Goal: Task Accomplishment & Management: Manage account settings

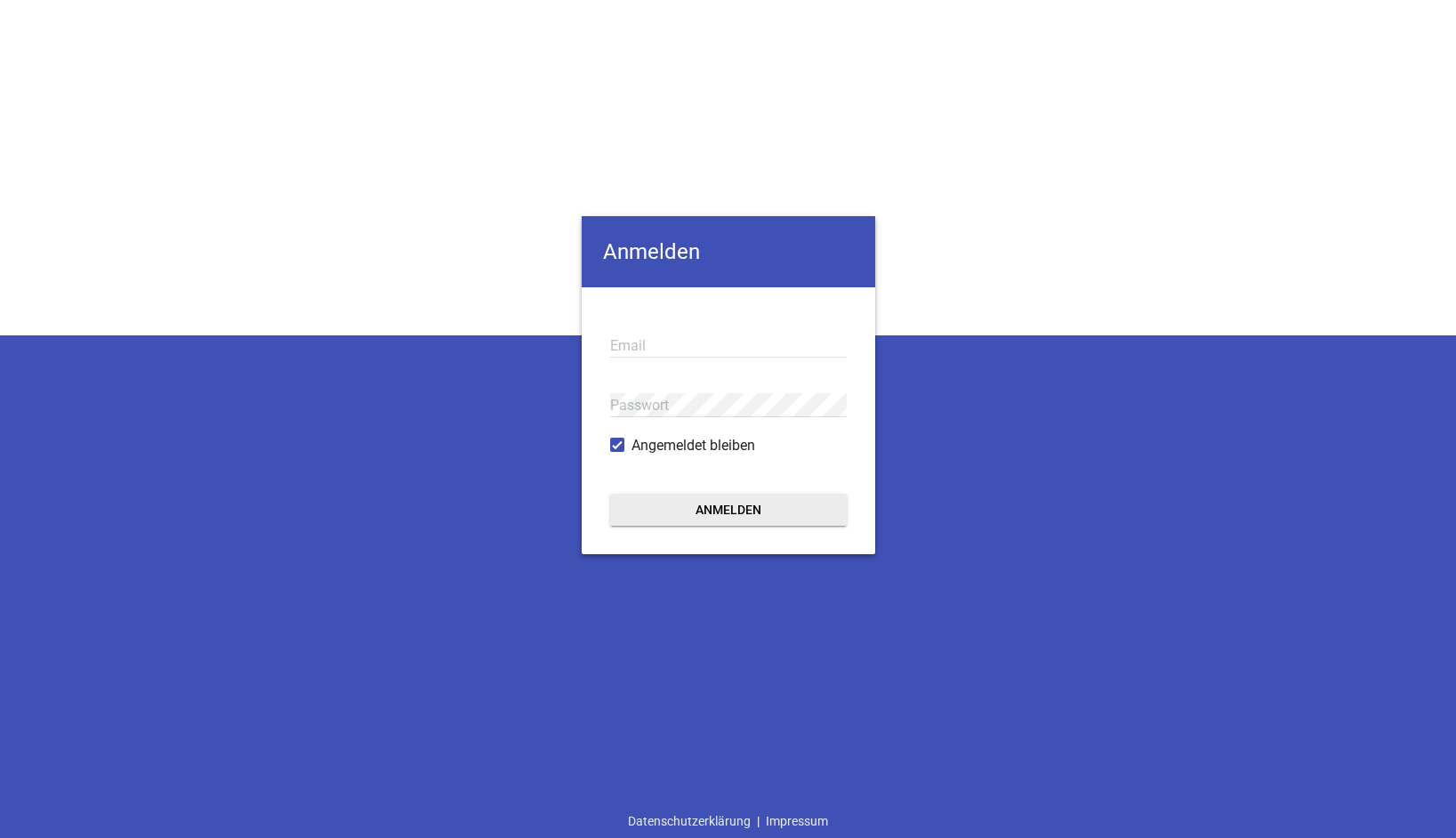
type input "[EMAIL_ADDRESS][DOMAIN_NAME]"
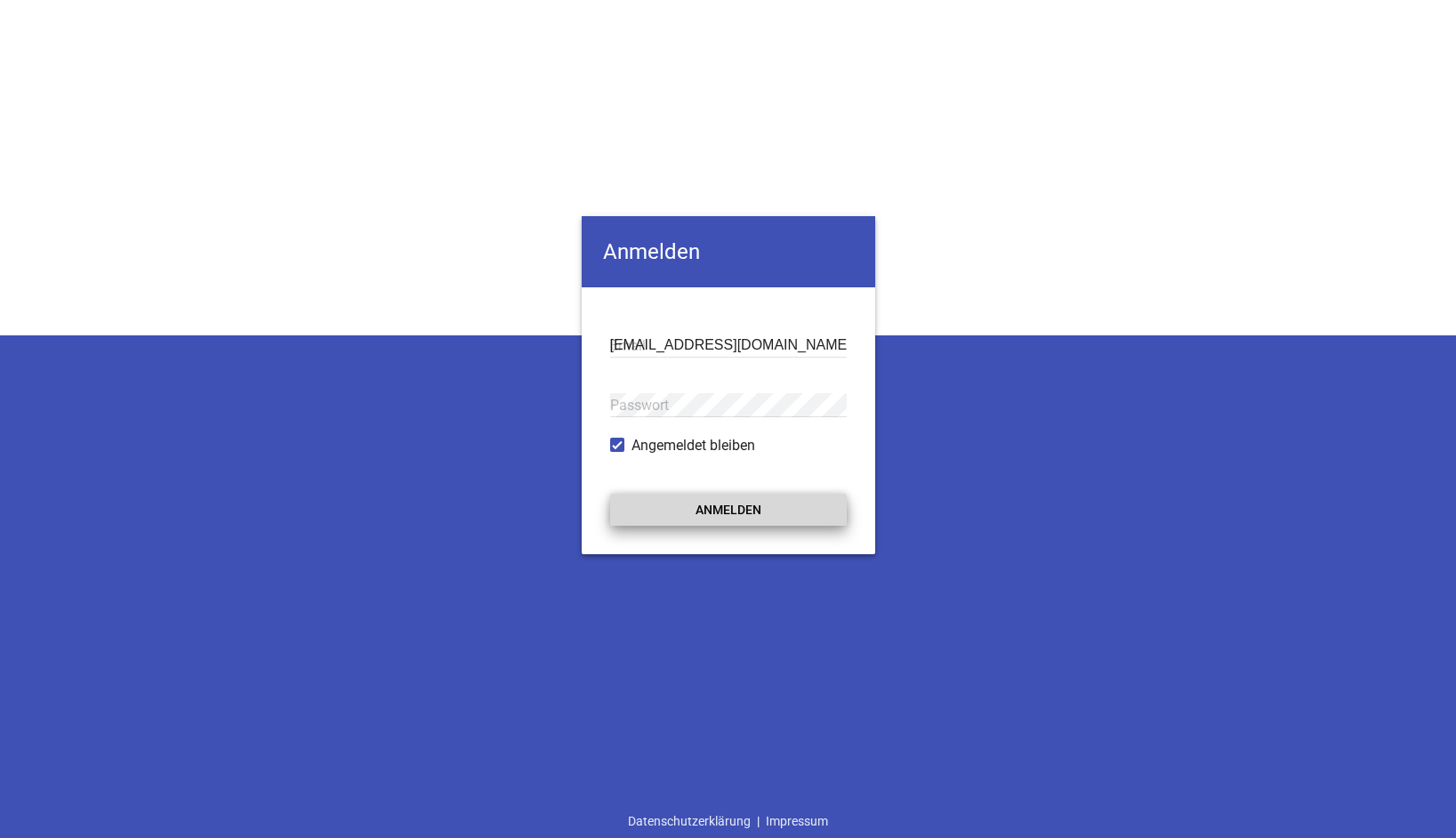
click at [739, 515] on button "Anmelden" at bounding box center [728, 509] width 237 height 32
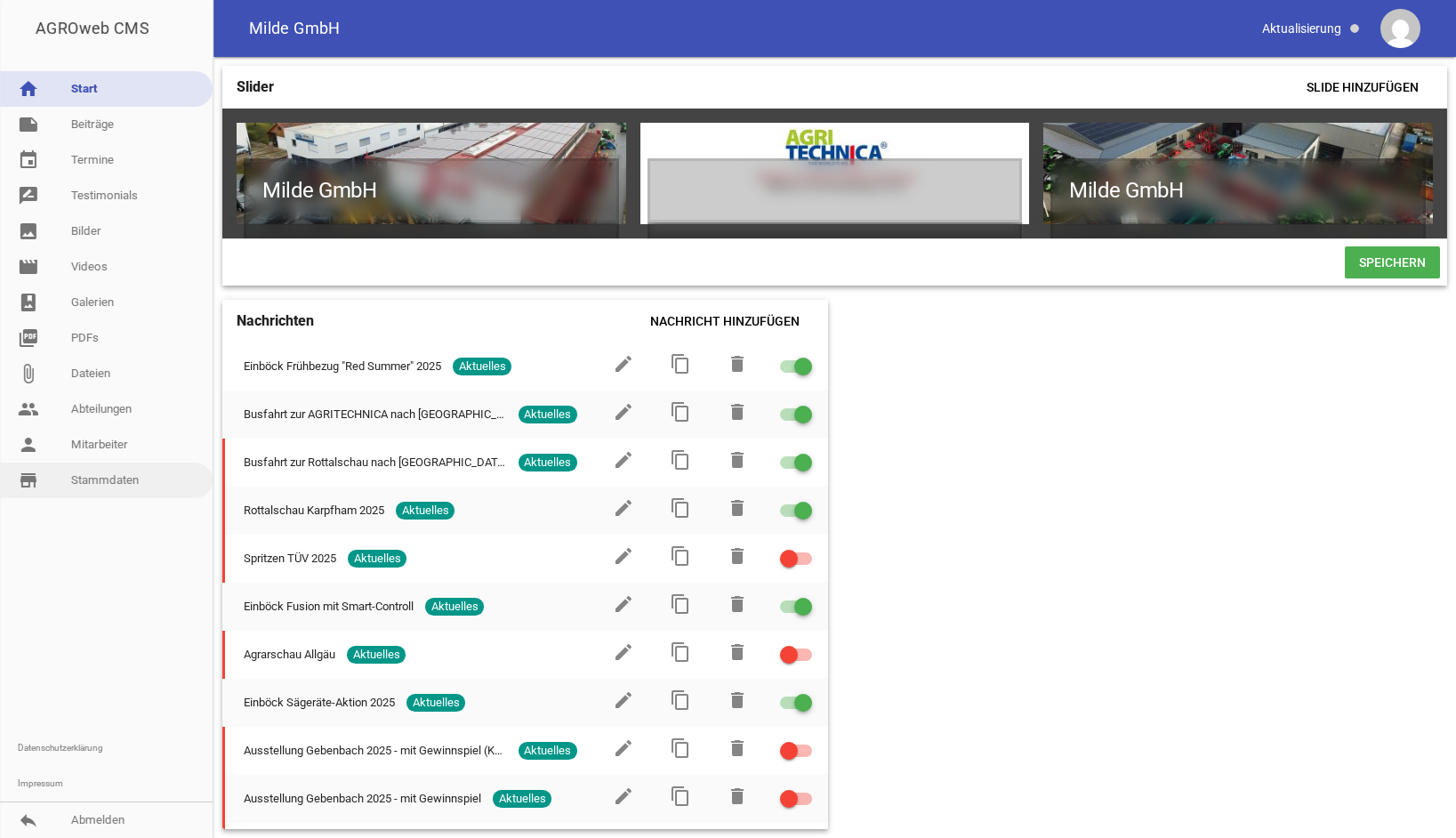
drag, startPoint x: 1392, startPoint y: 354, endPoint x: 109, endPoint y: 481, distance: 1289.3
click at [109, 481] on link "store_mall_directory Stammdaten" at bounding box center [106, 480] width 213 height 35
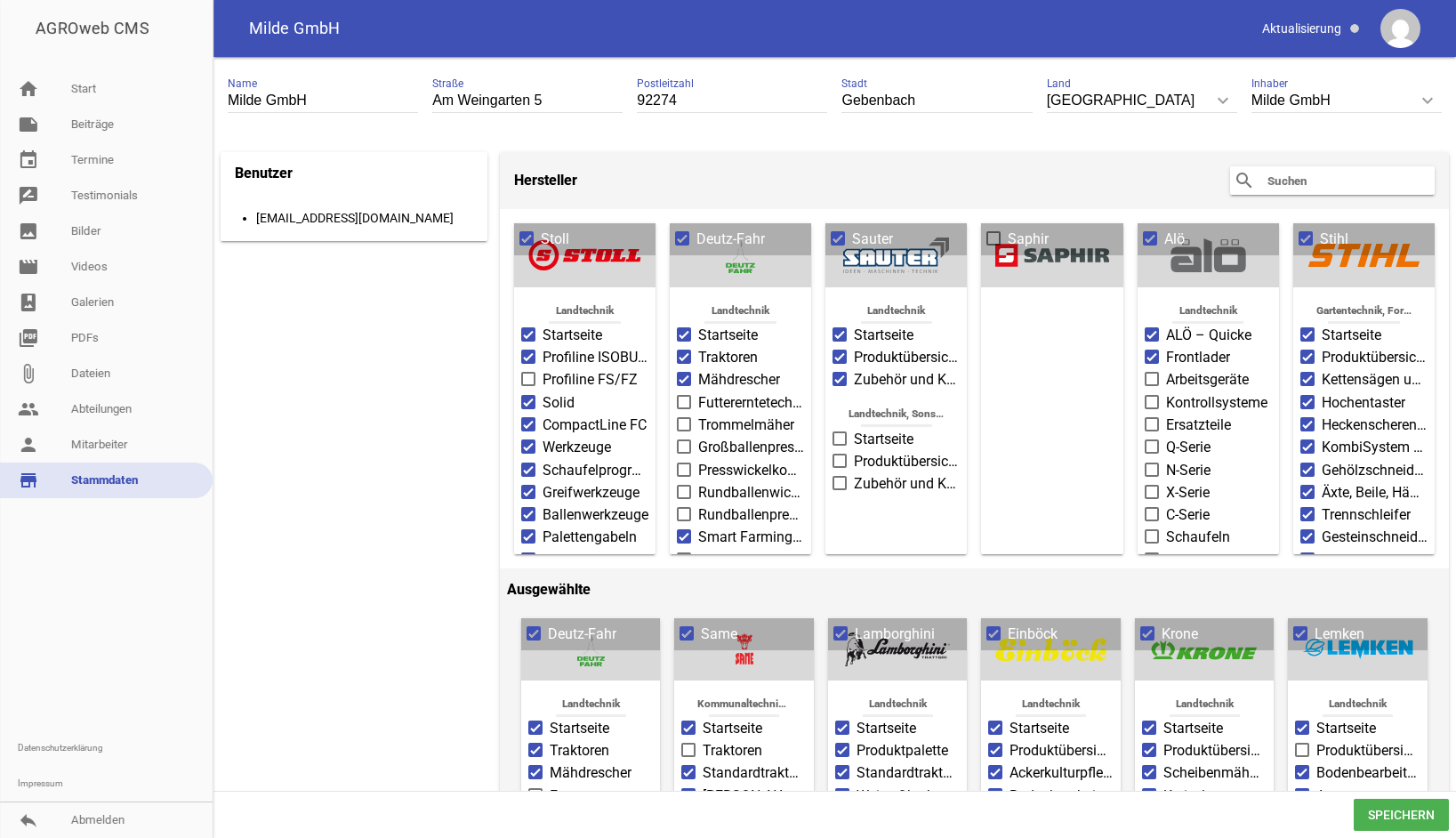
drag, startPoint x: 526, startPoint y: 374, endPoint x: 535, endPoint y: 378, distance: 9.8
click at [526, 374] on span at bounding box center [529, 378] width 11 height 11
click at [543, 369] on input "Profiline FS/FZ" at bounding box center [543, 369] width 0 height 0
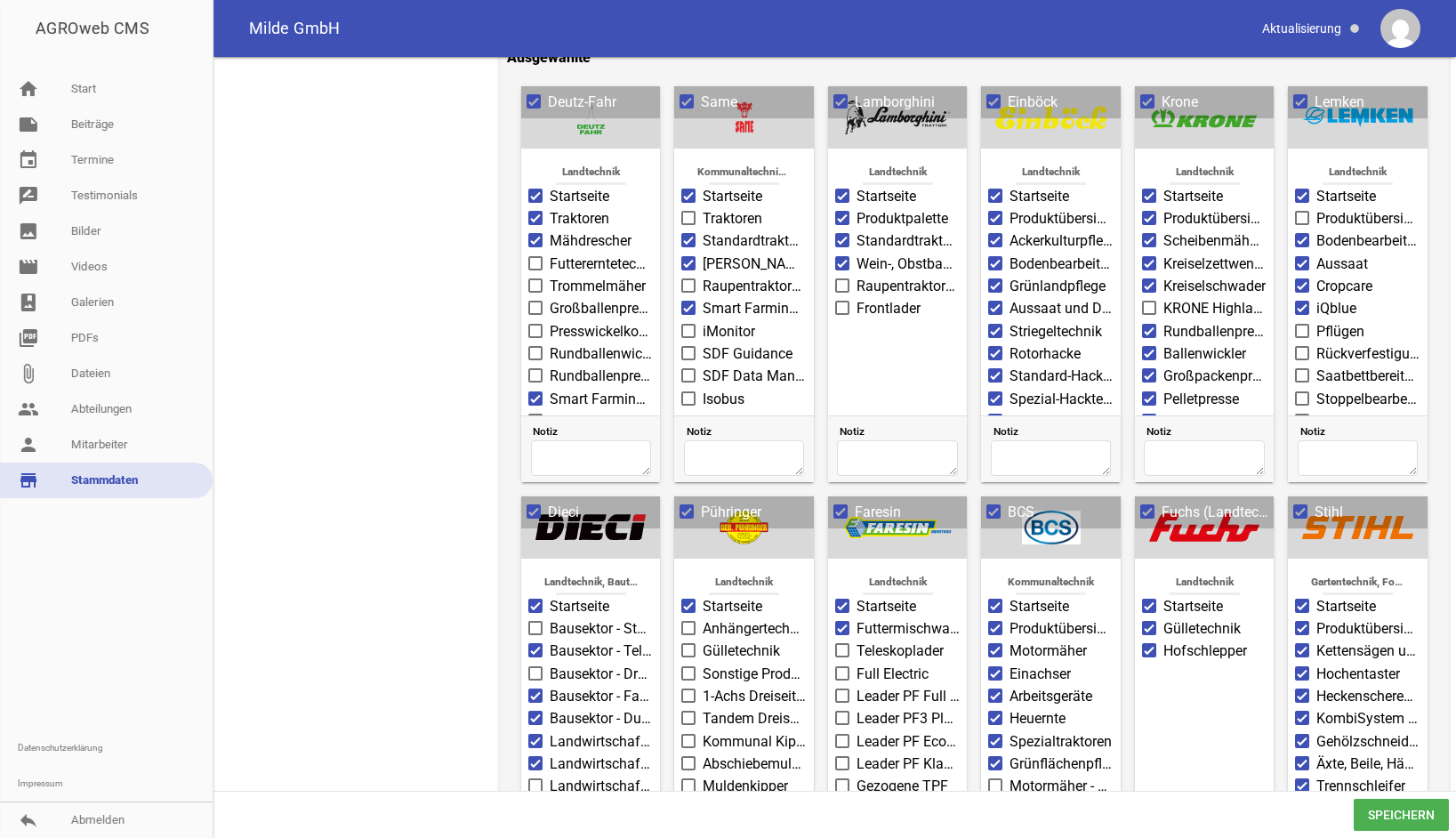
scroll to position [533, 0]
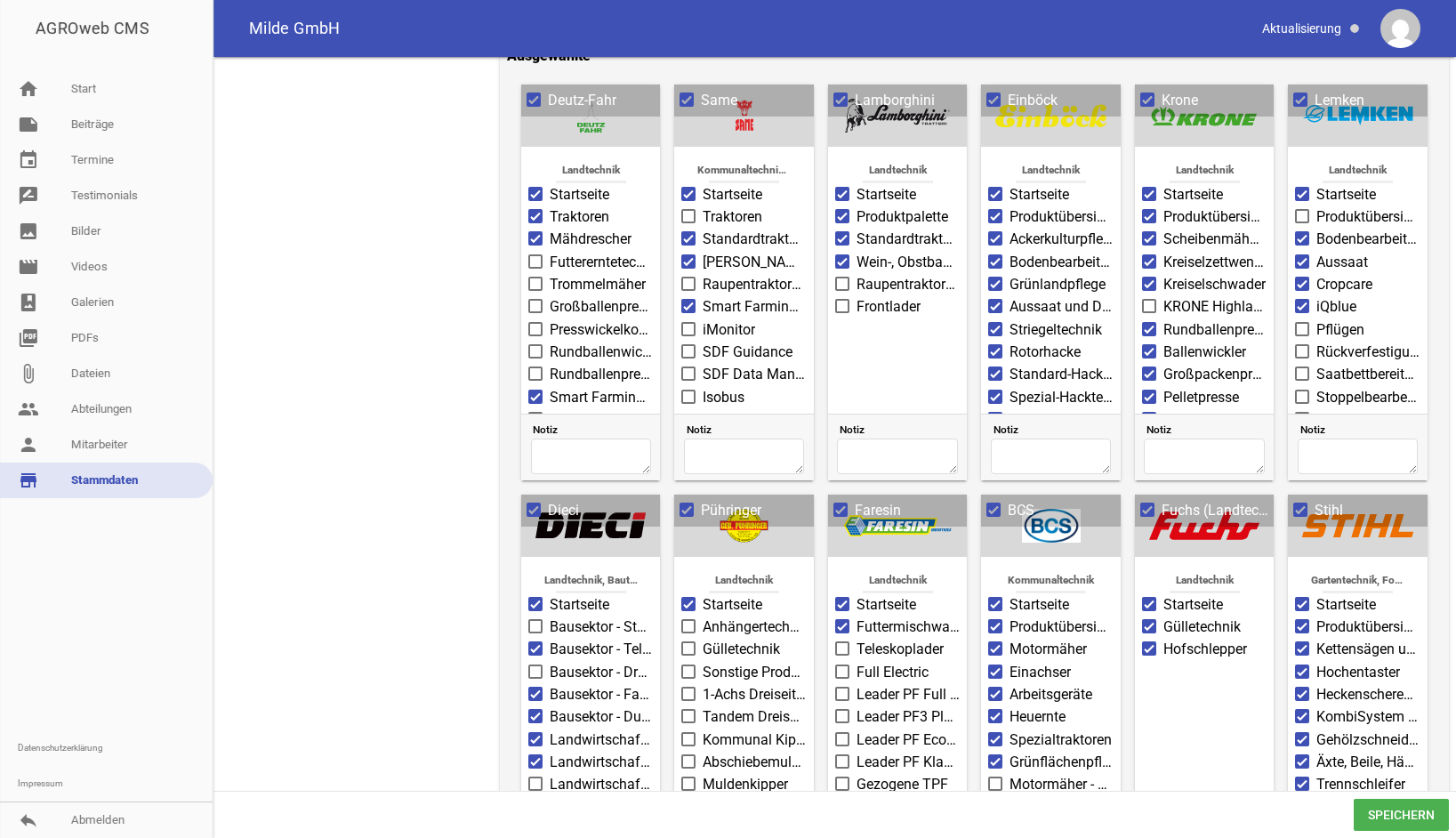
click at [1297, 326] on span at bounding box center [1303, 328] width 11 height 11
click at [1317, 319] on input "Pflügen" at bounding box center [1317, 319] width 0 height 0
click at [1300, 414] on span at bounding box center [1303, 419] width 11 height 11
click at [1317, 409] on input "Drillsaat" at bounding box center [1317, 409] width 0 height 0
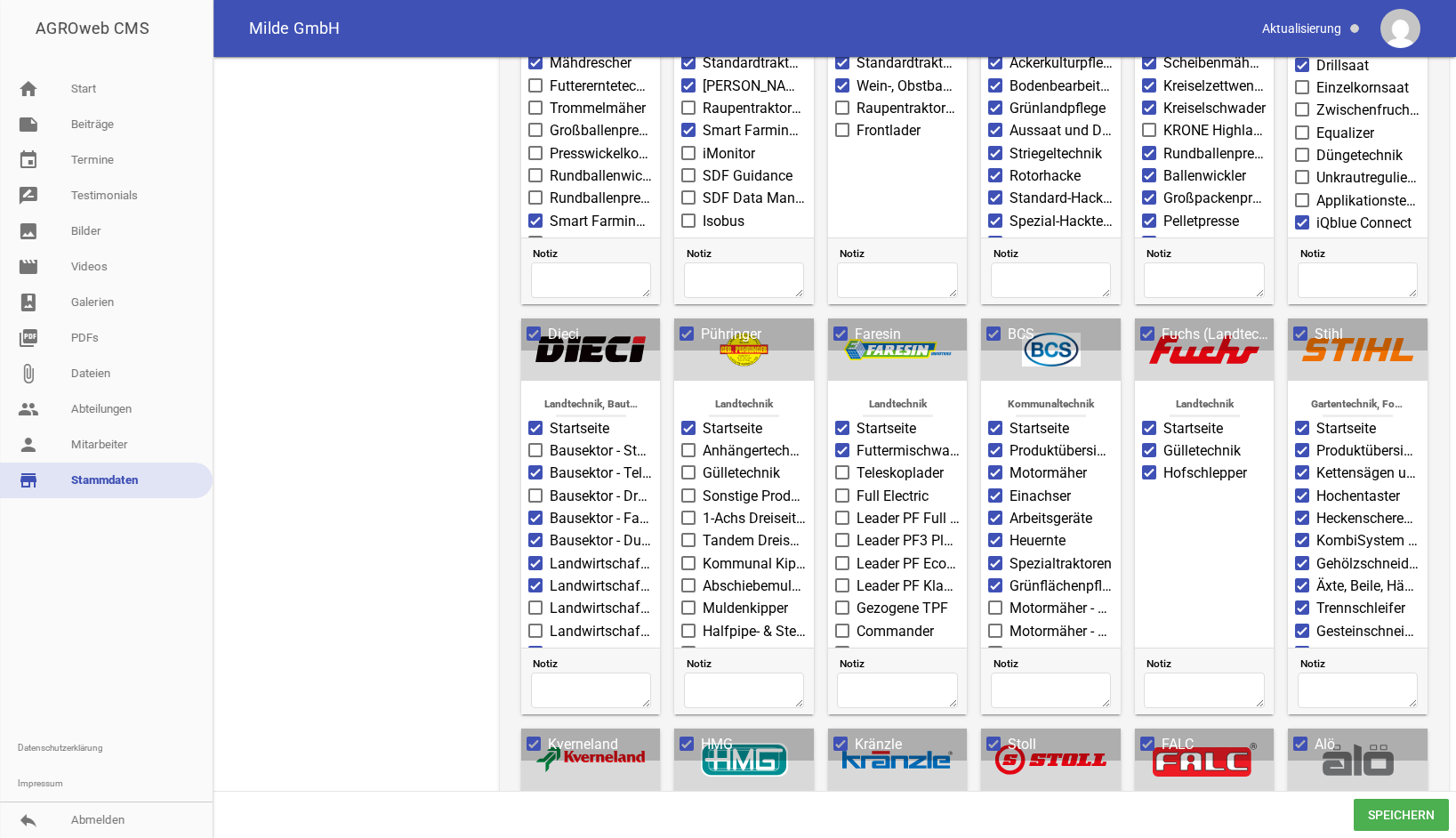
scroll to position [712, 0]
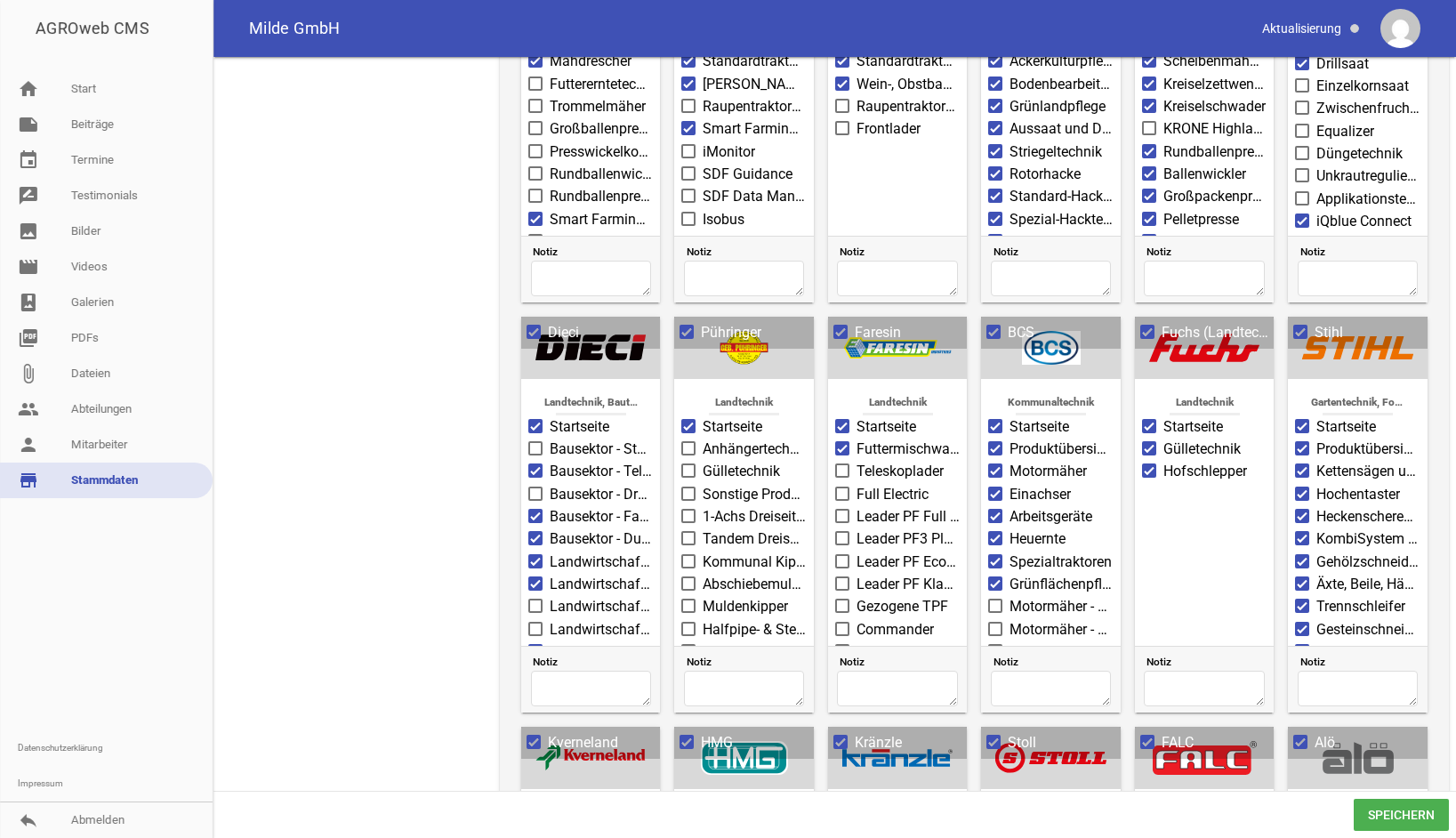
click at [693, 445] on span at bounding box center [689, 448] width 11 height 11
click at [703, 439] on input "Anhängertechnik" at bounding box center [703, 439] width 0 height 0
click at [689, 467] on span at bounding box center [689, 470] width 11 height 11
click at [703, 461] on input "Gülletechnik" at bounding box center [703, 461] width 0 height 0
click at [684, 510] on span at bounding box center [689, 515] width 11 height 11
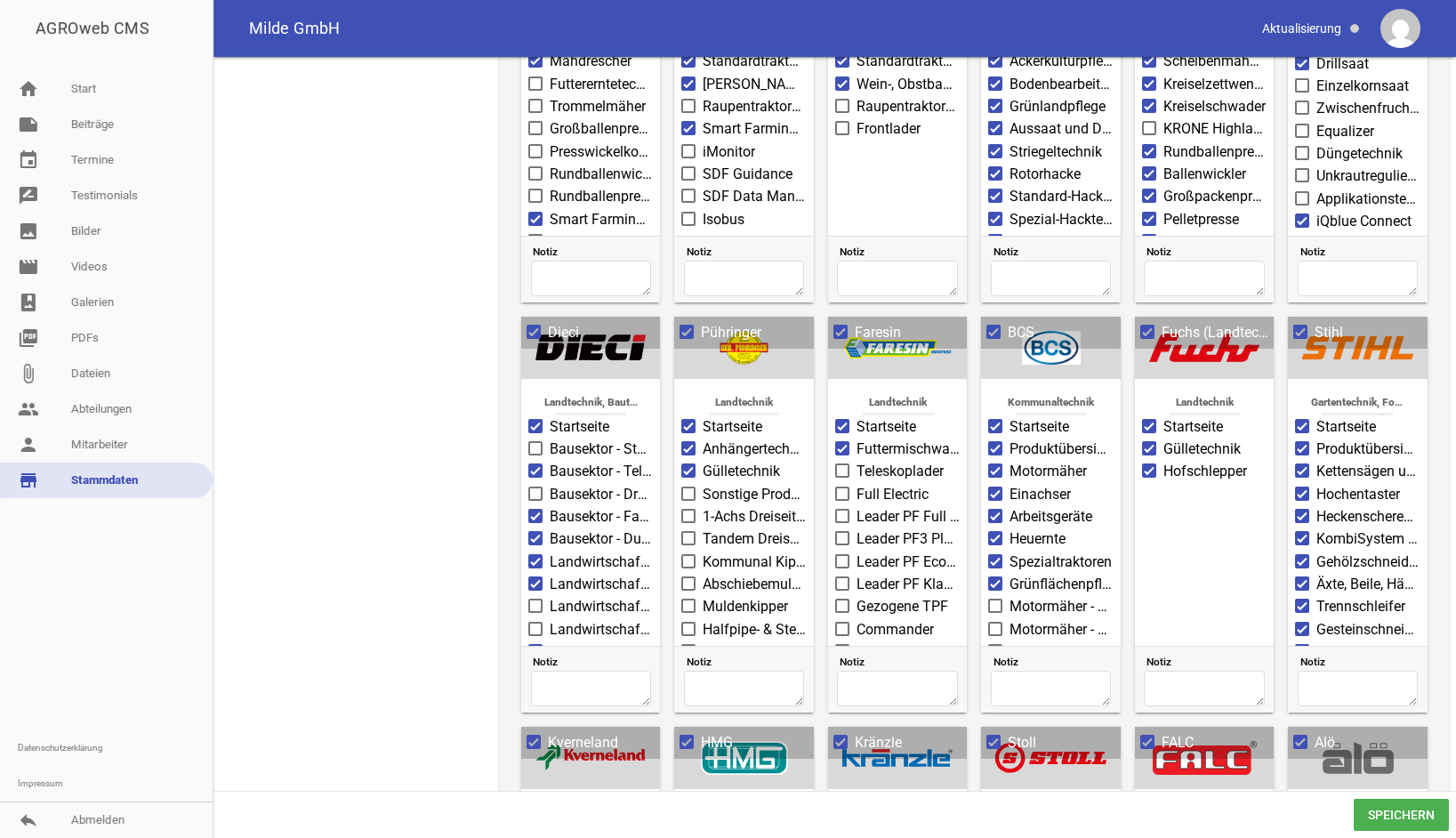
click at [703, 506] on input "1-Achs Dreiseiten Kipper" at bounding box center [703, 506] width 0 height 0
click at [684, 532] on span at bounding box center [689, 537] width 11 height 11
click at [703, 529] on input "Tandem Dreiseiten Kipper" at bounding box center [703, 529] width 0 height 0
click at [690, 555] on span at bounding box center [689, 560] width 11 height 11
click at [703, 552] on input "Kommunal Kipper" at bounding box center [703, 552] width 0 height 0
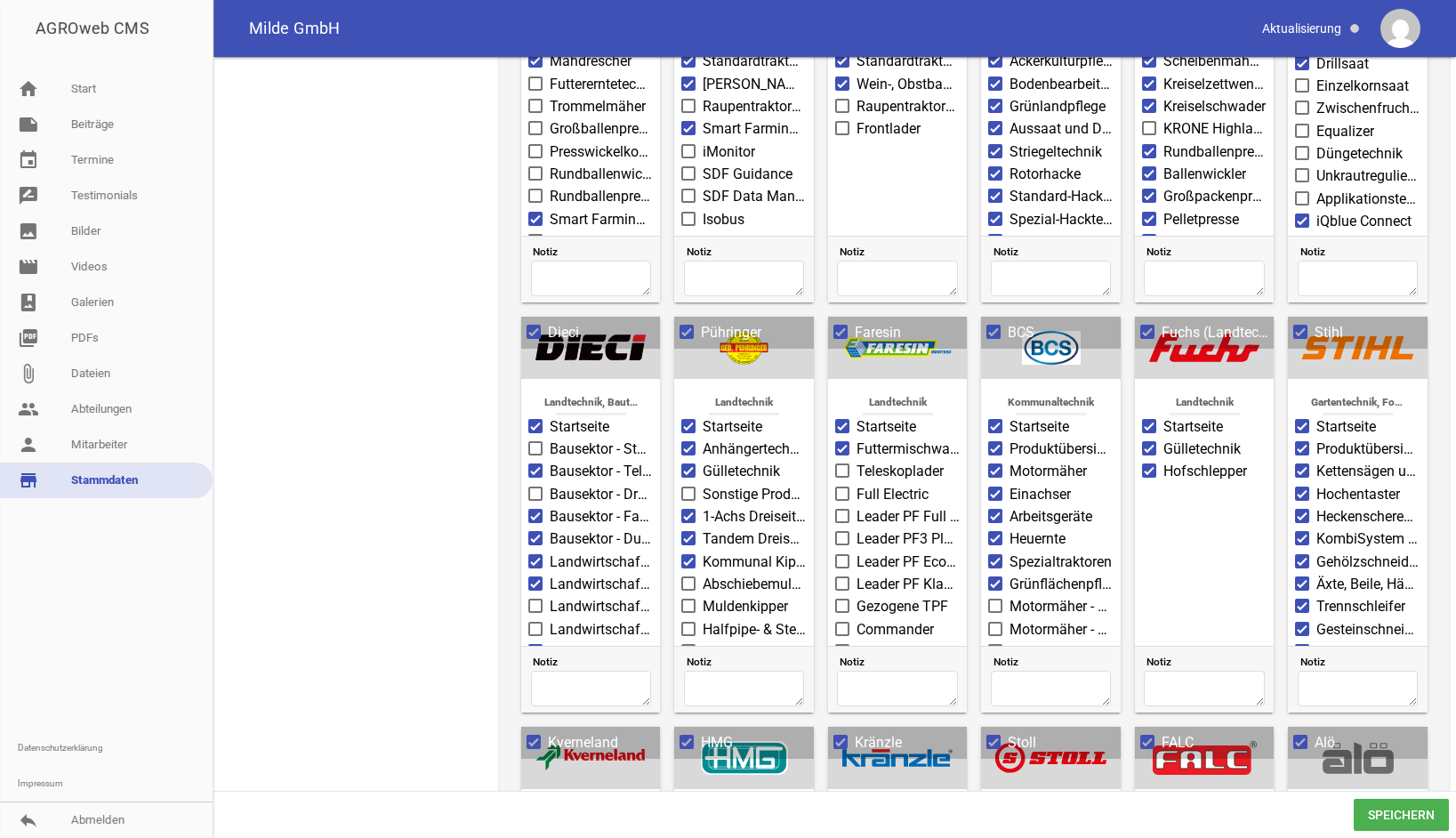
click at [691, 579] on span at bounding box center [689, 583] width 11 height 11
click at [703, 574] on input "Abschiebemulden" at bounding box center [703, 574] width 0 height 0
click at [688, 600] on span at bounding box center [689, 605] width 11 height 11
click at [703, 596] on input "Muldenkipper" at bounding box center [703, 596] width 0 height 0
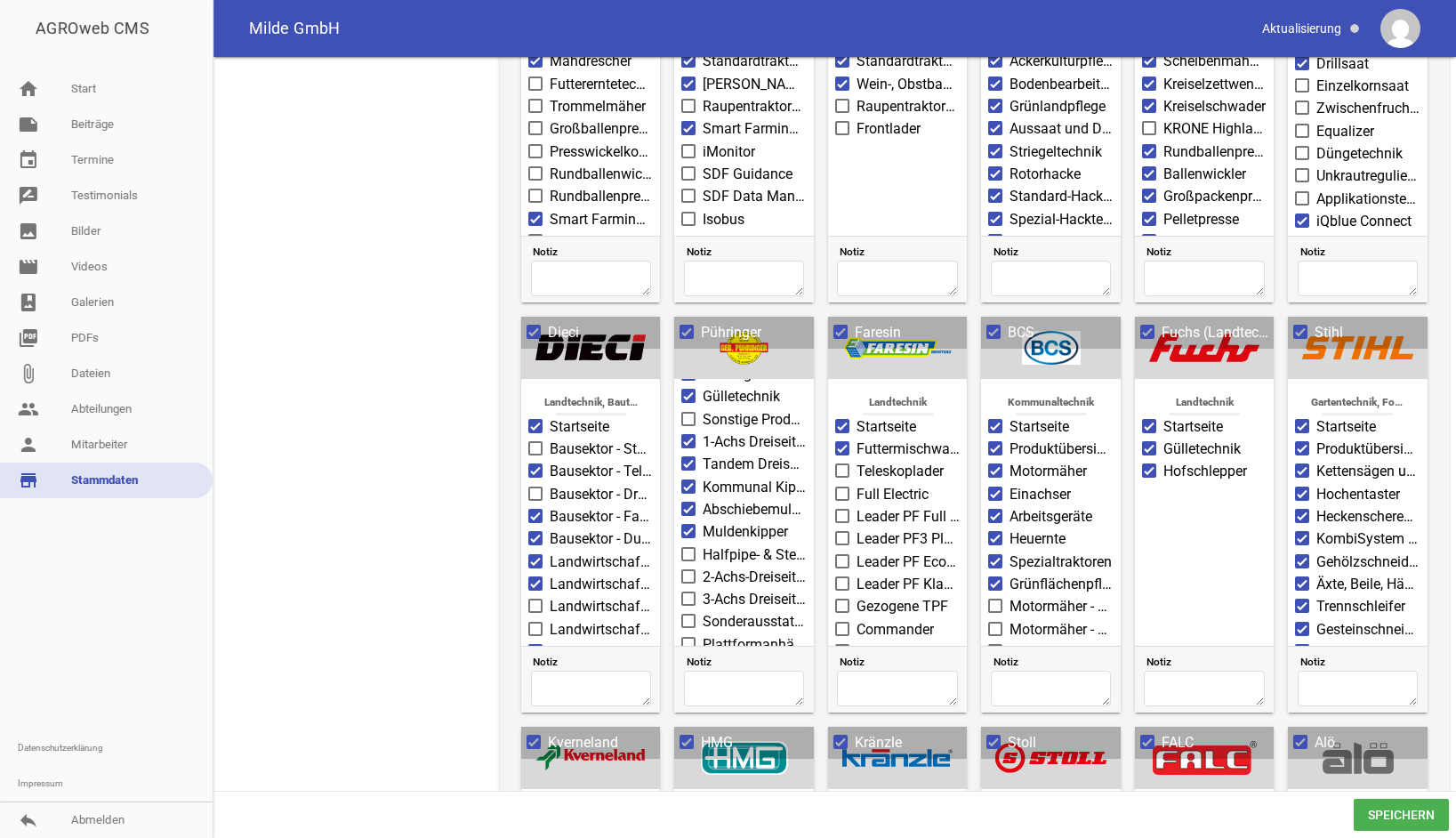
scroll to position [215, 0]
click at [693, 407] on span at bounding box center [688, 414] width 14 height 14
click at [703, 405] on input "Halfpipe- & Steinmulde" at bounding box center [703, 405] width 0 height 0
click at [691, 431] on span at bounding box center [689, 436] width 11 height 11
click at [703, 427] on input "2-Achs-Dreiseitenkipper" at bounding box center [703, 427] width 0 height 0
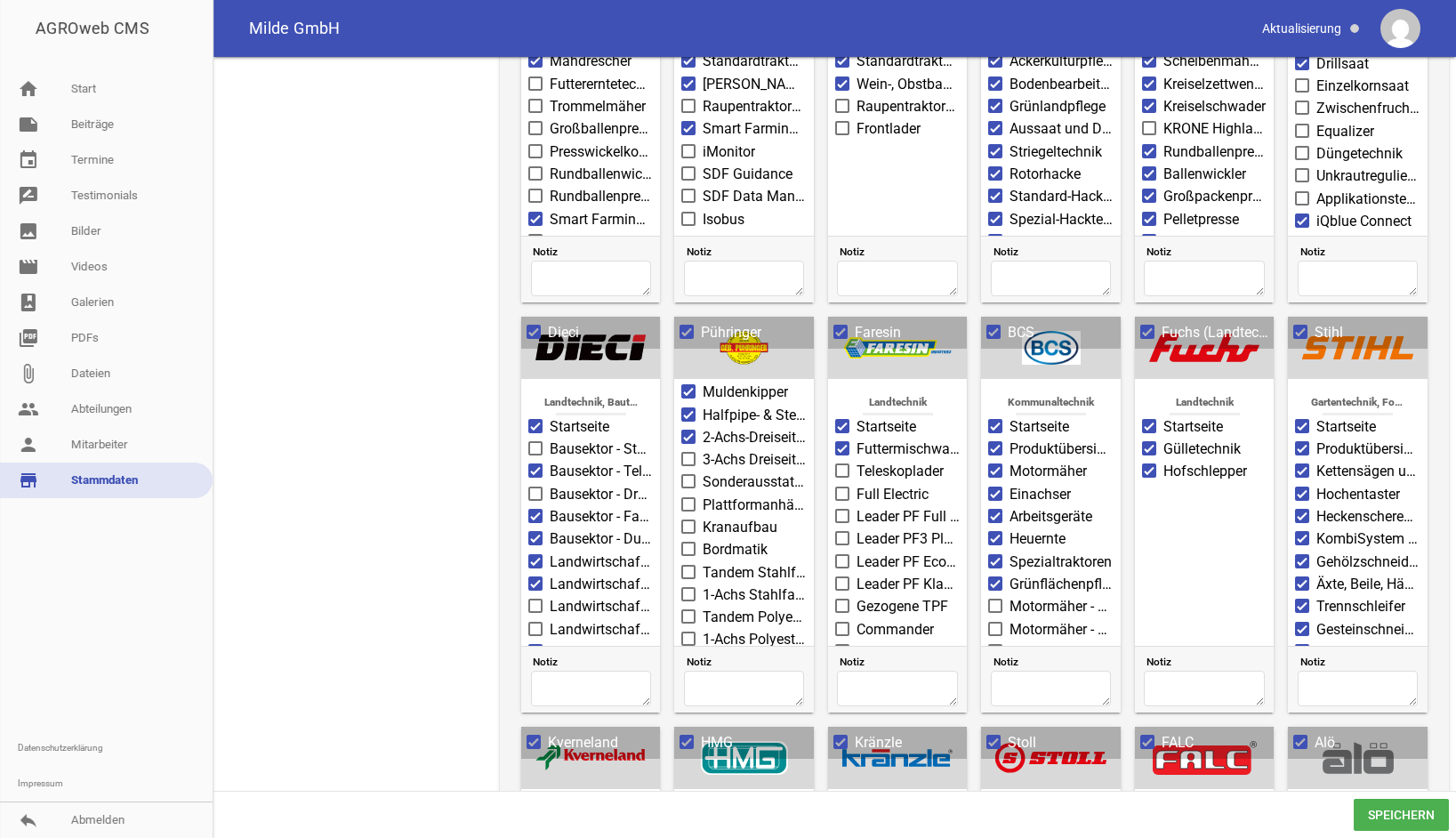
click at [690, 454] on span at bounding box center [689, 459] width 11 height 11
click at [703, 449] on input "3-Achs Dreiseitenkipper" at bounding box center [703, 449] width 0 height 0
click at [690, 499] on span at bounding box center [689, 504] width 11 height 11
click at [703, 494] on input "Plattformanhänger" at bounding box center [703, 494] width 0 height 0
click at [688, 521] on span at bounding box center [689, 526] width 11 height 11
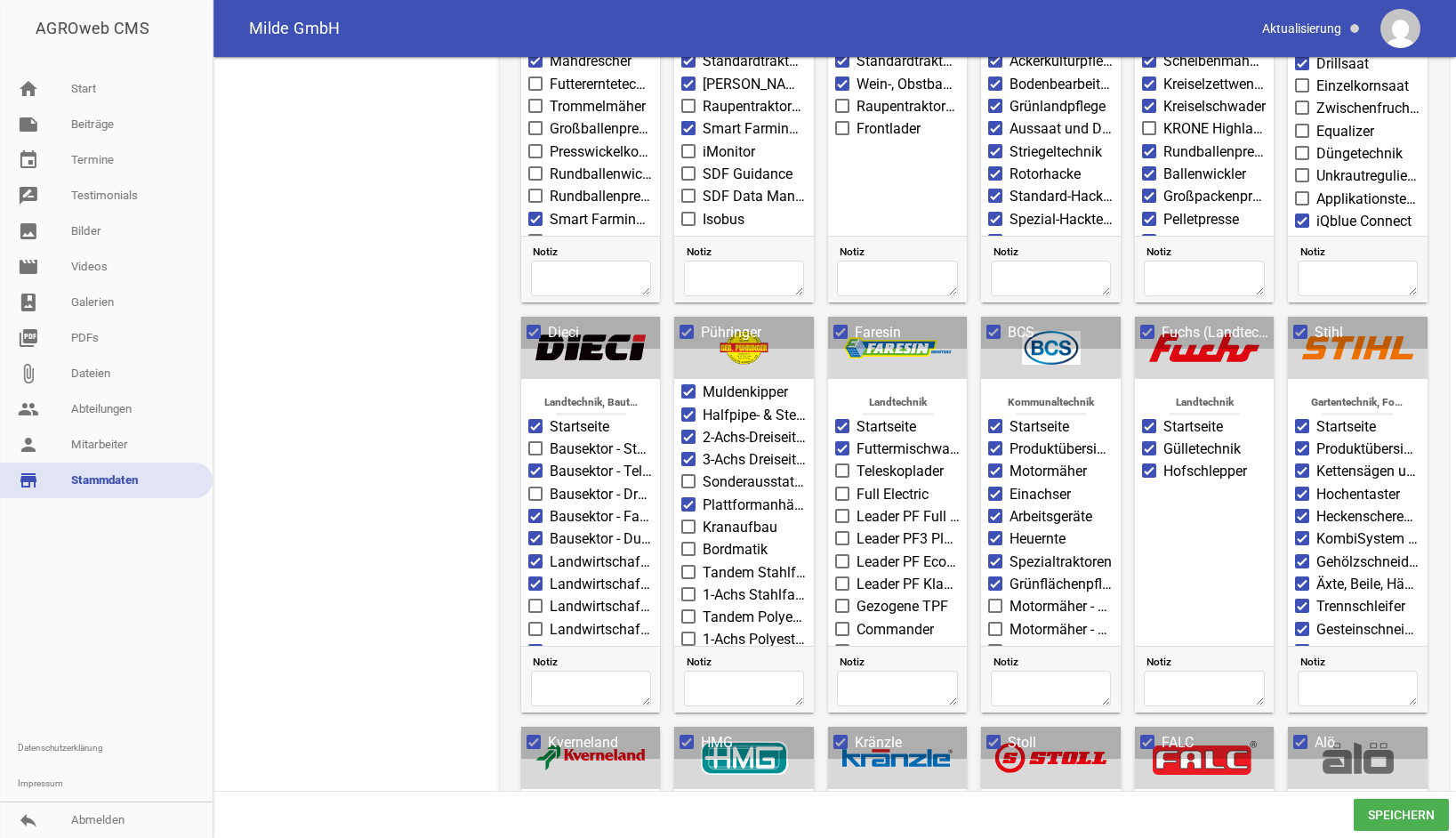
click at [703, 517] on input "Kranaufbau" at bounding box center [703, 517] width 0 height 0
click at [686, 589] on span at bounding box center [689, 594] width 11 height 11
click at [703, 584] on input "1-Achs Stahlfass" at bounding box center [703, 584] width 0 height 0
click at [691, 589] on span at bounding box center [689, 594] width 11 height 11
click at [703, 584] on input "1-Achs Stahlfass" at bounding box center [703, 584] width 0 height 0
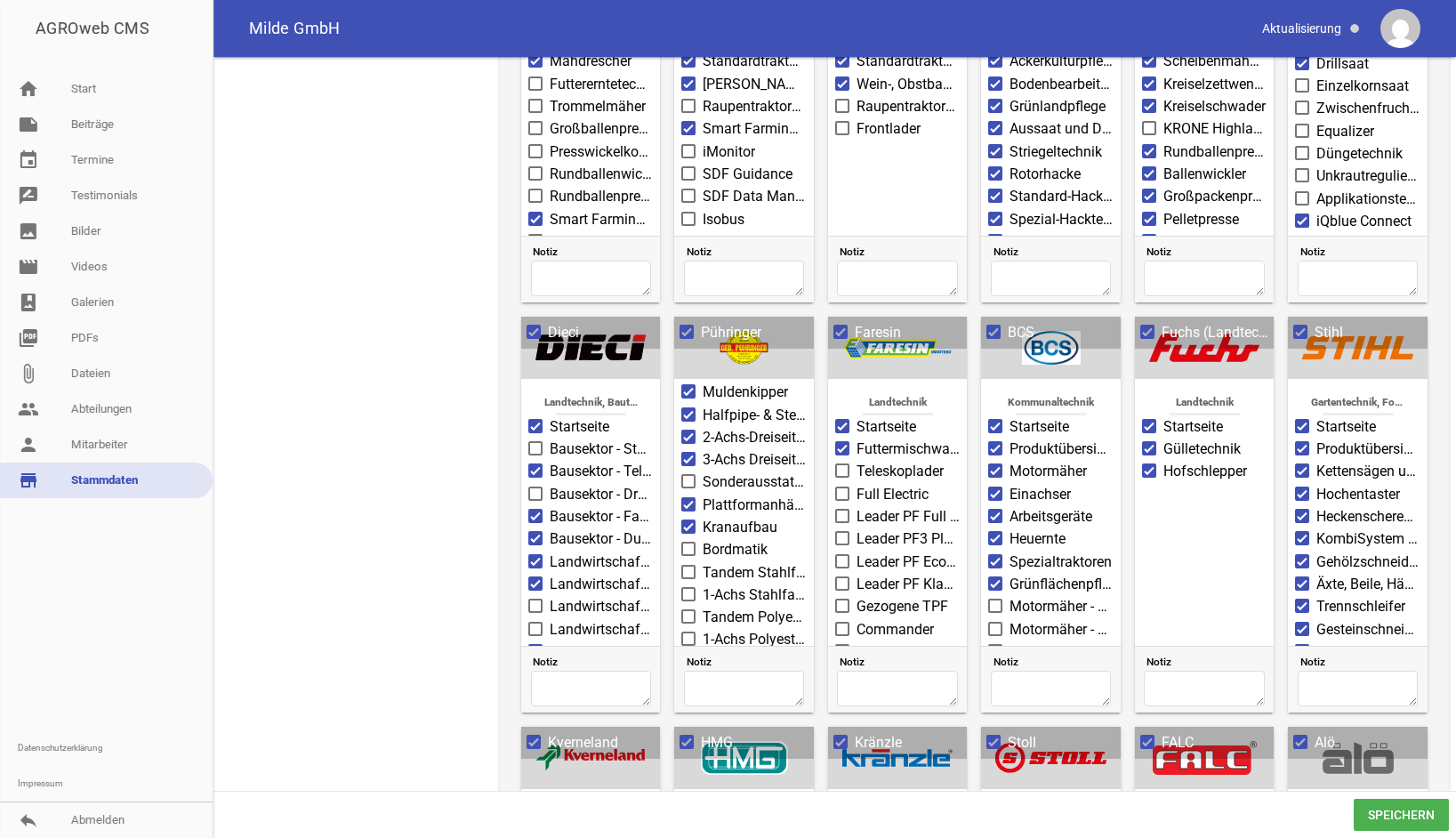
click at [843, 512] on span at bounding box center [843, 515] width 11 height 11
click at [856, 506] on input "Leader PF Full Electric" at bounding box center [856, 506] width 0 height 0
click at [837, 534] on span at bounding box center [843, 537] width 11 height 11
click at [856, 529] on input "Leader PF3 Plus Ecotronic" at bounding box center [856, 529] width 0 height 0
drag, startPoint x: 838, startPoint y: 554, endPoint x: 838, endPoint y: 568, distance: 14.0
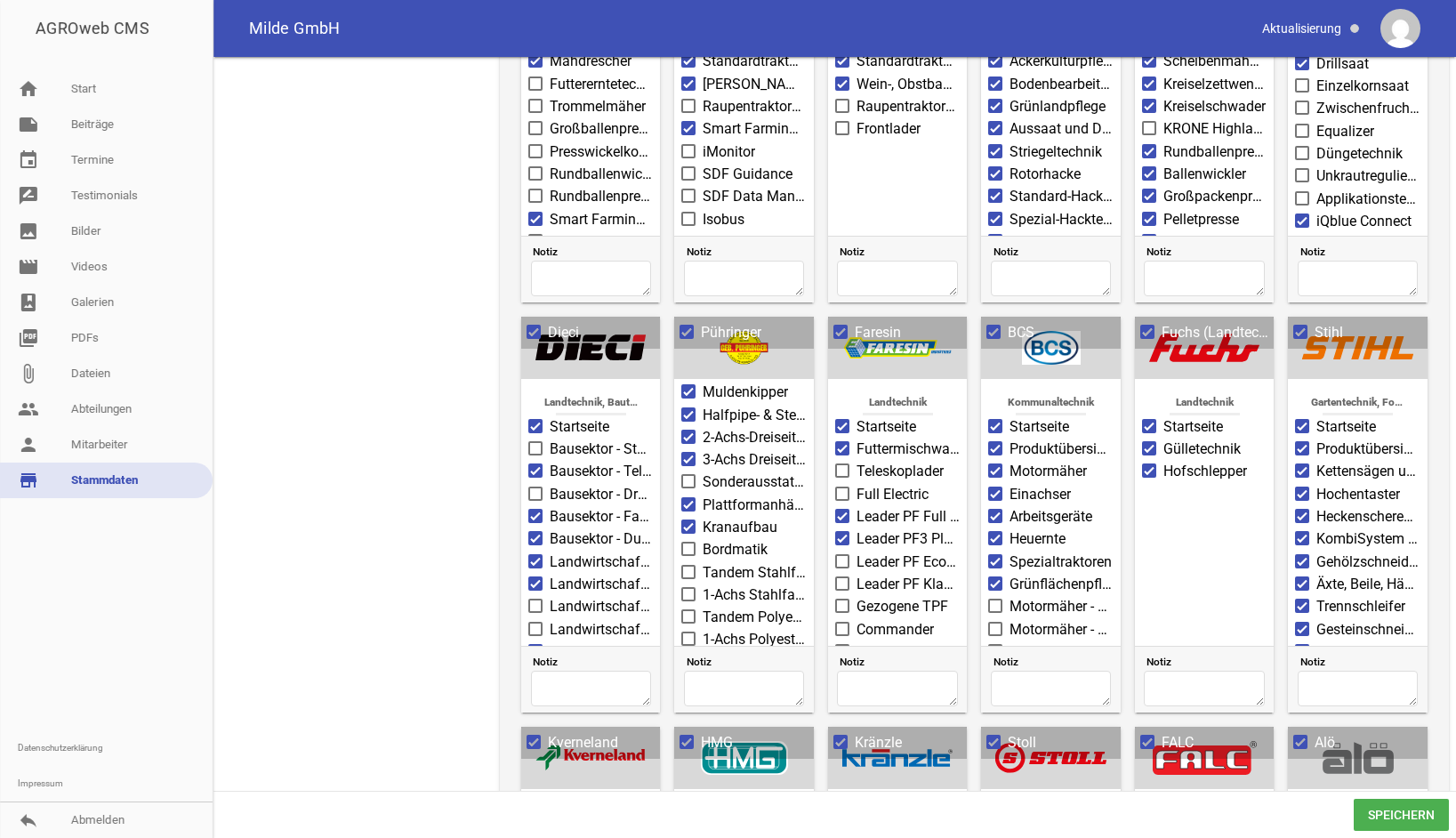
click at [838, 555] on span at bounding box center [843, 560] width 11 height 11
click at [856, 552] on input "Leader PF Ecomix / Ecomode" at bounding box center [856, 552] width 0 height 0
click at [839, 578] on span at bounding box center [843, 583] width 11 height 11
click at [856, 574] on input "Leader PF Klassisch" at bounding box center [856, 574] width 0 height 0
click at [837, 600] on span at bounding box center [843, 605] width 11 height 11
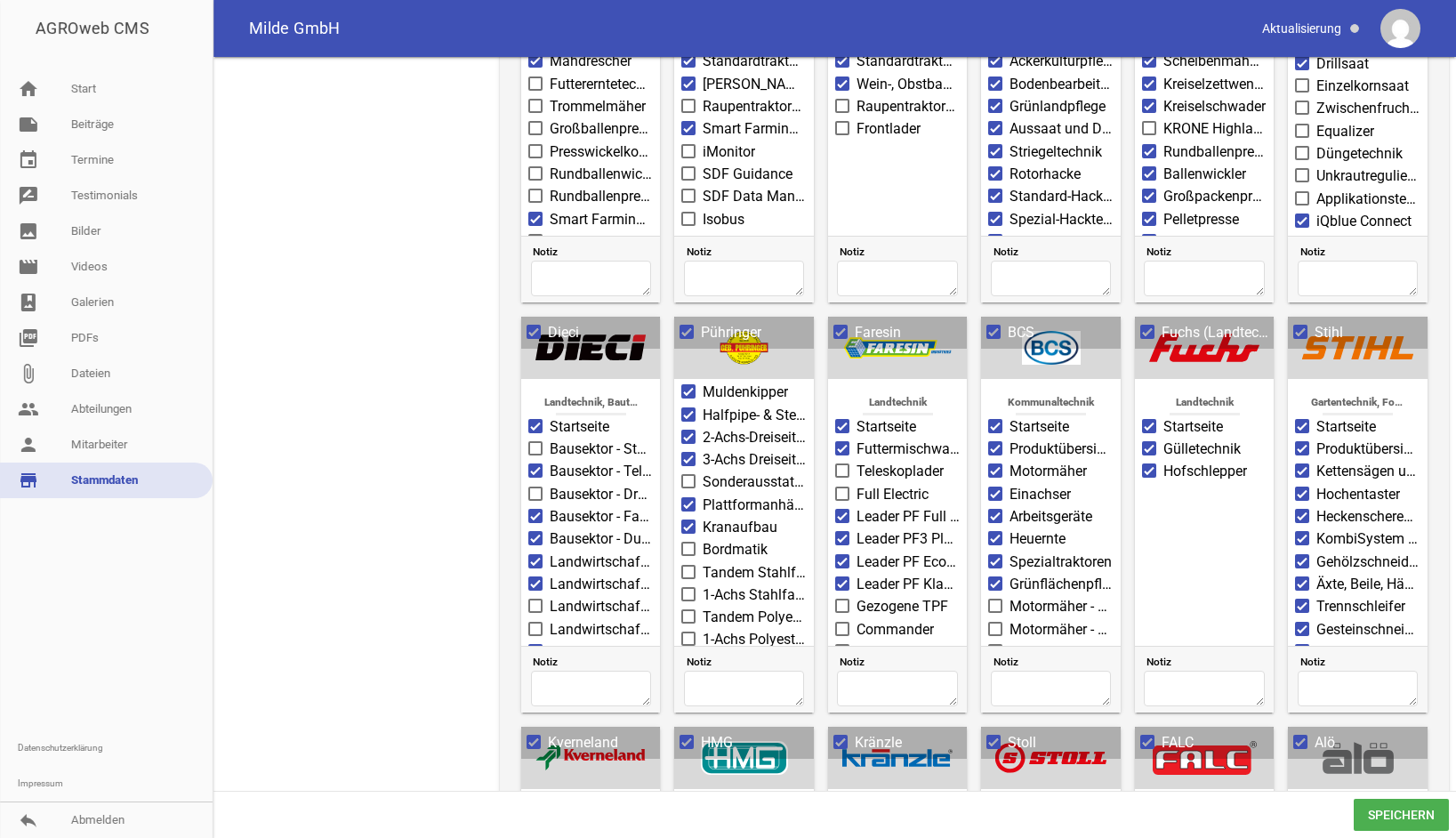
click at [856, 596] on input "Gezogene TPF" at bounding box center [856, 596] width 0 height 0
click at [846, 622] on span at bounding box center [842, 628] width 14 height 14
click at [856, 619] on input "Commander" at bounding box center [856, 619] width 0 height 0
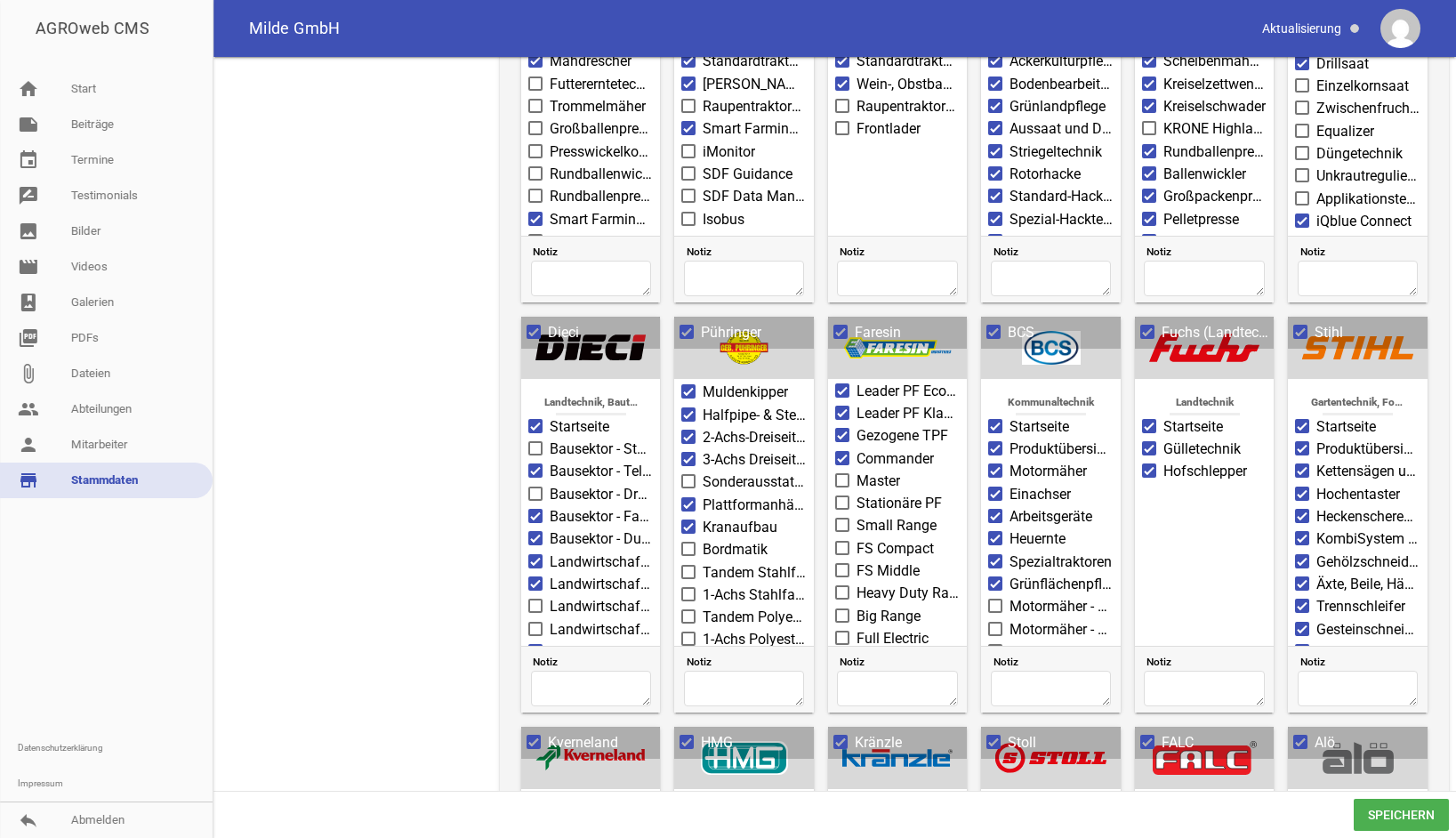
scroll to position [178, 0]
click at [837, 468] on span at bounding box center [843, 473] width 11 height 11
click at [856, 464] on input "Master" at bounding box center [856, 464] width 0 height 0
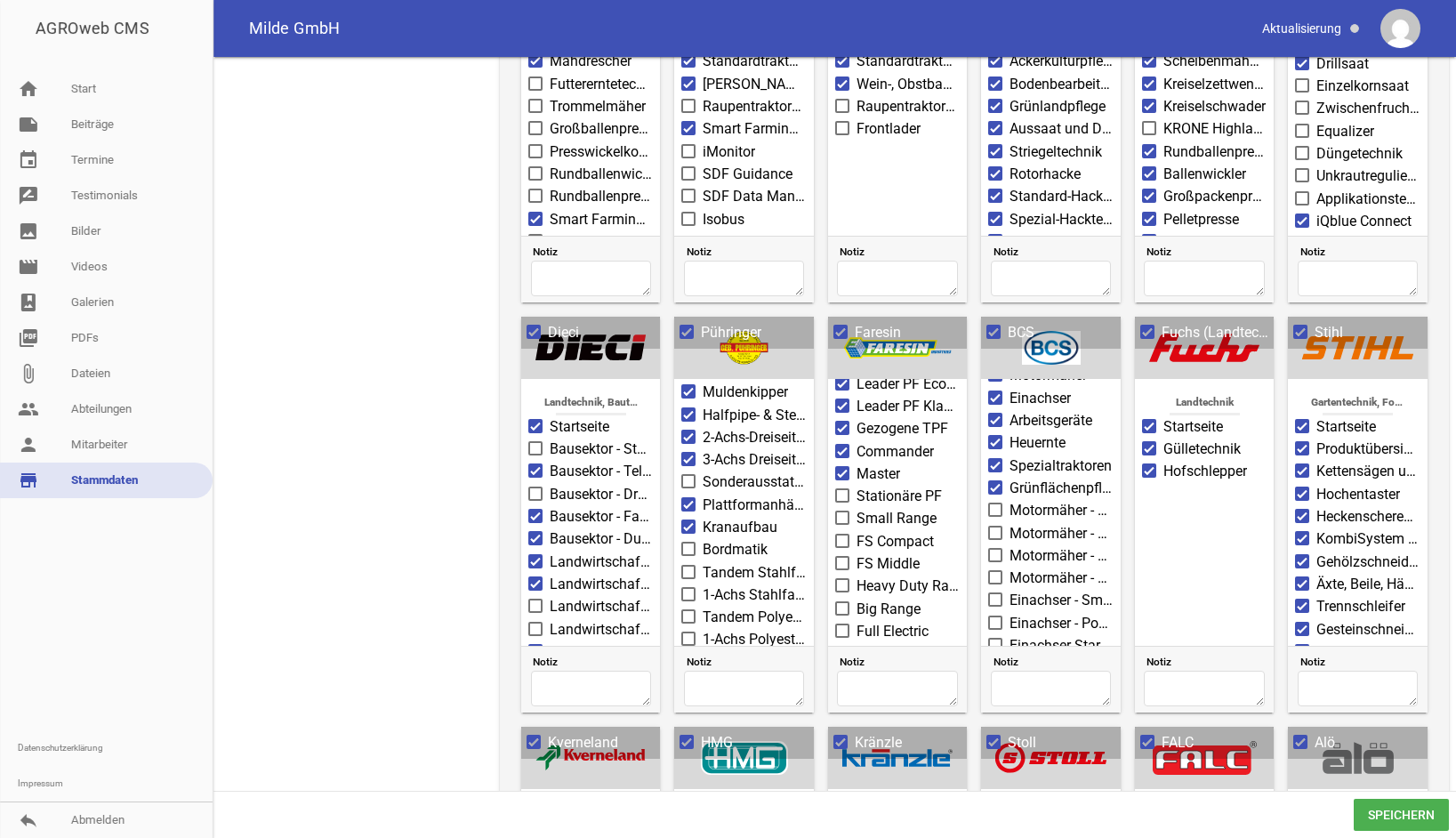
scroll to position [89, 0]
click at [994, 511] on span at bounding box center [996, 516] width 11 height 11
click at [1010, 507] on input "Motormäher - SmartSafe®" at bounding box center [1010, 507] width 0 height 0
click at [993, 534] on span at bounding box center [996, 539] width 11 height 11
click at [1010, 531] on input "Motormäher - PowerSafe®" at bounding box center [1010, 531] width 0 height 0
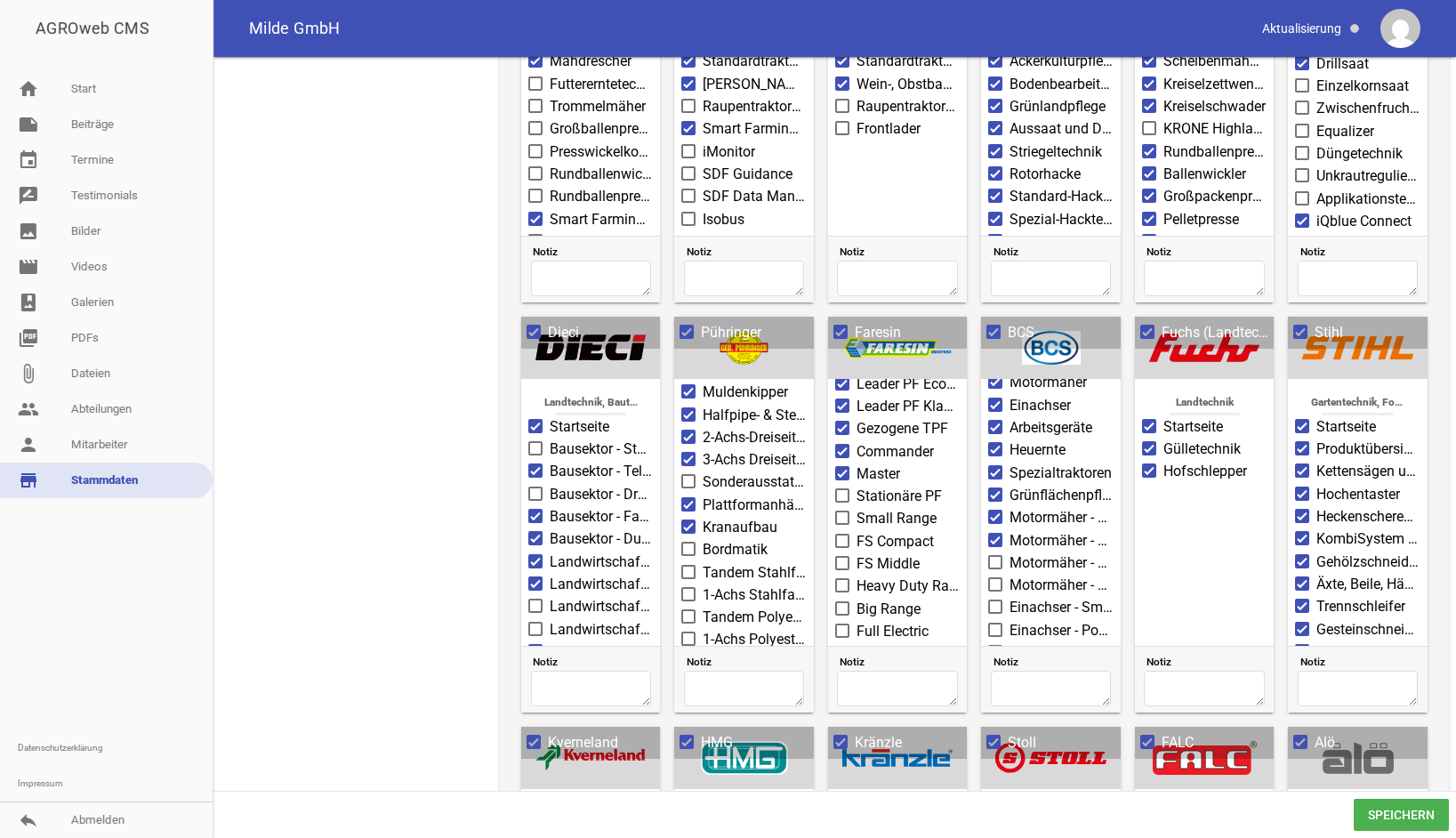
click at [993, 556] on span at bounding box center [996, 561] width 11 height 11
click at [1010, 553] on input "Motormäher - StarGate" at bounding box center [1010, 553] width 0 height 0
click at [996, 579] on span at bounding box center [996, 584] width 11 height 11
click at [1010, 575] on input "Motormäher - 622 PowerSafe®" at bounding box center [1010, 575] width 0 height 0
drag, startPoint x: 994, startPoint y: 593, endPoint x: 992, endPoint y: 609, distance: 16.1
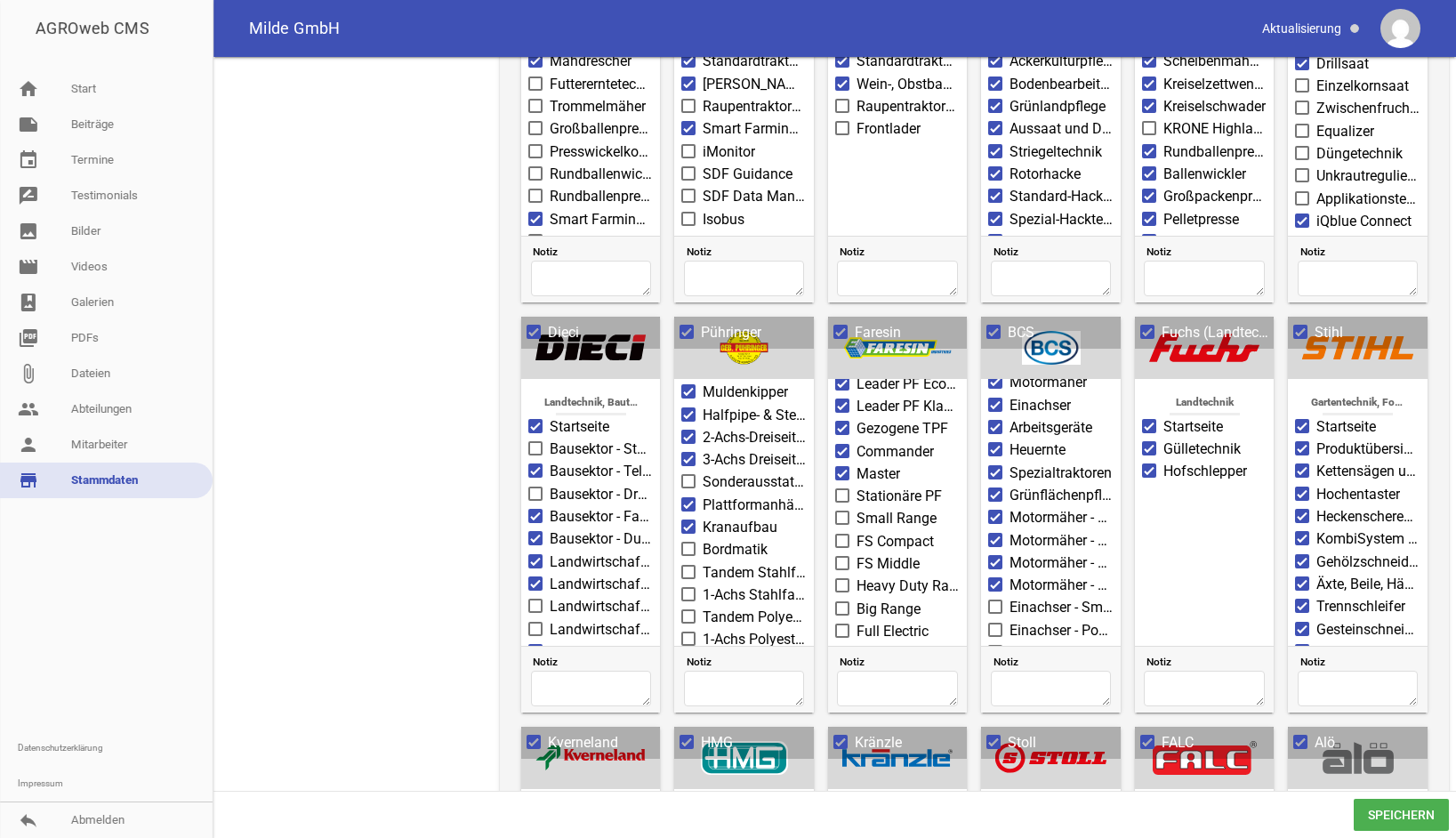
click at [994, 601] on span at bounding box center [996, 606] width 11 height 11
click at [1010, 597] on input "Einachser - SmartSafe®" at bounding box center [1010, 597] width 0 height 0
drag, startPoint x: 992, startPoint y: 611, endPoint x: 1008, endPoint y: 602, distance: 18.4
click at [993, 624] on span at bounding box center [996, 629] width 11 height 11
click at [1010, 620] on input "Einachser - PowerSafe®" at bounding box center [1010, 620] width 0 height 0
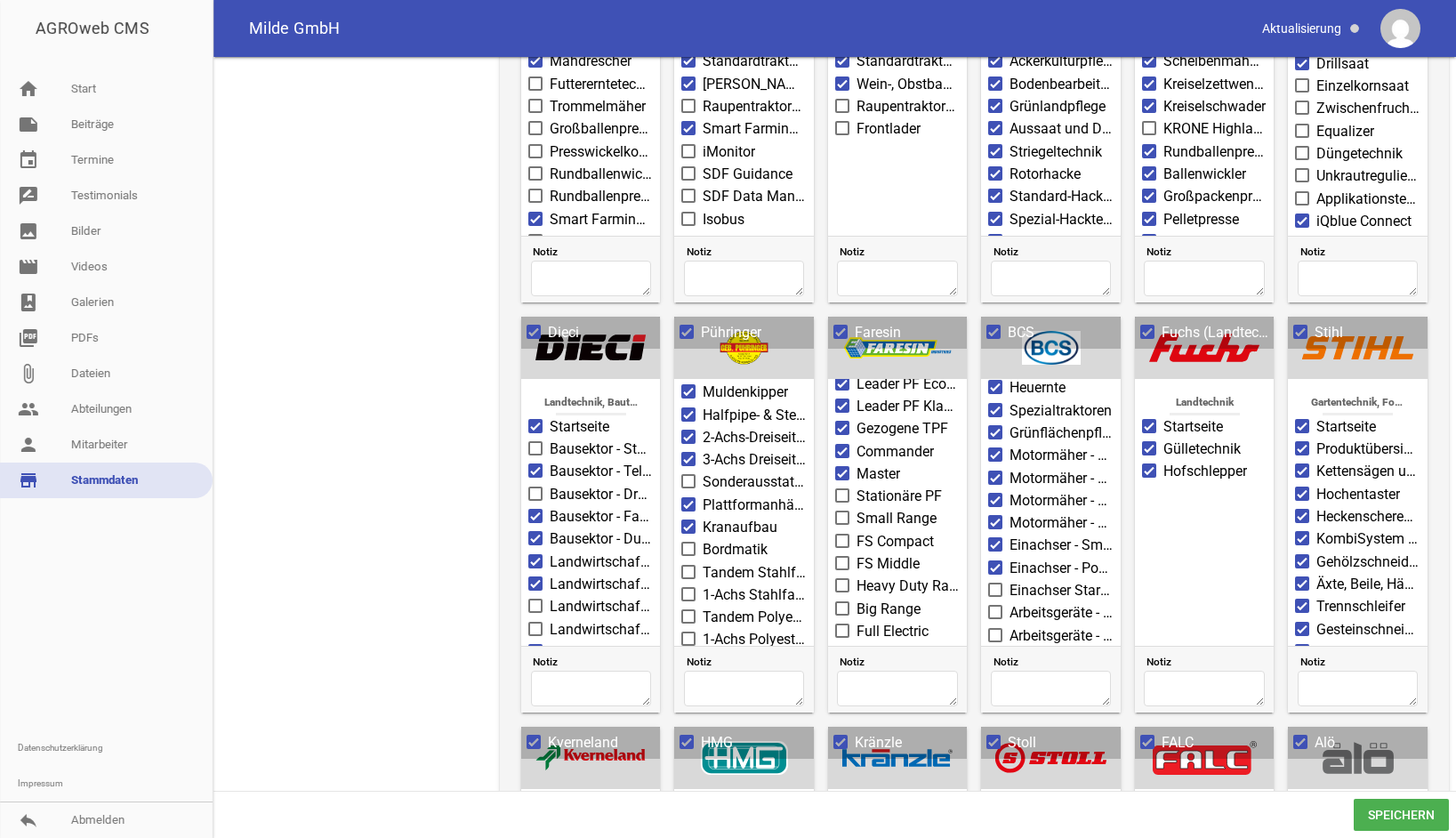
scroll to position [267, 0]
drag, startPoint x: 992, startPoint y: 459, endPoint x: 991, endPoint y: 469, distance: 10.0
click at [992, 468] on span at bounding box center [996, 473] width 11 height 11
click at [1010, 464] on input "Einachser StarGate" at bounding box center [1010, 464] width 0 height 0
click at [991, 491] on span at bounding box center [996, 496] width 11 height 11
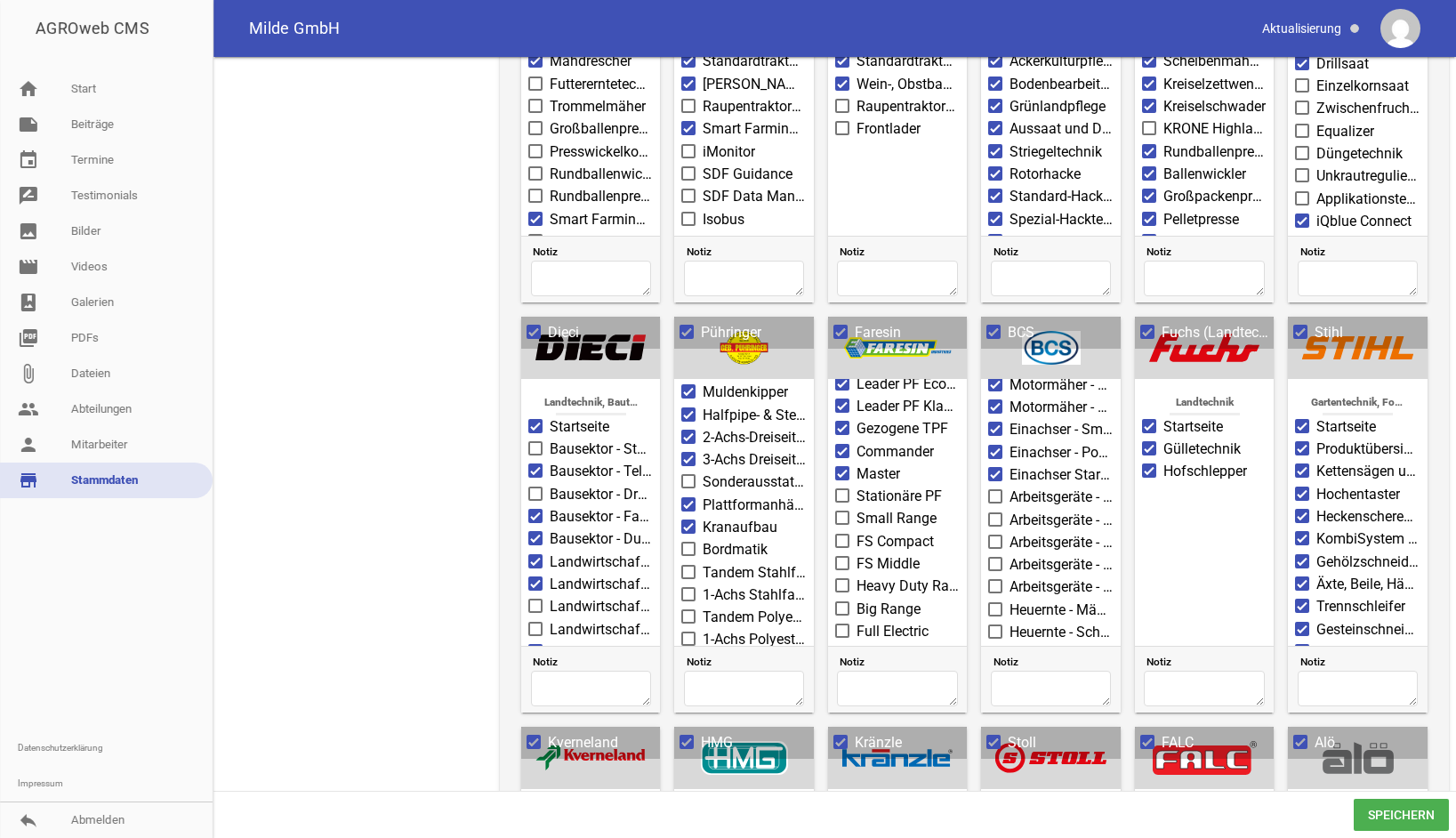
click at [1010, 487] on input "Arbeitsgeräte - Bodenvorbereitung" at bounding box center [1010, 487] width 0 height 0
click at [991, 514] on span at bounding box center [996, 519] width 11 height 11
click at [1010, 510] on input "Arbeitsgeräte - Mähen des Grases" at bounding box center [1010, 510] width 0 height 0
click at [991, 532] on label "Arbeitsgeräte - Grünflächenpflege" at bounding box center [1051, 542] width 125 height 21
click at [1010, 532] on input "Arbeitsgeräte - Grünflächenpflege" at bounding box center [1010, 532] width 0 height 0
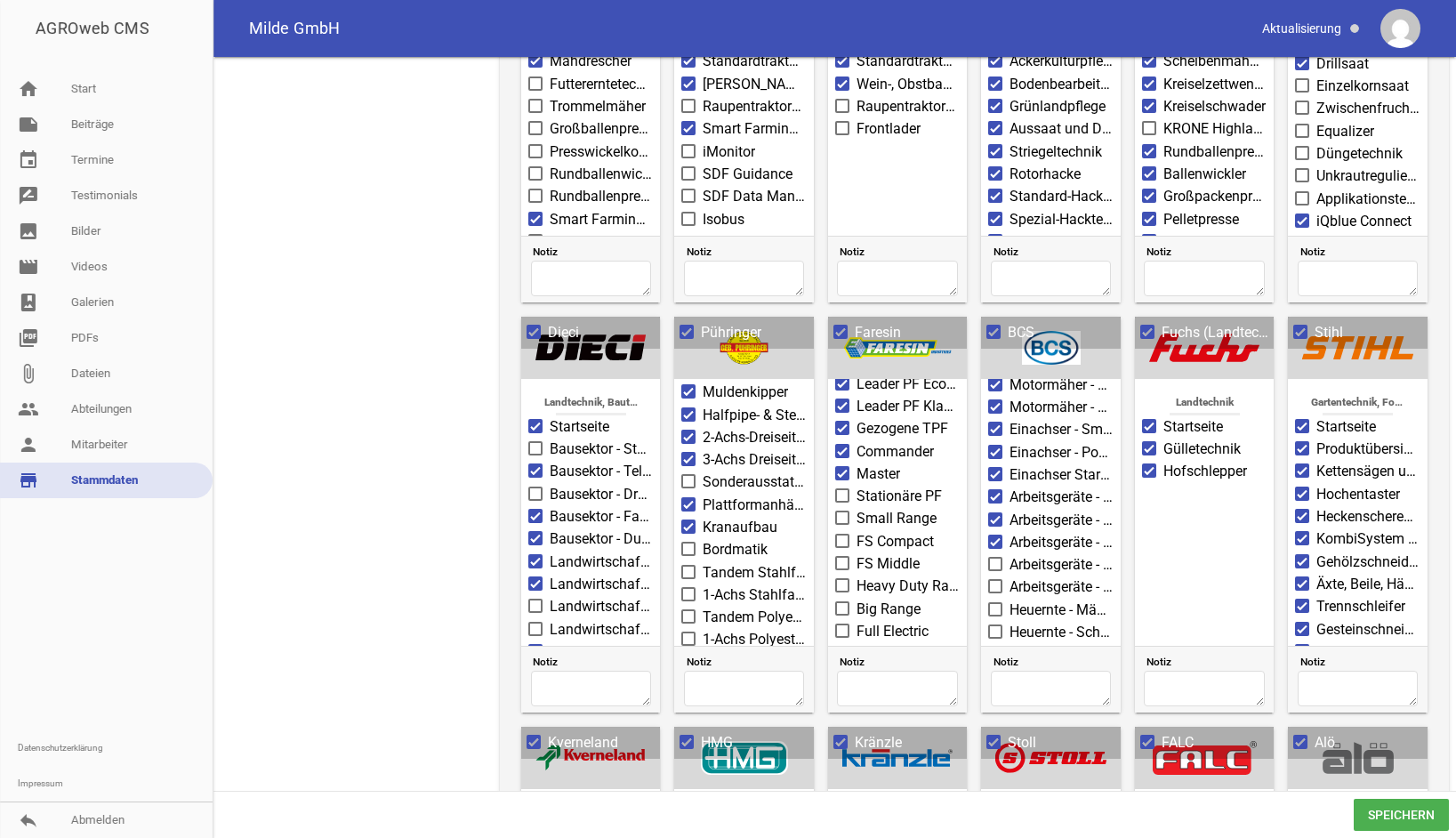
click at [992, 558] on span at bounding box center [996, 563] width 11 height 11
click at [1010, 555] on input "Arbeitsgeräte - Schneeräumung / allgemeine Reinigung" at bounding box center [1010, 555] width 0 height 0
click at [992, 580] on span at bounding box center [996, 585] width 11 height 11
click at [1010, 577] on input "Arbeitsgeräte - Zubehörteile" at bounding box center [1010, 577] width 0 height 0
click at [992, 604] on span at bounding box center [996, 609] width 11 height 11
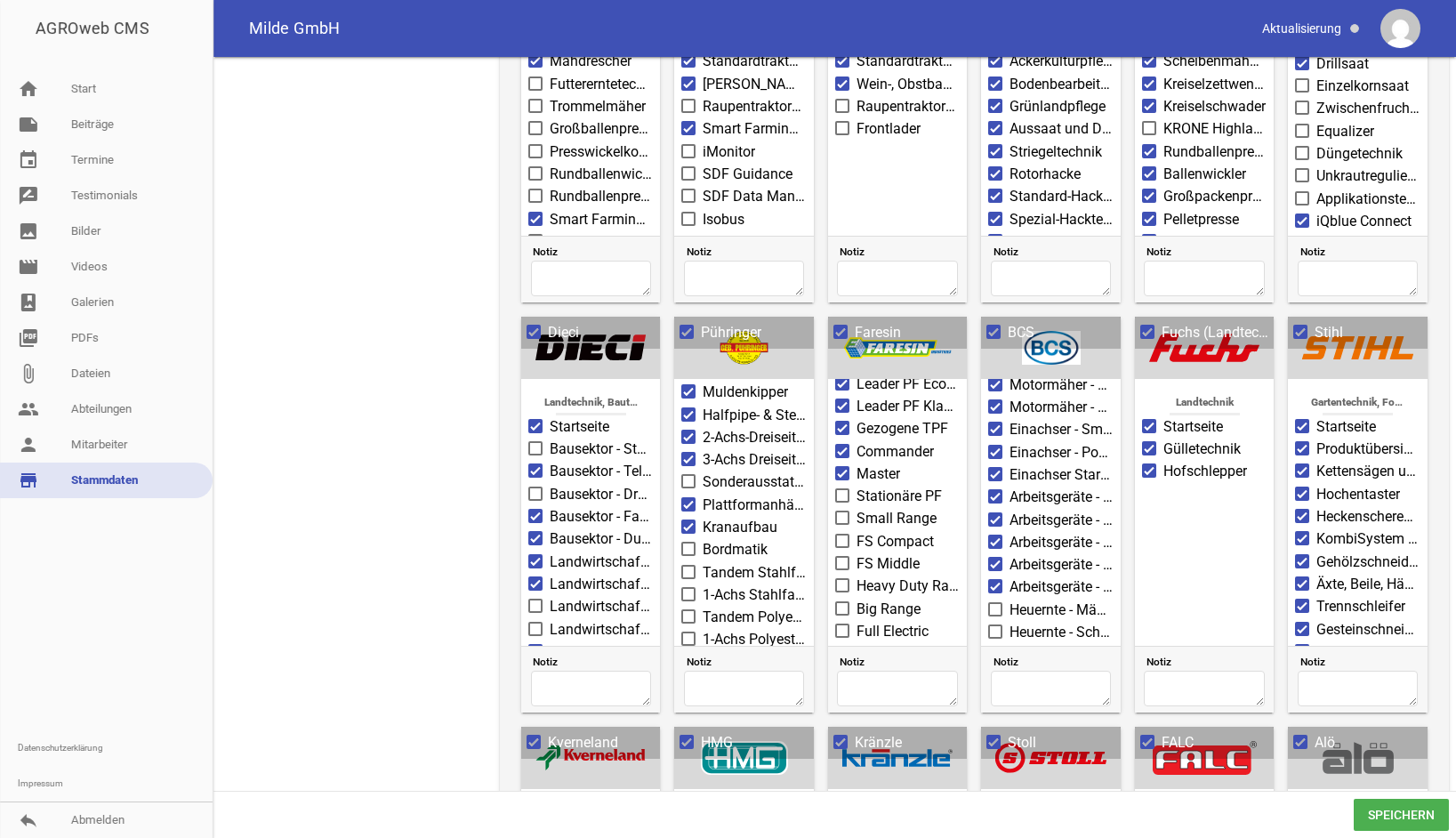
click at [1010, 600] on input "Heuernte - Mähbalken" at bounding box center [1010, 600] width 0 height 0
click at [992, 626] on span at bounding box center [996, 631] width 11 height 11
click at [1010, 622] on input "Heuernte - Scheibenmähwerke" at bounding box center [1010, 622] width 0 height 0
click at [991, 648] on span at bounding box center [996, 653] width 11 height 11
click at [1010, 644] on input "Heuernte - Scheibenmähwerke mit Aufbereiter" at bounding box center [1010, 644] width 0 height 0
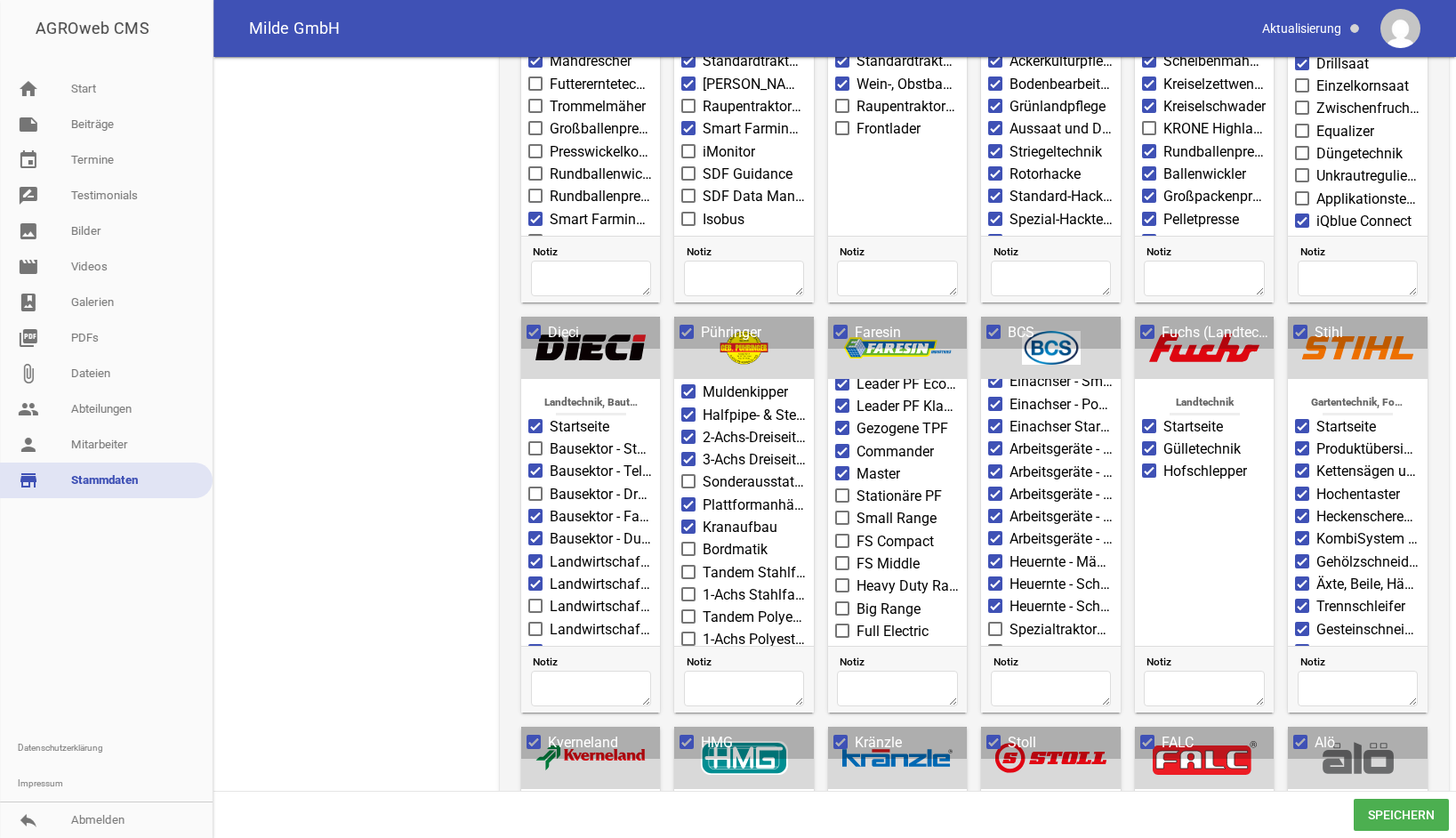
scroll to position [444, 0]
click at [995, 493] on span at bounding box center [996, 498] width 11 height 11
click at [1010, 489] on input "Spezialtraktoren - DT-Traktoren" at bounding box center [1010, 489] width 0 height 0
click at [990, 516] on span at bounding box center [996, 521] width 11 height 11
click at [1010, 511] on input "Spezialtraktoren - SDT-Traktoren" at bounding box center [1010, 511] width 0 height 0
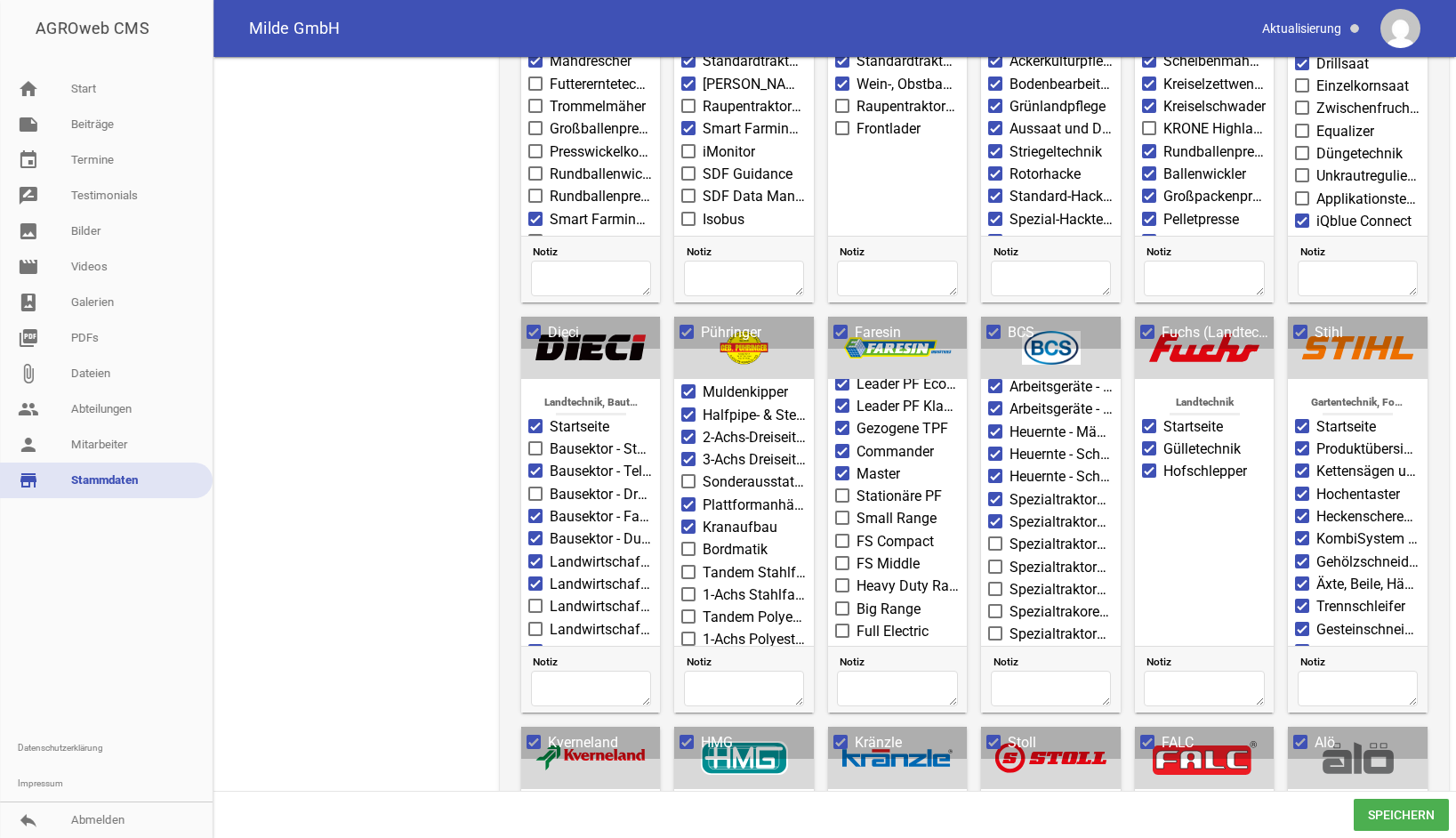
click at [990, 538] on span at bounding box center [996, 543] width 11 height 11
click at [1010, 533] on input "Spezialtraktoren - Dualsteer" at bounding box center [1010, 533] width 0 height 0
click at [996, 561] on span at bounding box center [996, 566] width 11 height 11
click at [1010, 556] on input "Spezialtraktoren - Knicklenkertraktoren" at bounding box center [1010, 556] width 0 height 0
click at [993, 583] on span at bounding box center [996, 588] width 11 height 11
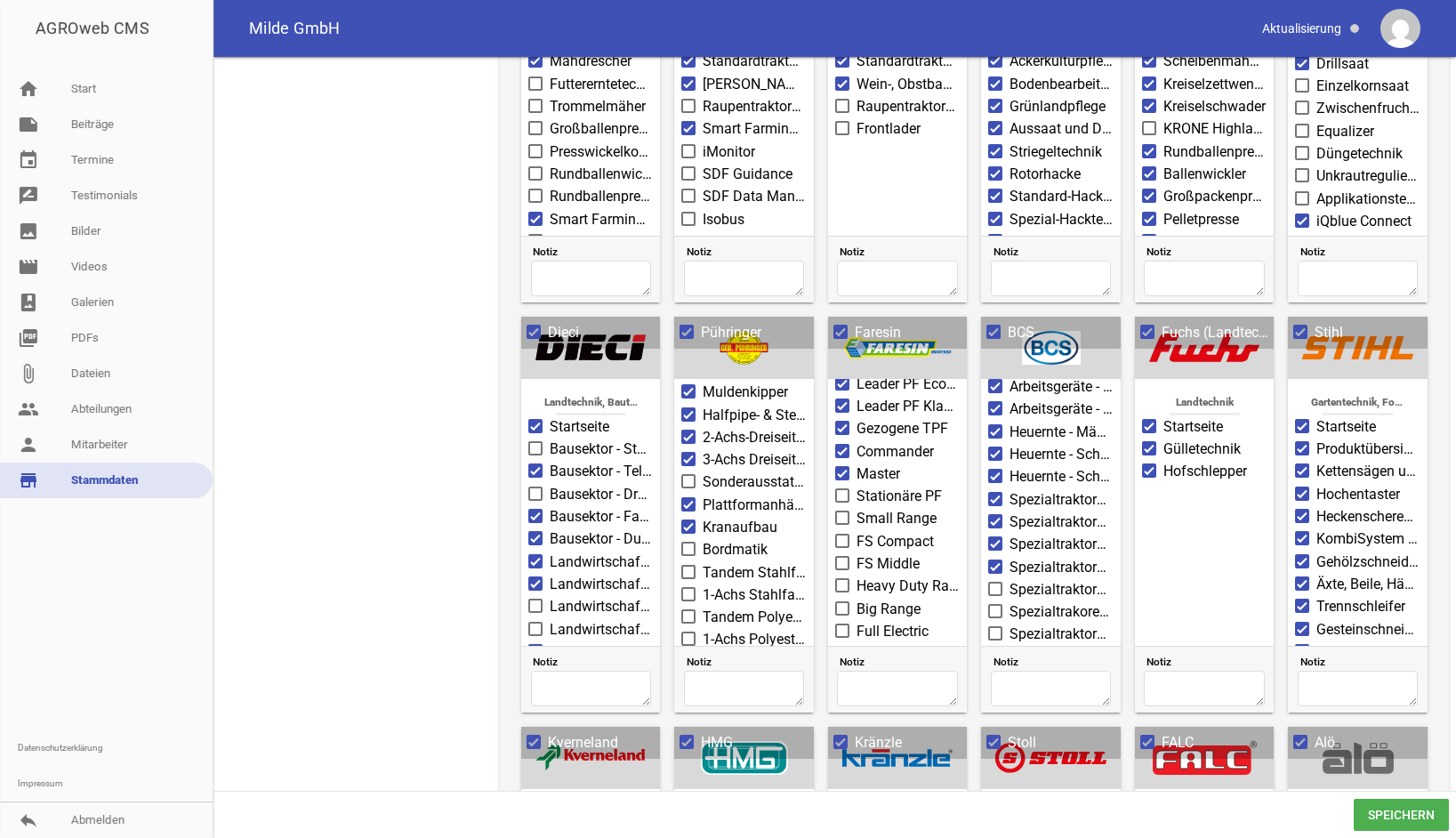
click at [1010, 579] on input "Spezialtraktoren - Frontlenkertraktoren" at bounding box center [1010, 579] width 0 height 0
click at [990, 605] on span at bounding box center [996, 610] width 11 height 11
click at [1010, 601] on input "Spezialtrakoren - AI-Traktor" at bounding box center [1010, 601] width 0 height 0
click at [991, 628] on span at bounding box center [996, 633] width 11 height 11
click at [1010, 623] on input "Spezialtraktoren - Vollelektrische Traktoren" at bounding box center [1010, 623] width 0 height 0
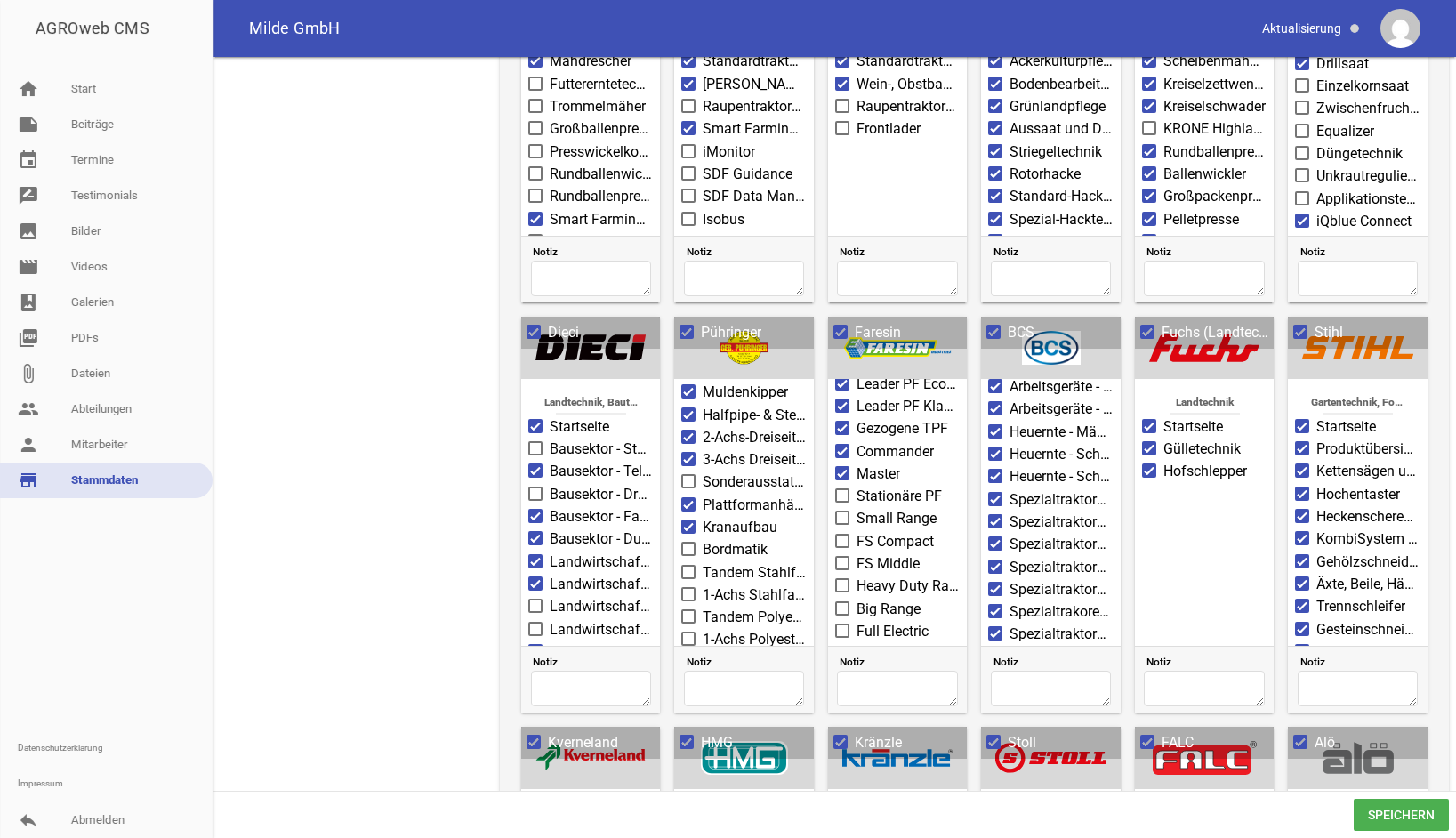
click at [992, 651] on span at bounding box center [996, 656] width 11 height 11
click at [1010, 646] on input "Grünflächenpflege - Serie Garden" at bounding box center [1010, 646] width 0 height 0
click at [998, 643] on span at bounding box center [995, 649] width 14 height 14
click at [1010, 641] on input "Grünflächenpflege - Serie Profi" at bounding box center [1010, 641] width 0 height 0
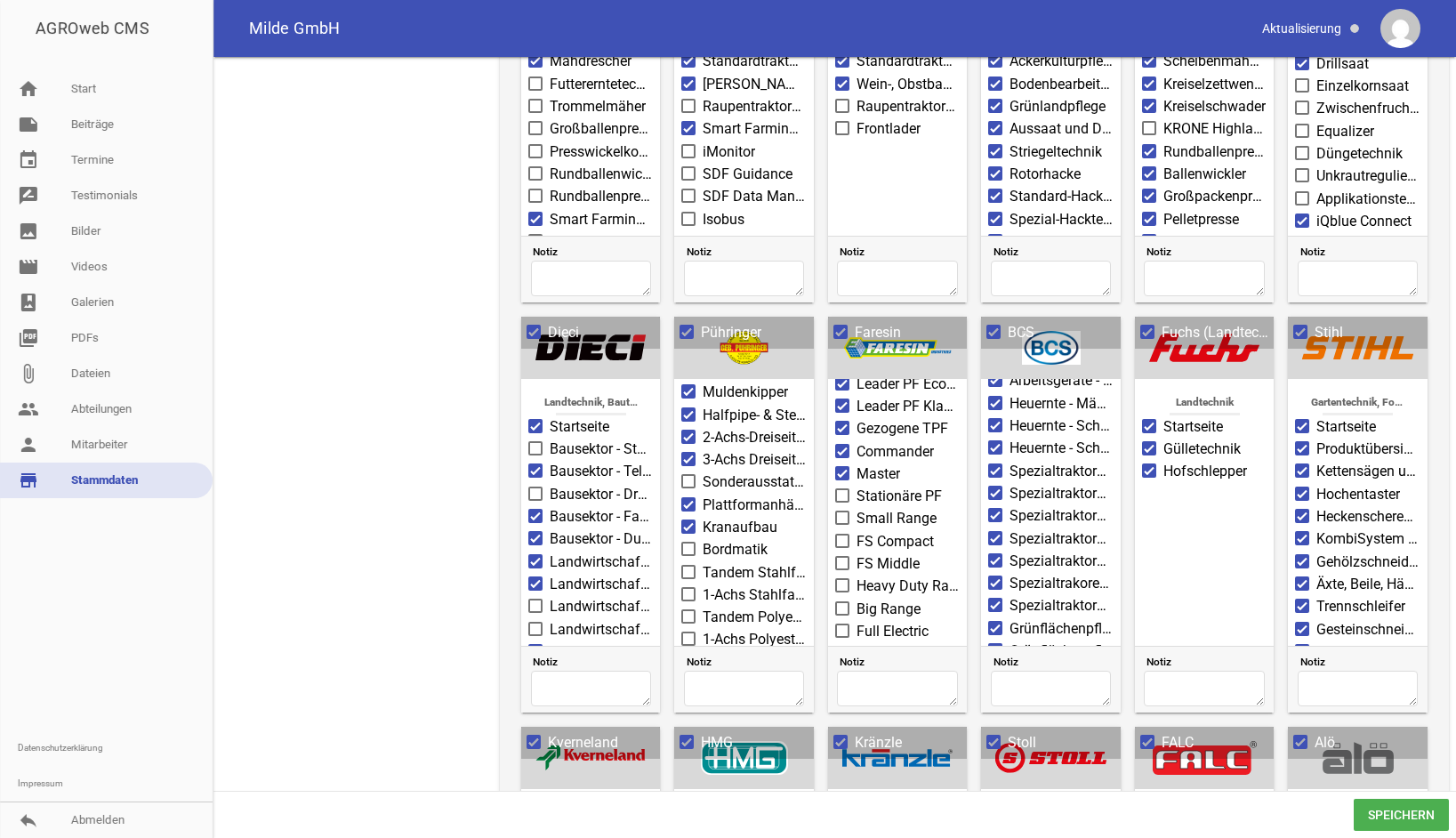
click at [536, 600] on span at bounding box center [536, 605] width 11 height 11
click at [550, 596] on input "Landwirtschaft - Agri Max" at bounding box center [550, 596] width 0 height 0
click at [539, 623] on span at bounding box center [536, 628] width 11 height 11
click at [550, 619] on input "Landwirtschaft - Agri Max Power X2" at bounding box center [550, 619] width 0 height 0
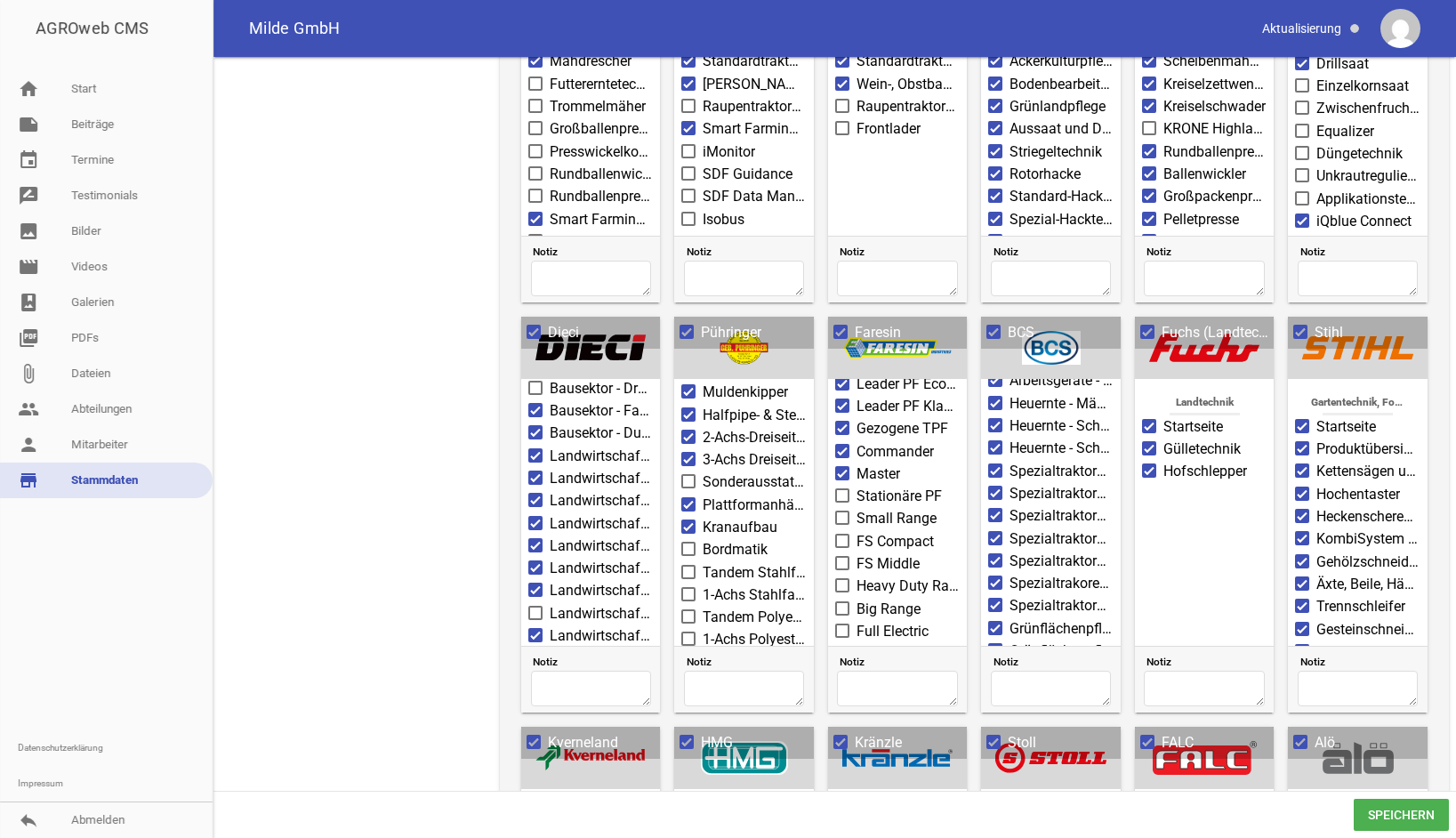
click at [533, 607] on span at bounding box center [536, 612] width 11 height 11
click at [550, 603] on input "Landwirtschaft - Mini Agri Smart" at bounding box center [550, 603] width 0 height 0
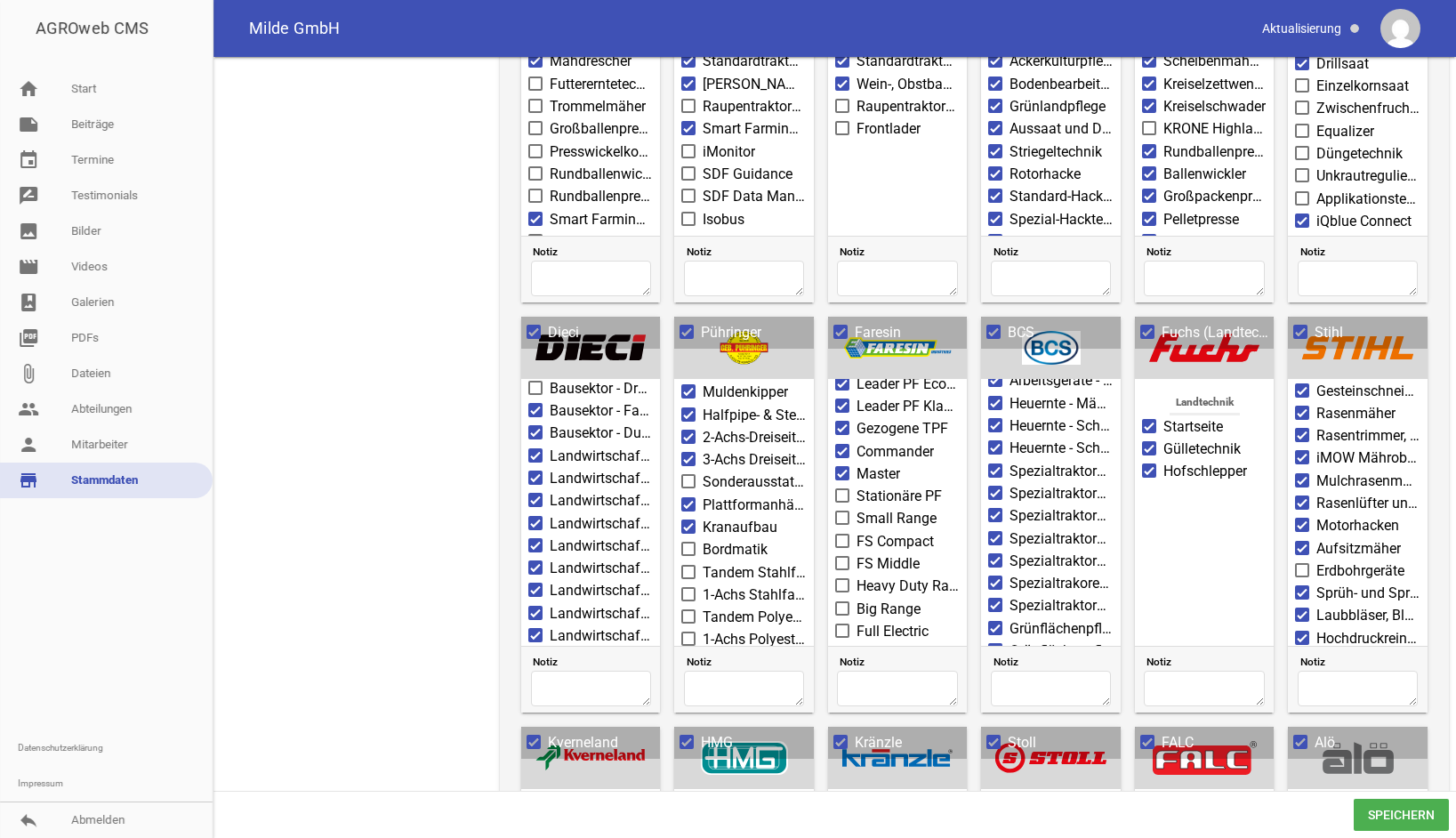
scroll to position [267, 0]
click at [1301, 536] on span at bounding box center [1303, 541] width 11 height 11
click at [1317, 532] on input "Erdbohrgeräte" at bounding box center [1317, 532] width 0 height 0
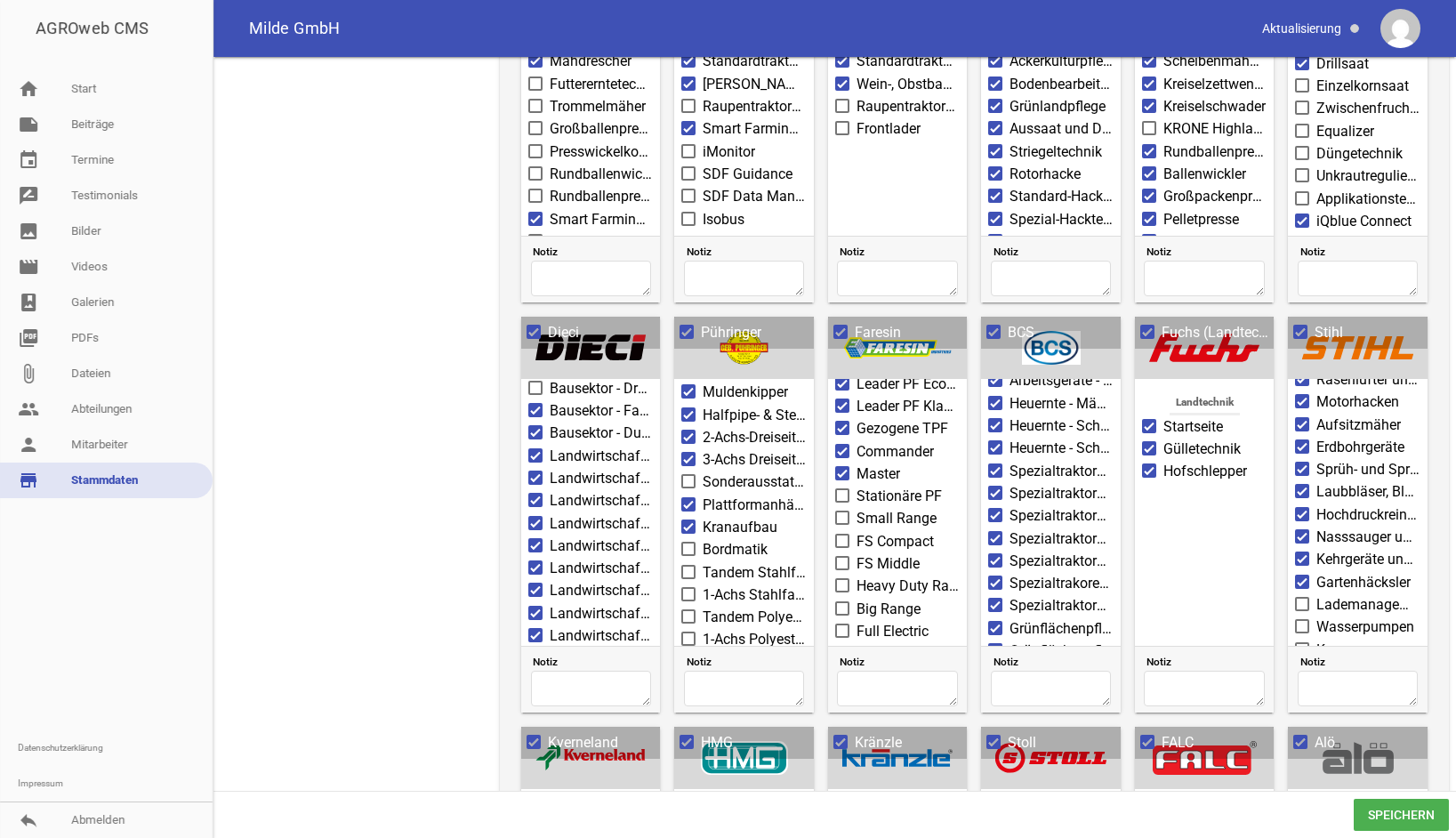
scroll to position [533, 0]
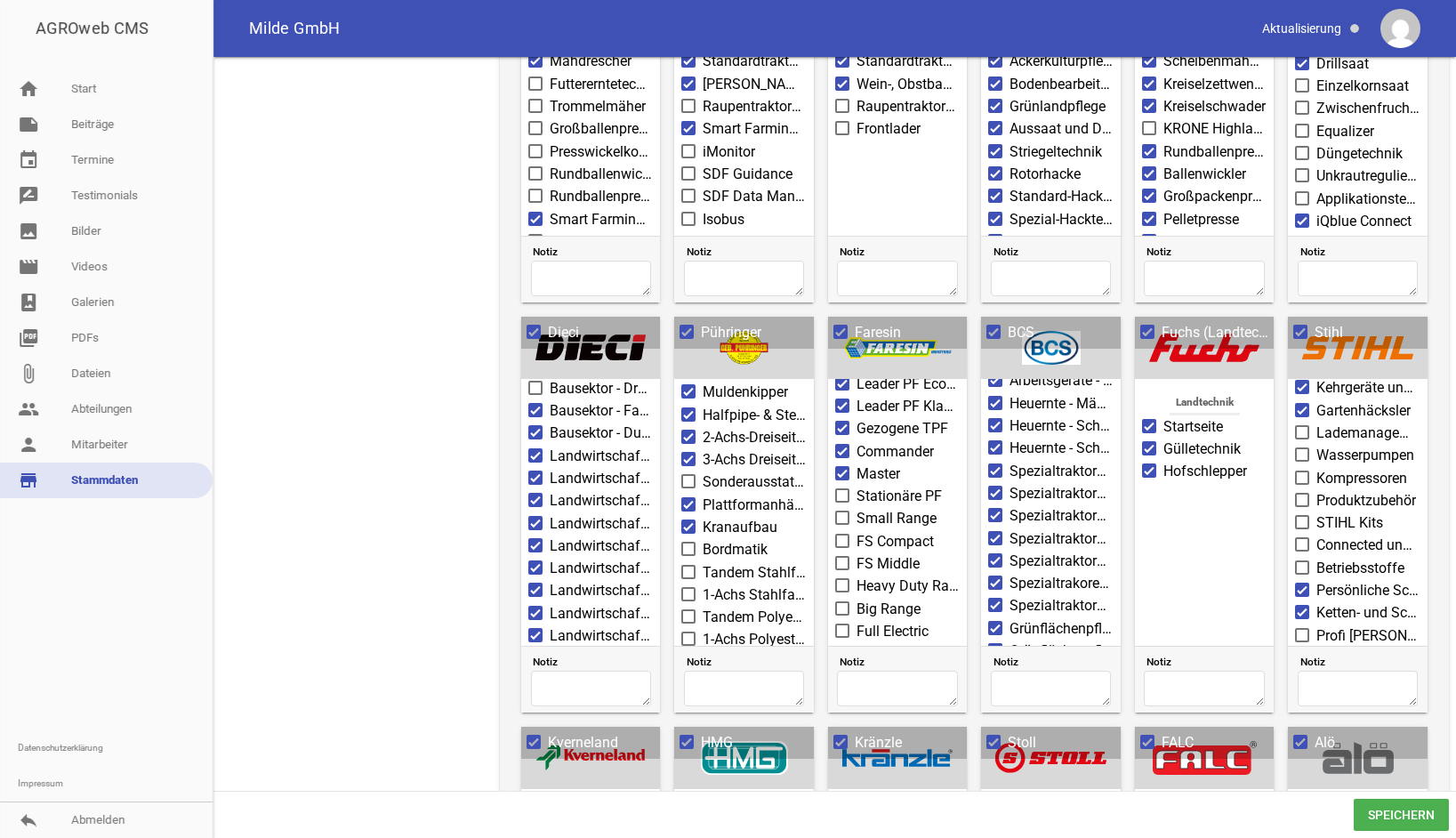
click at [1301, 427] on span at bounding box center [1303, 432] width 11 height 11
click at [1317, 422] on input "Lademanagement" at bounding box center [1317, 422] width 0 height 0
click at [1301, 449] on span at bounding box center [1303, 454] width 11 height 11
click at [1317, 444] on input "Wasserpumpen" at bounding box center [1317, 444] width 0 height 0
click at [1298, 472] on span at bounding box center [1303, 477] width 11 height 11
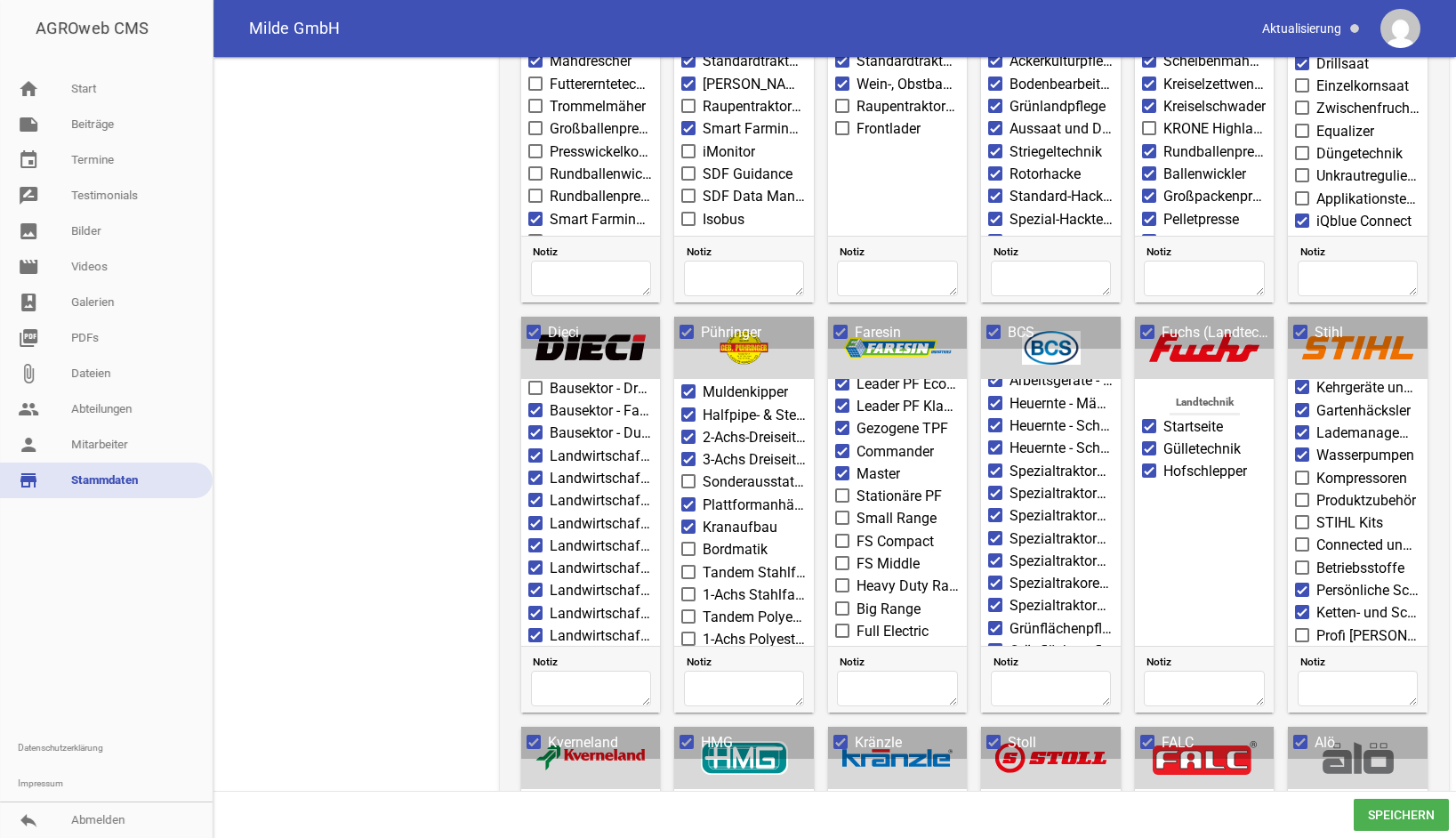
click at [1317, 468] on input "Kompressoren" at bounding box center [1317, 468] width 0 height 0
click at [1298, 494] on span at bounding box center [1303, 499] width 11 height 11
click at [1317, 490] on input "Produktzubehör" at bounding box center [1317, 490] width 0 height 0
click at [1299, 517] on span at bounding box center [1303, 522] width 11 height 11
click at [1317, 512] on input "STIHL Kits" at bounding box center [1317, 512] width 0 height 0
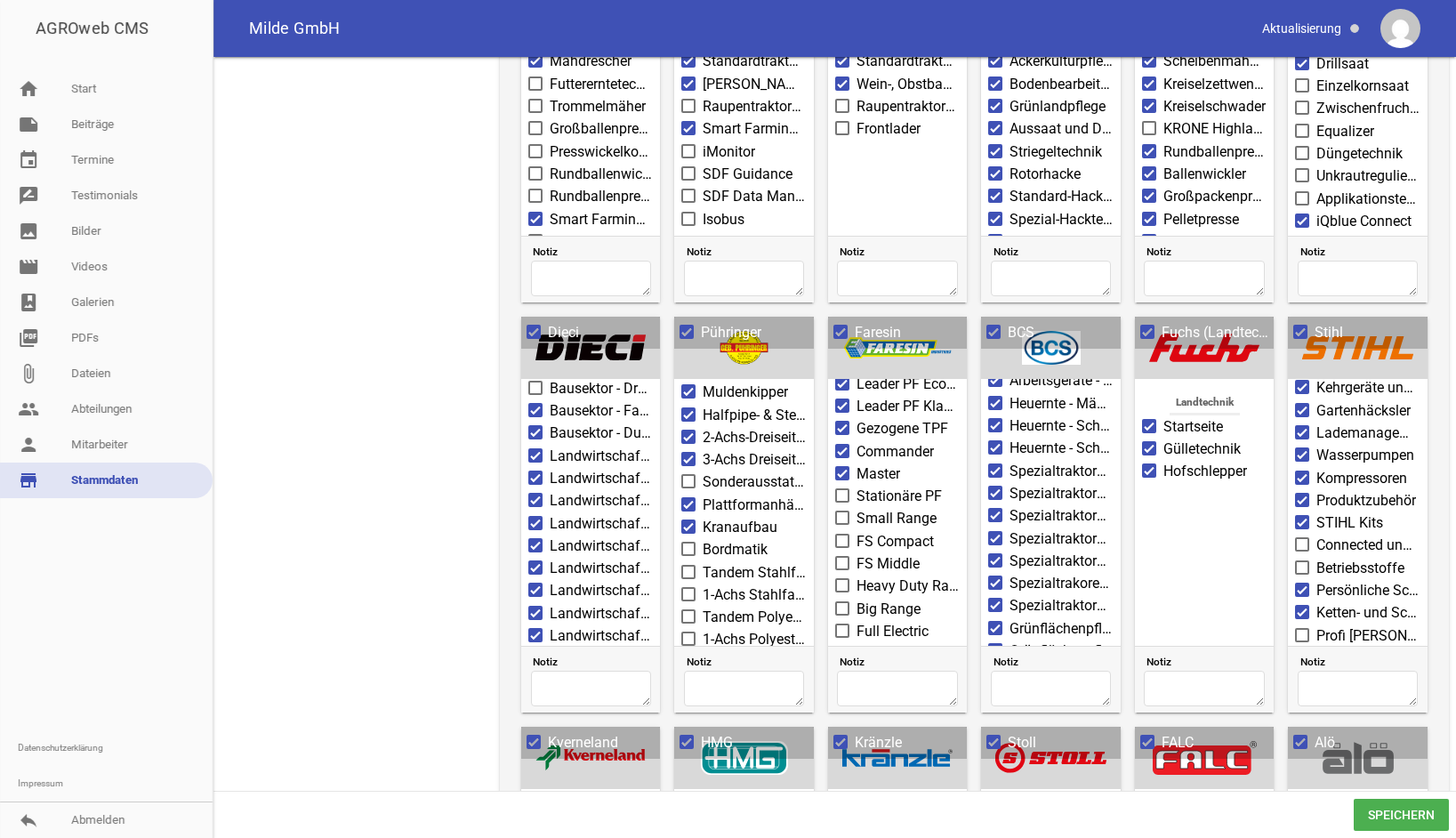
click at [1299, 539] on span at bounding box center [1303, 544] width 11 height 11
click at [1317, 534] on input "Connected und Smart Products" at bounding box center [1317, 534] width 0 height 0
click at [1299, 562] on span at bounding box center [1303, 567] width 11 height 11
click at [1317, 557] on input "Betriebsstoffe" at bounding box center [1317, 557] width 0 height 0
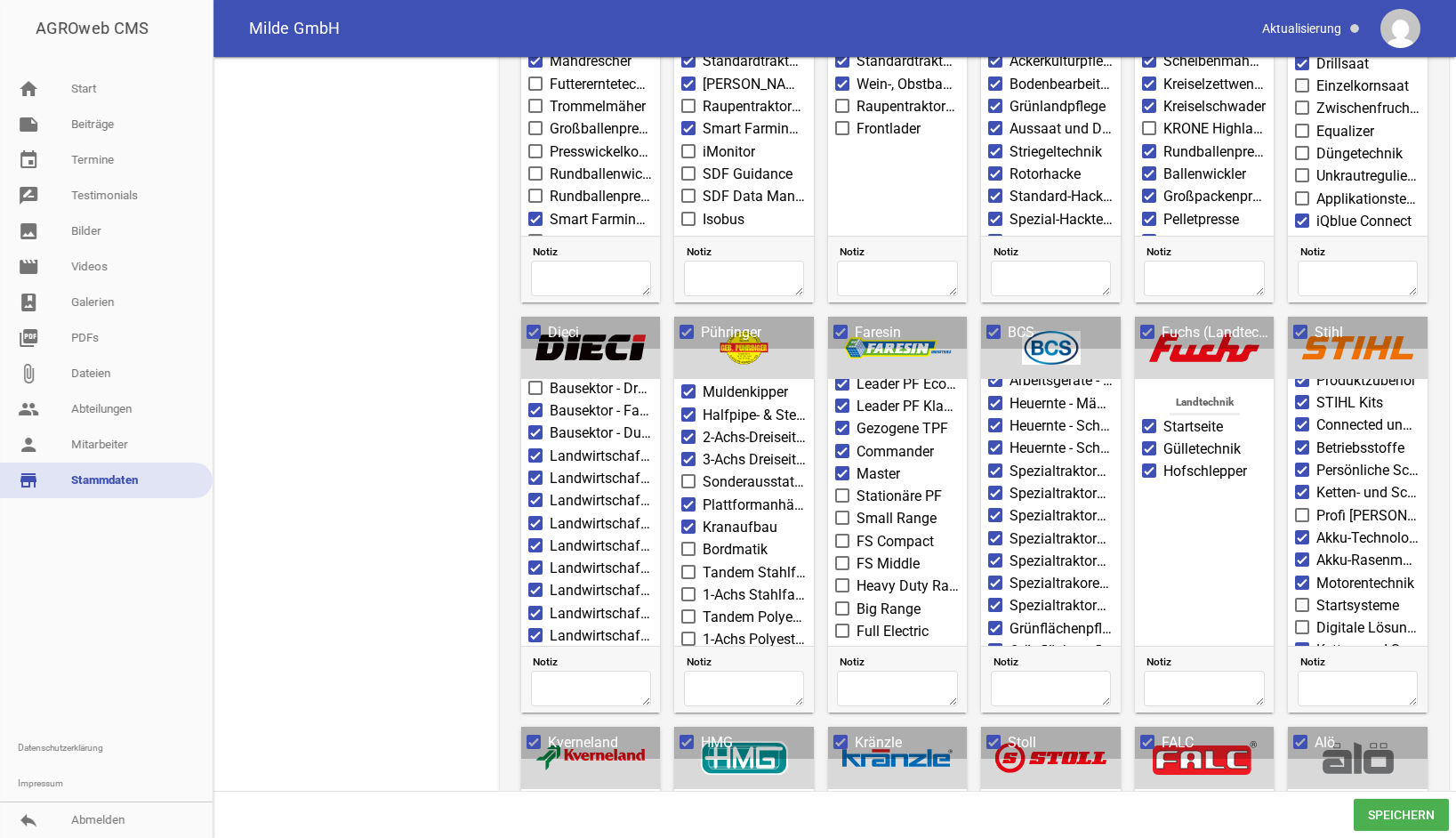
scroll to position [668, 0]
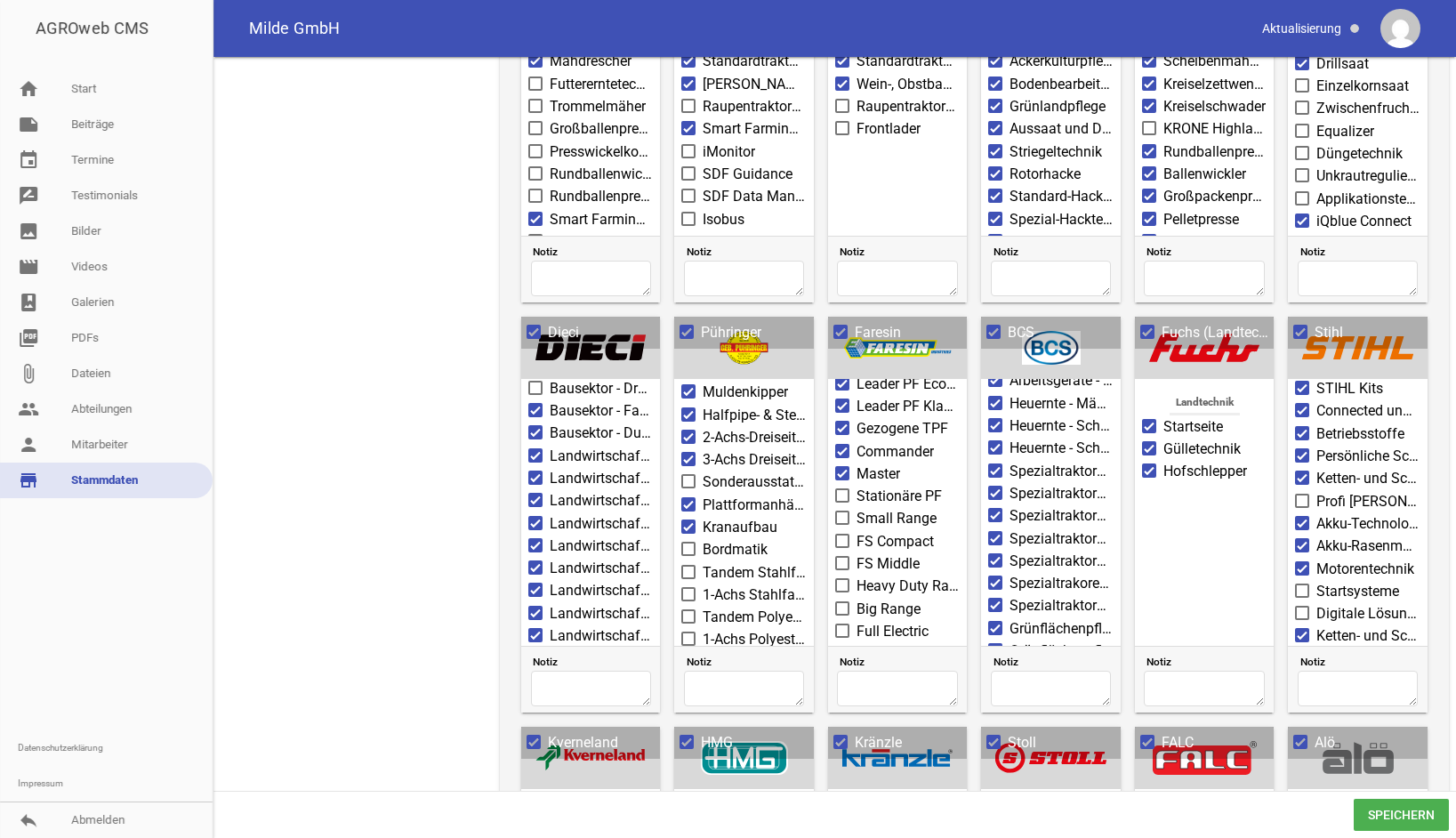
click at [1298, 495] on span at bounding box center [1303, 500] width 11 height 11
click at [1317, 491] on input "Profi [PERSON_NAME]" at bounding box center [1317, 491] width 0 height 0
click at [1297, 585] on span at bounding box center [1303, 590] width 11 height 11
click at [1317, 580] on input "Startsysteme" at bounding box center [1317, 580] width 0 height 0
click at [1297, 605] on span at bounding box center [1302, 612] width 14 height 14
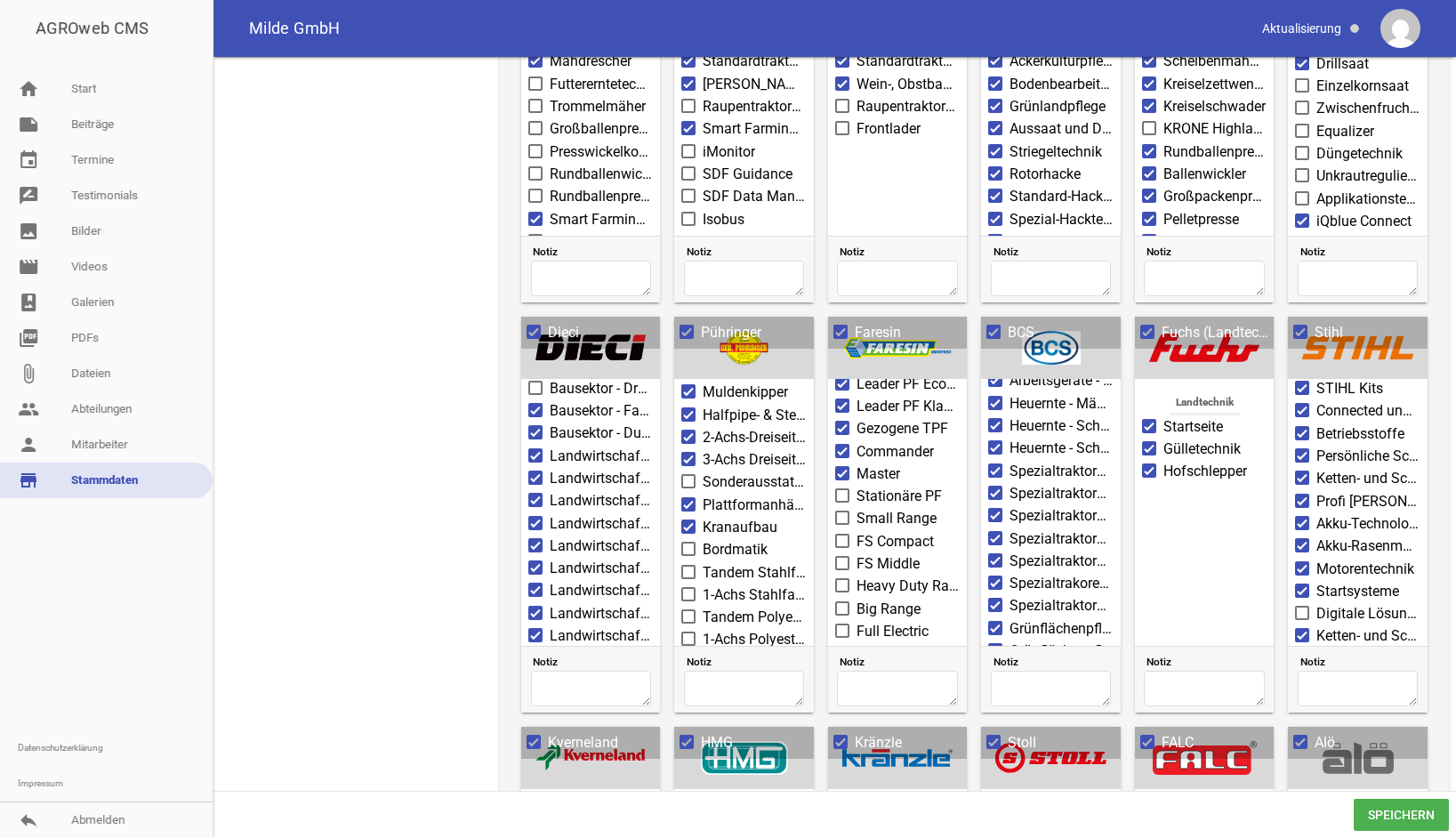
click at [1317, 603] on input "Digitale Lösungen" at bounding box center [1317, 603] width 0 height 0
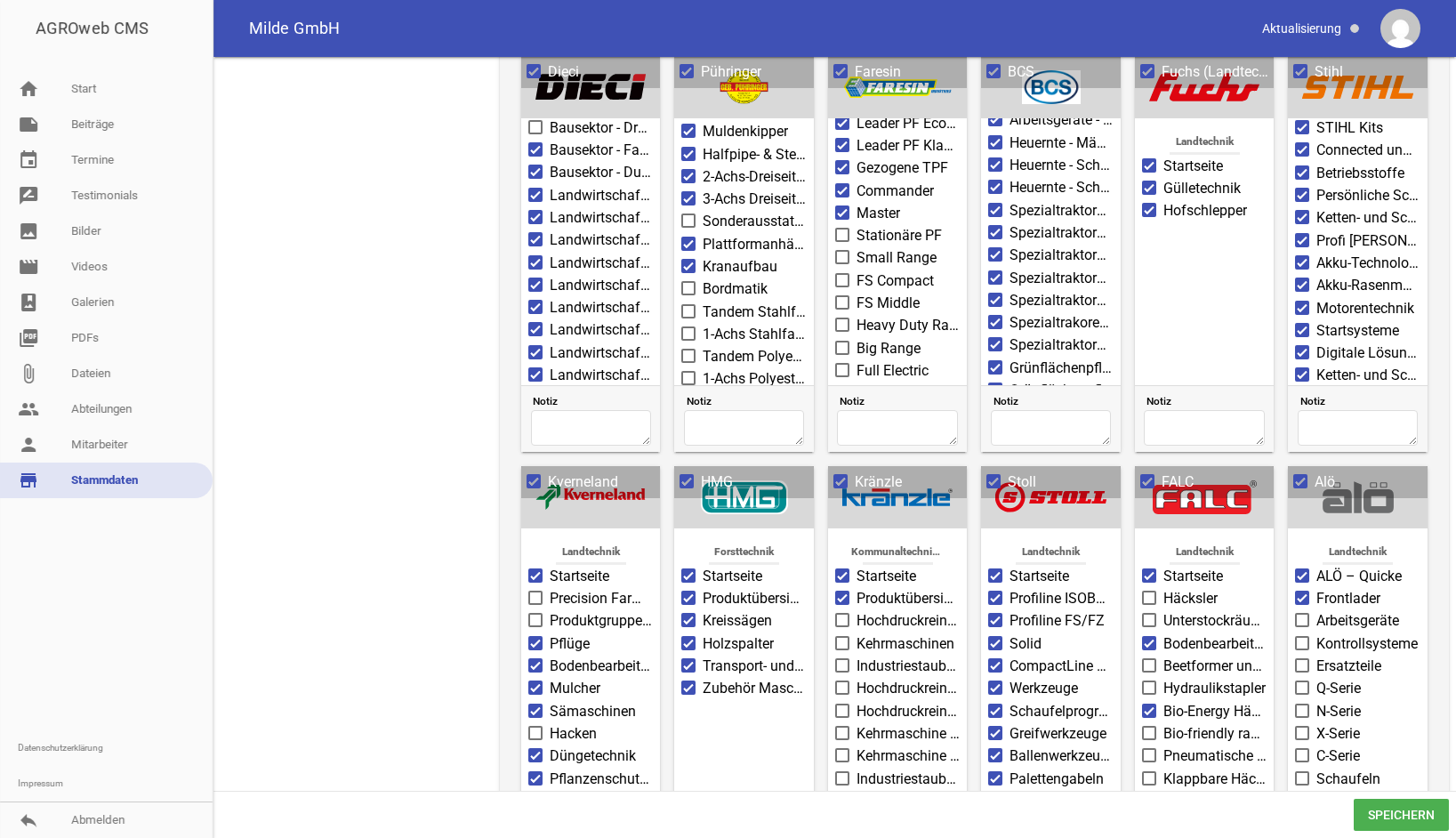
scroll to position [1156, 0]
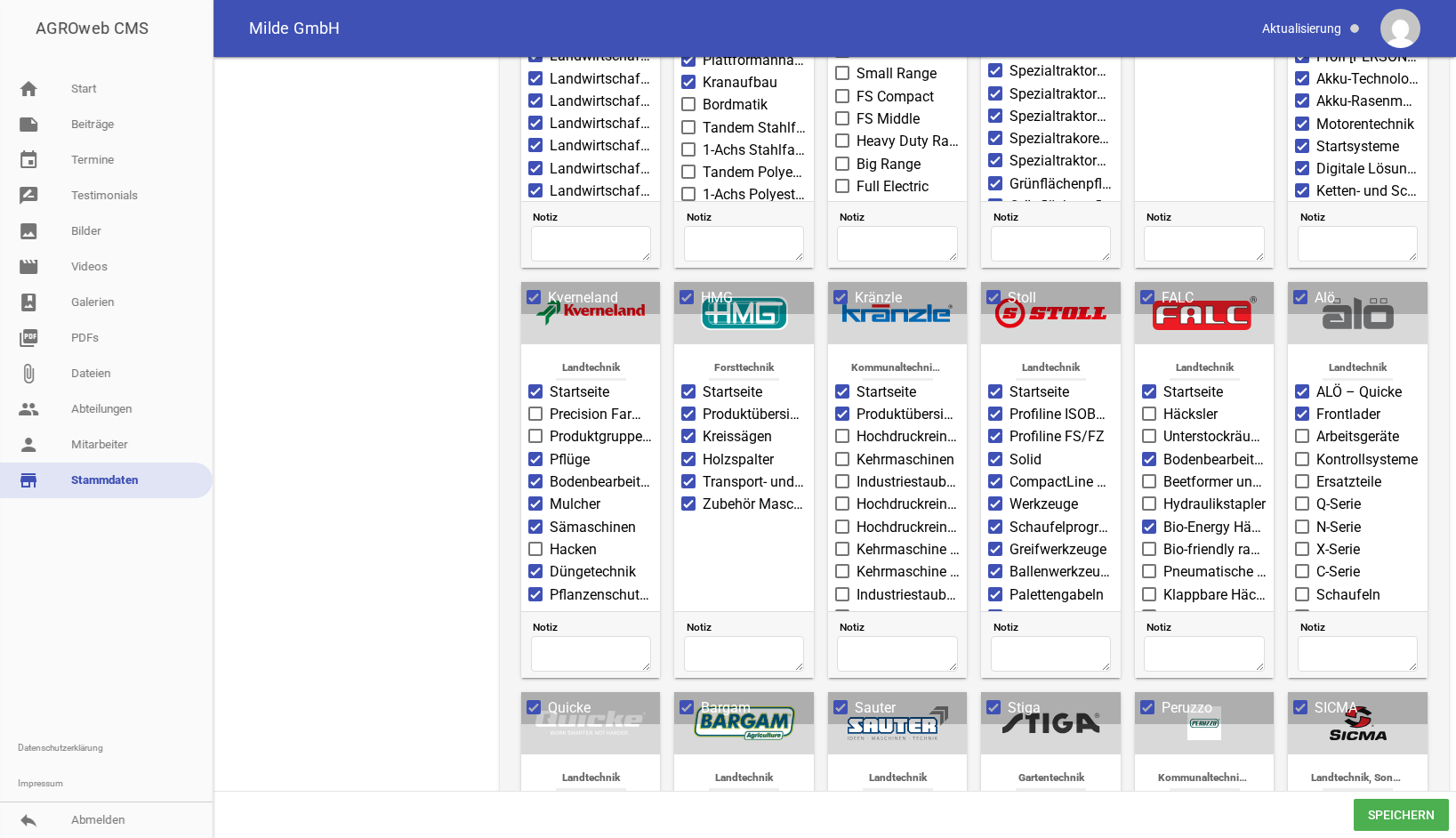
click at [841, 434] on span at bounding box center [843, 436] width 11 height 11
click at [856, 426] on input "Hochdruckreiniger" at bounding box center [856, 426] width 0 height 0
click at [844, 498] on span at bounding box center [843, 503] width 11 height 11
click at [856, 493] on input "Hochdruckreiner - Haus & Garten" at bounding box center [856, 493] width 0 height 0
click at [843, 521] on span at bounding box center [843, 526] width 11 height 11
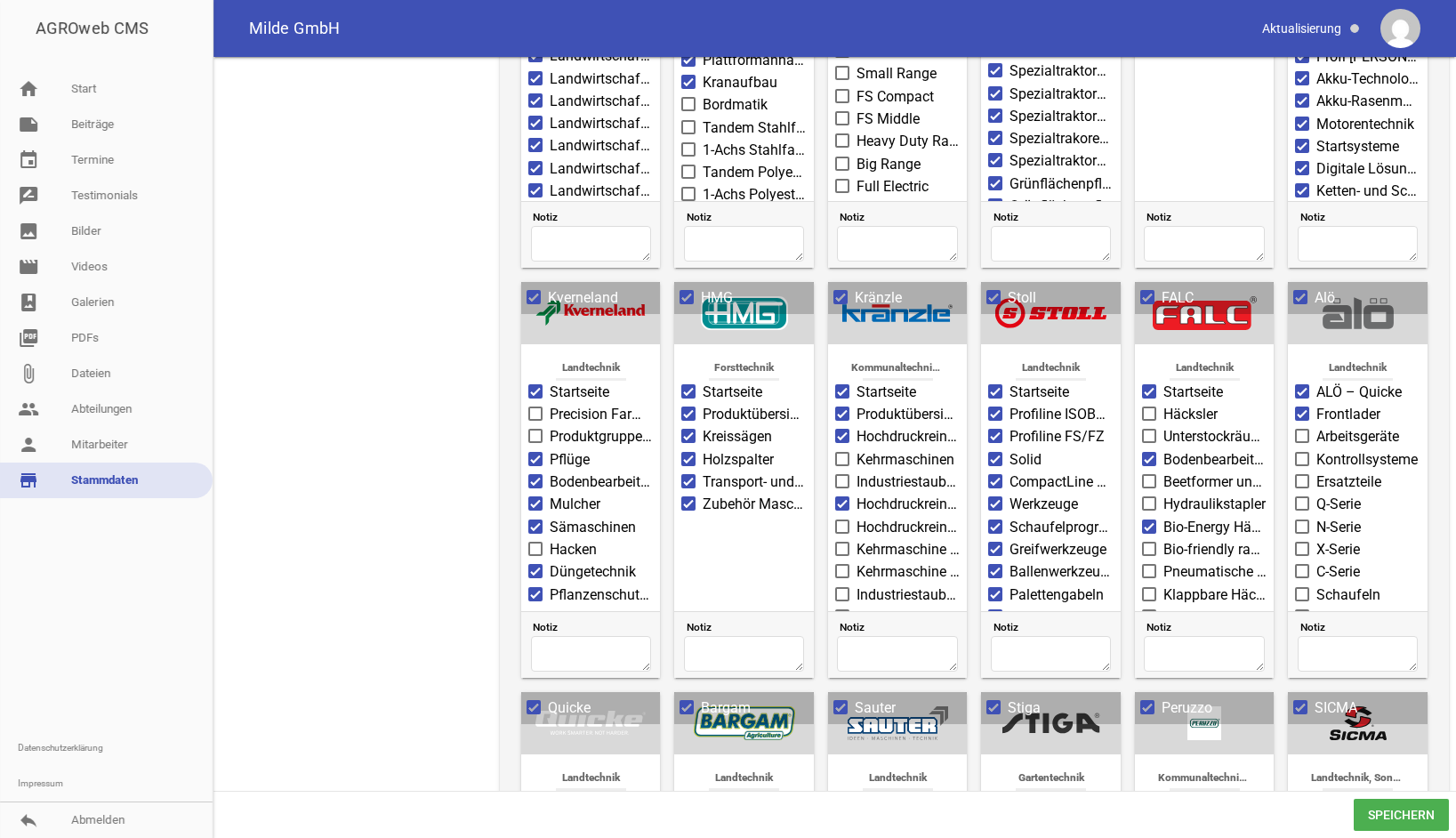
click at [856, 517] on input "Hochdruckreiniger - Professionell" at bounding box center [856, 517] width 0 height 0
drag, startPoint x: 838, startPoint y: 546, endPoint x: 843, endPoint y: 561, distance: 15.8
click at [839, 547] on span at bounding box center [843, 548] width 11 height 11
click at [856, 539] on input "Kehrmaschine - Colly 800" at bounding box center [856, 539] width 0 height 0
drag, startPoint x: 843, startPoint y: 565, endPoint x: 843, endPoint y: 579, distance: 14.0
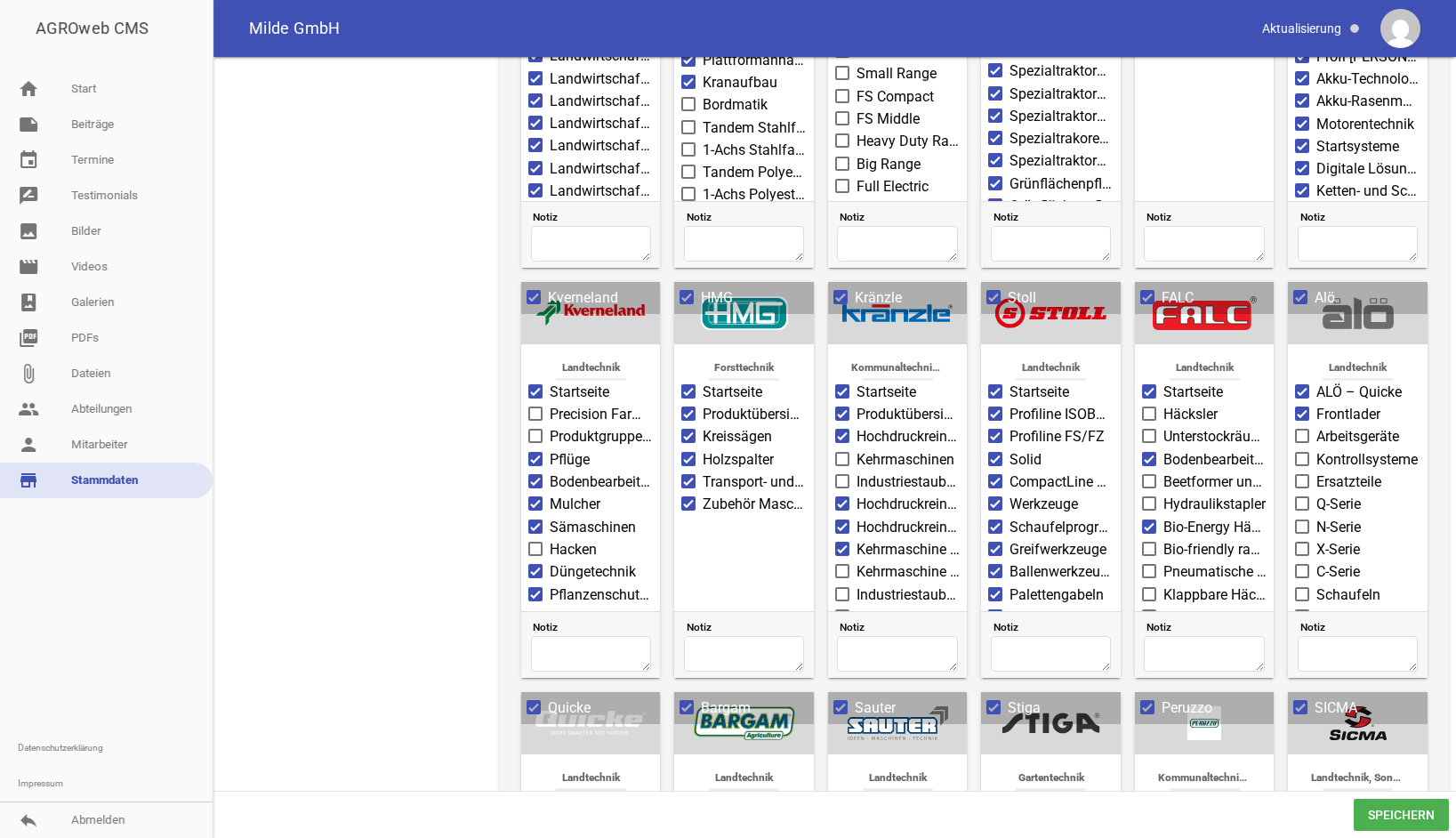
click at [843, 567] on span at bounding box center [843, 571] width 11 height 11
click at [856, 561] on input "Kehrmaschine - Kränzle 1+1" at bounding box center [856, 561] width 0 height 0
click at [843, 589] on span at bounding box center [843, 594] width 11 height 11
click at [856, 584] on input "Industriestaubsauger - Ventos 32 L/AC" at bounding box center [856, 584] width 0 height 0
click at [843, 611] on span at bounding box center [843, 616] width 11 height 11
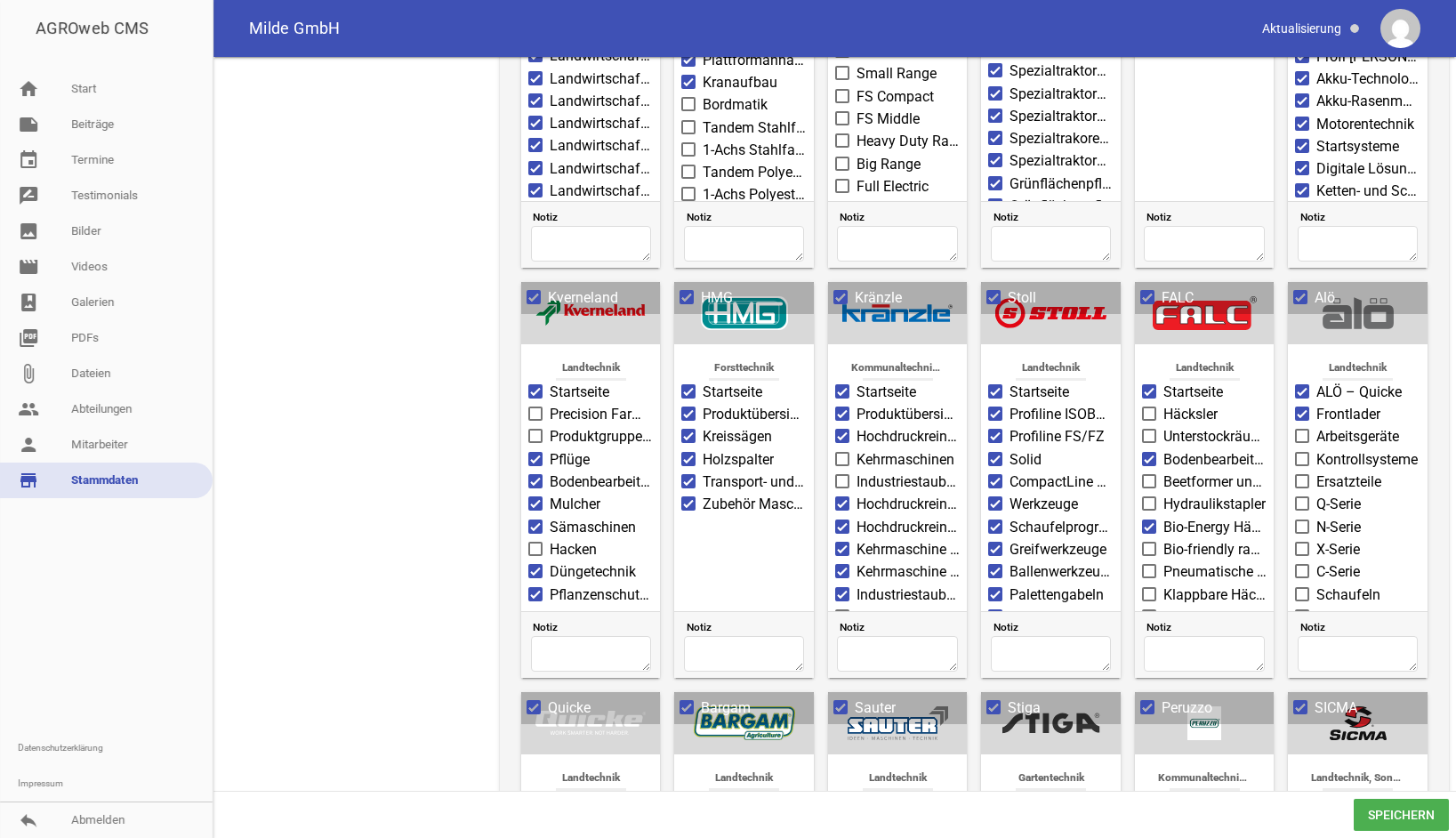
click at [856, 606] on input "Industriestaubsauger - Ventos 42 L/AC" at bounding box center [856, 606] width 0 height 0
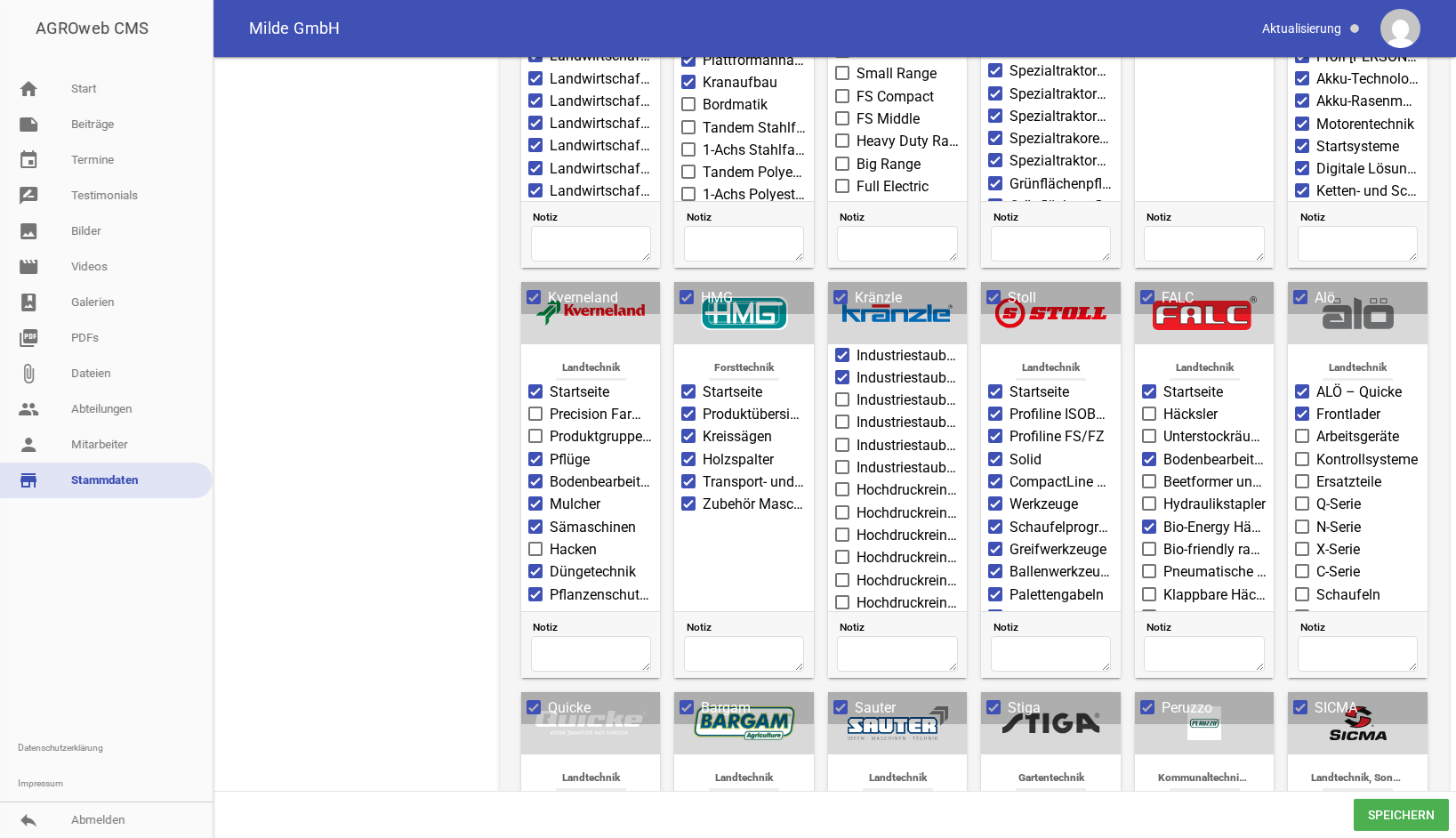
scroll to position [257, 0]
click at [845, 487] on span at bounding box center [842, 494] width 14 height 14
click at [856, 485] on input "Hochdruckreiniger K 1050 TS" at bounding box center [856, 485] width 0 height 0
drag, startPoint x: 839, startPoint y: 455, endPoint x: 839, endPoint y: 491, distance: 36.0
click at [839, 466] on span at bounding box center [843, 471] width 11 height 11
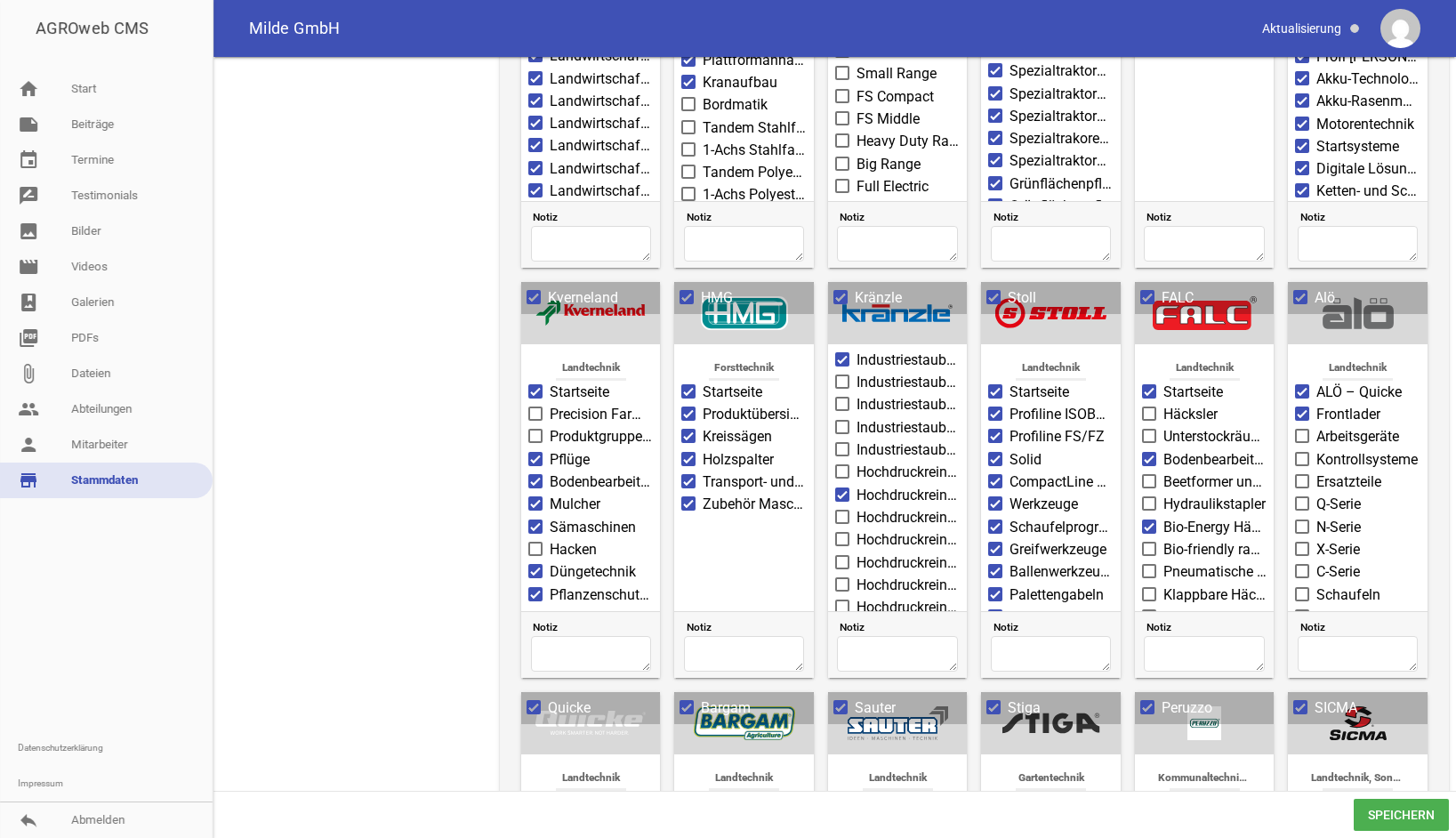
click at [856, 462] on input "Hochdruckreiniger K 1050 P" at bounding box center [856, 462] width 0 height 0
click at [841, 511] on span at bounding box center [843, 516] width 11 height 11
click at [856, 507] on input "Hochdruckreiniger K 1050 TST" at bounding box center [856, 507] width 0 height 0
click at [843, 532] on span at bounding box center [842, 538] width 14 height 14
click at [856, 530] on input "Hochdruckreiniger Quickly" at bounding box center [856, 530] width 0 height 0
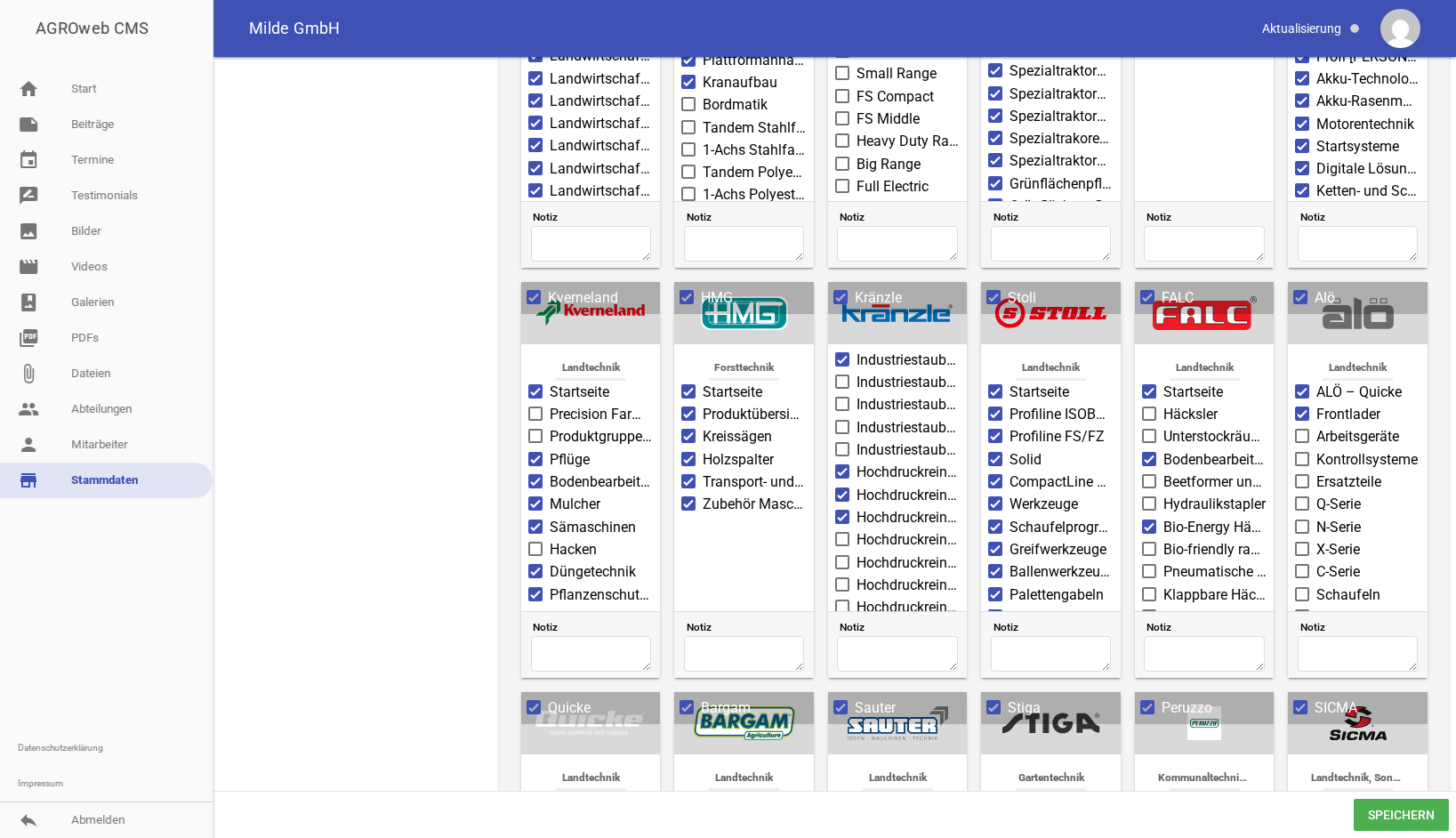
click at [843, 553] on label "Hochdruckreiniger Kaltwasser" at bounding box center [898, 563] width 125 height 21
click at [856, 553] on input "Hochdruckreiniger Kaltwasser" at bounding box center [856, 553] width 0 height 0
drag, startPoint x: 844, startPoint y: 562, endPoint x: 845, endPoint y: 584, distance: 22.0
click at [845, 578] on span at bounding box center [842, 584] width 14 height 14
click at [856, 575] on input "Hochdruckreiniger mit Verbrennungsmotor" at bounding box center [856, 575] width 0 height 0
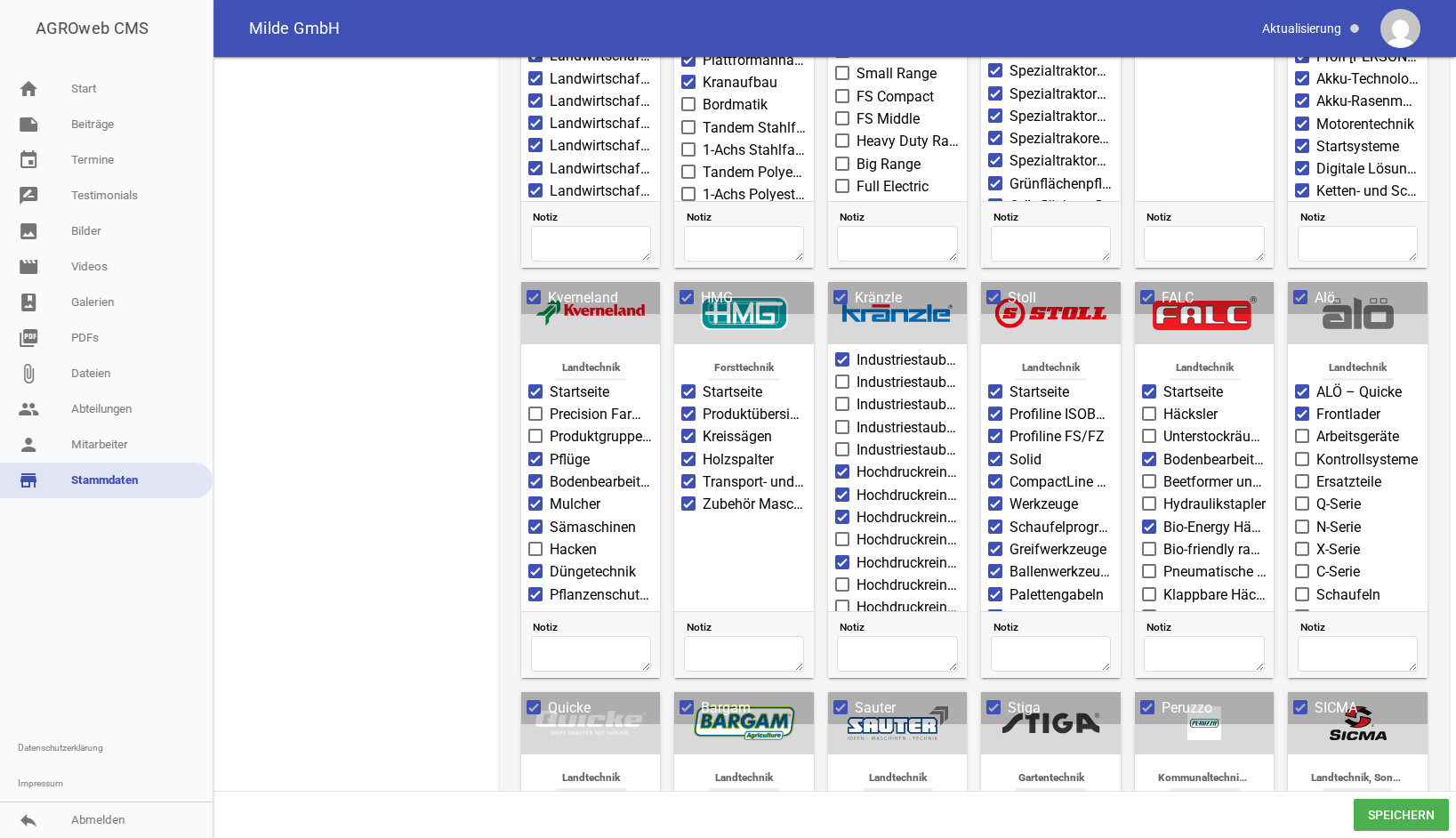
click at [845, 600] on span at bounding box center [842, 606] width 14 height 14
click at [856, 597] on input "Hochdruckreiniger Heisswasser" at bounding box center [856, 597] width 0 height 0
click at [842, 579] on span at bounding box center [843, 584] width 11 height 11
click at [856, 575] on input "Hochdruckreiniger mit Verbrennungsmotor" at bounding box center [856, 575] width 0 height 0
click at [839, 532] on span at bounding box center [842, 538] width 14 height 14
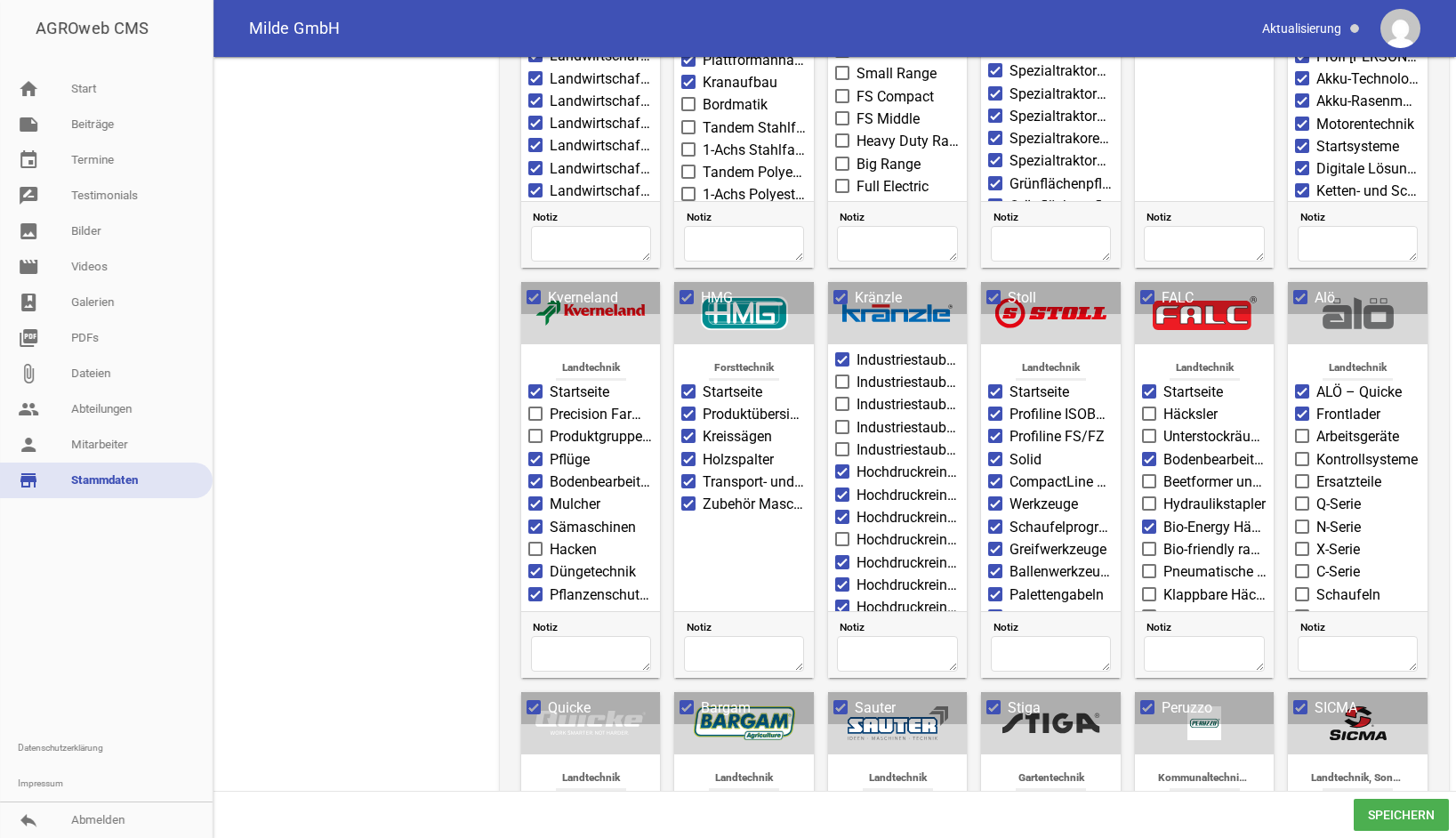
click at [856, 530] on input "Hochdruckreiniger Quickly" at bounding box center [856, 530] width 0 height 0
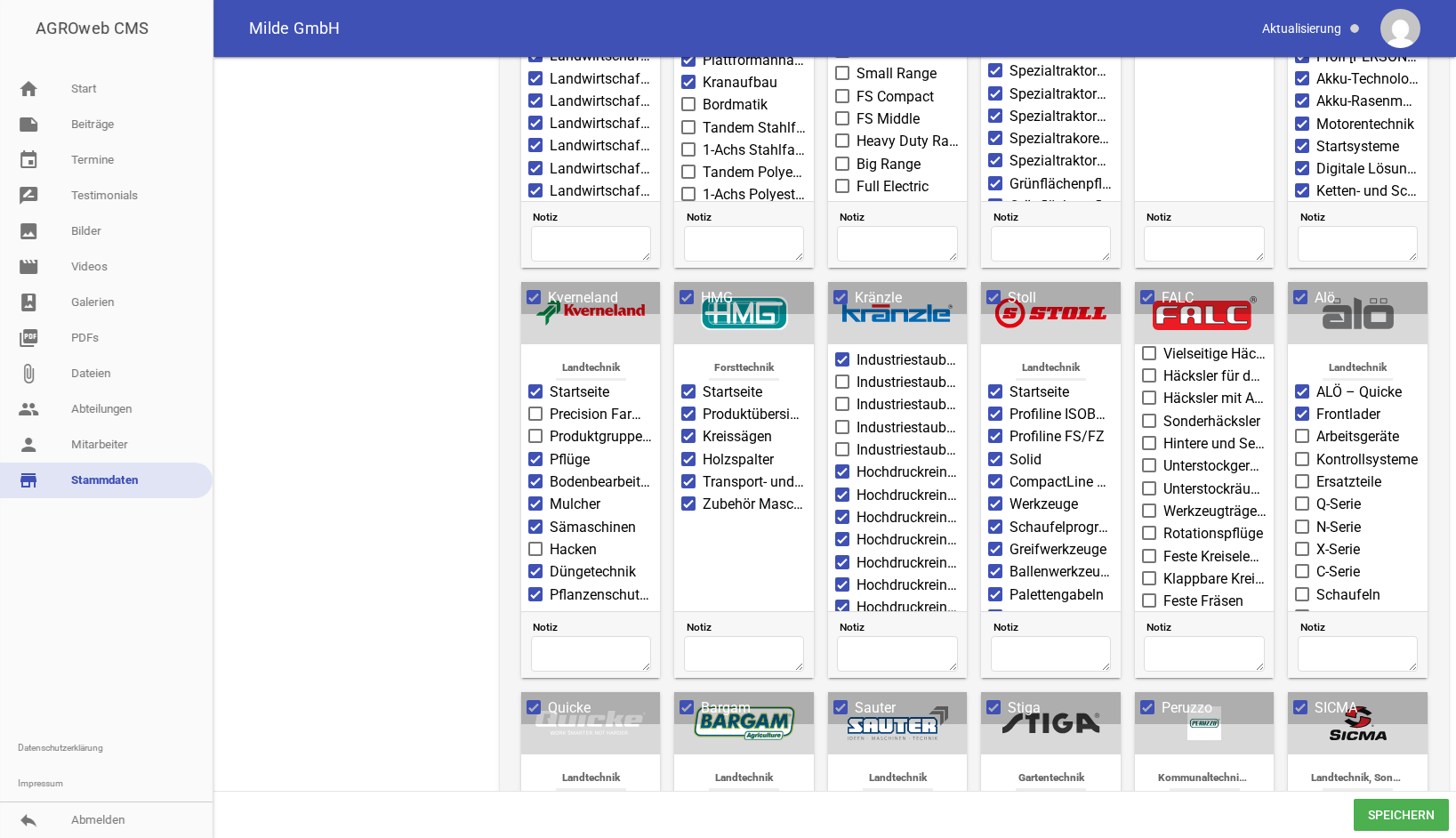
scroll to position [267, 0]
click at [1144, 389] on span at bounding box center [1149, 394] width 11 height 11
click at [1164, 384] on input "Häcksler mit Auffangbehälter" at bounding box center [1164, 384] width 0 height 0
click at [1144, 367] on span at bounding box center [1149, 372] width 11 height 11
click at [1164, 362] on input "Häcksler für das Mulchen" at bounding box center [1164, 362] width 0 height 0
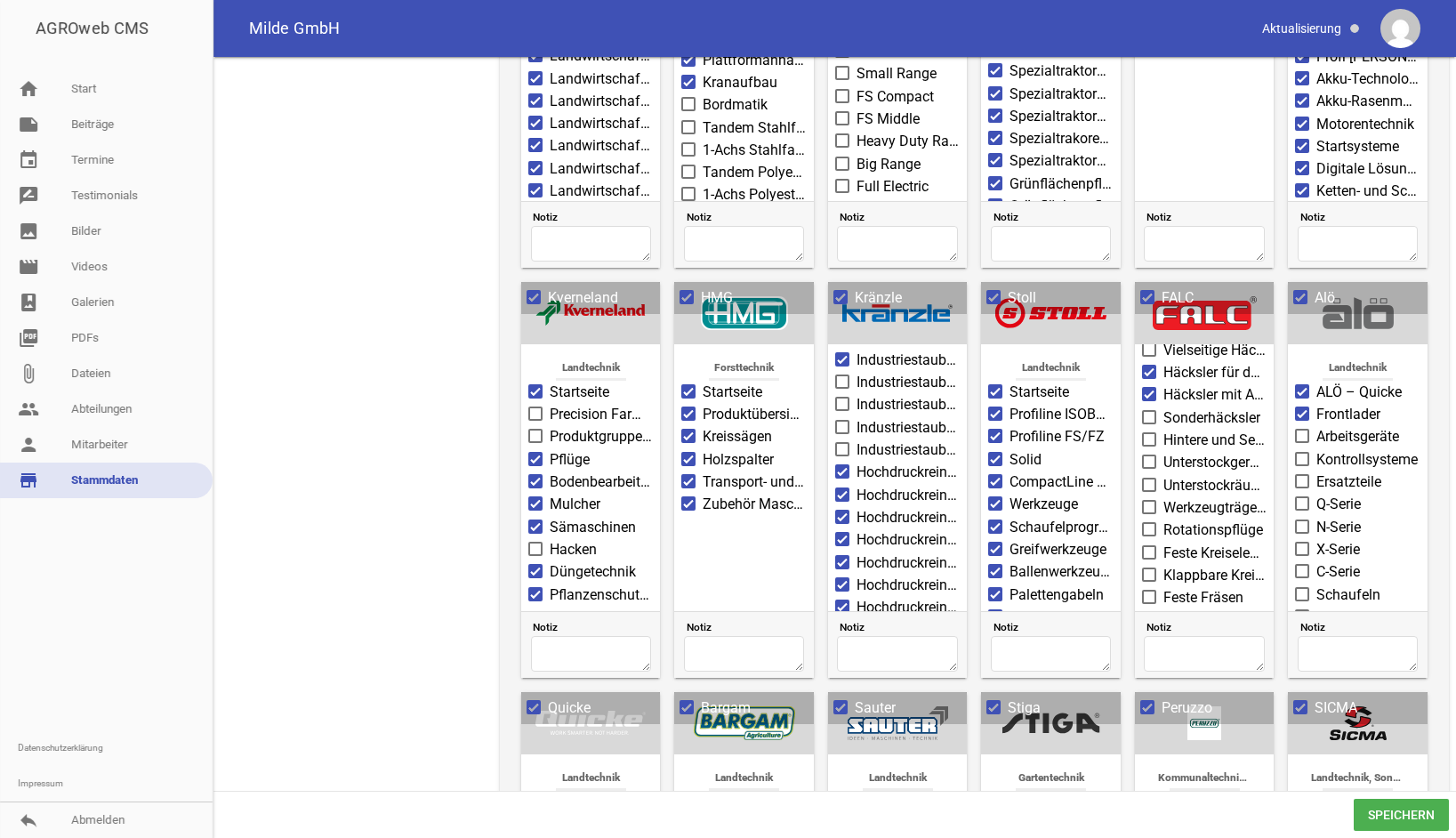
click at [1149, 547] on span at bounding box center [1149, 552] width 11 height 11
click at [1164, 543] on input "Feste Kreiseleggen" at bounding box center [1164, 543] width 0 height 0
click at [1147, 569] on span at bounding box center [1149, 574] width 11 height 11
click at [1164, 565] on input "Klappbare Kreiseleggen" at bounding box center [1164, 565] width 0 height 0
click at [1149, 592] on span at bounding box center [1149, 597] width 11 height 11
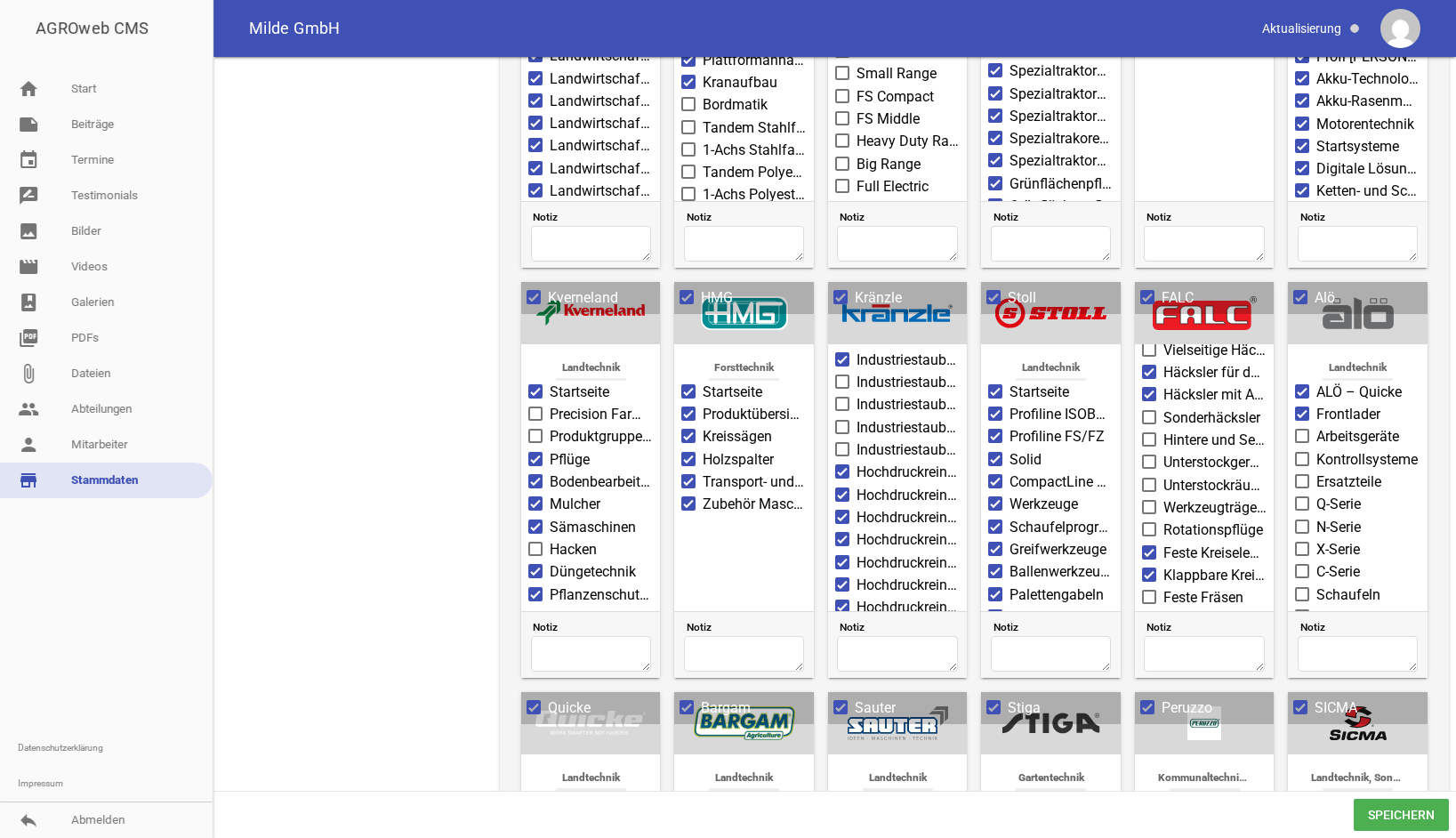
click at [1164, 587] on input "Feste Fräsen" at bounding box center [1164, 587] width 0 height 0
click at [1149, 614] on span at bounding box center [1149, 619] width 11 height 11
click at [1164, 609] on input "Klappbare Fräsen" at bounding box center [1164, 609] width 0 height 0
click at [1149, 546] on span at bounding box center [1149, 553] width 14 height 14
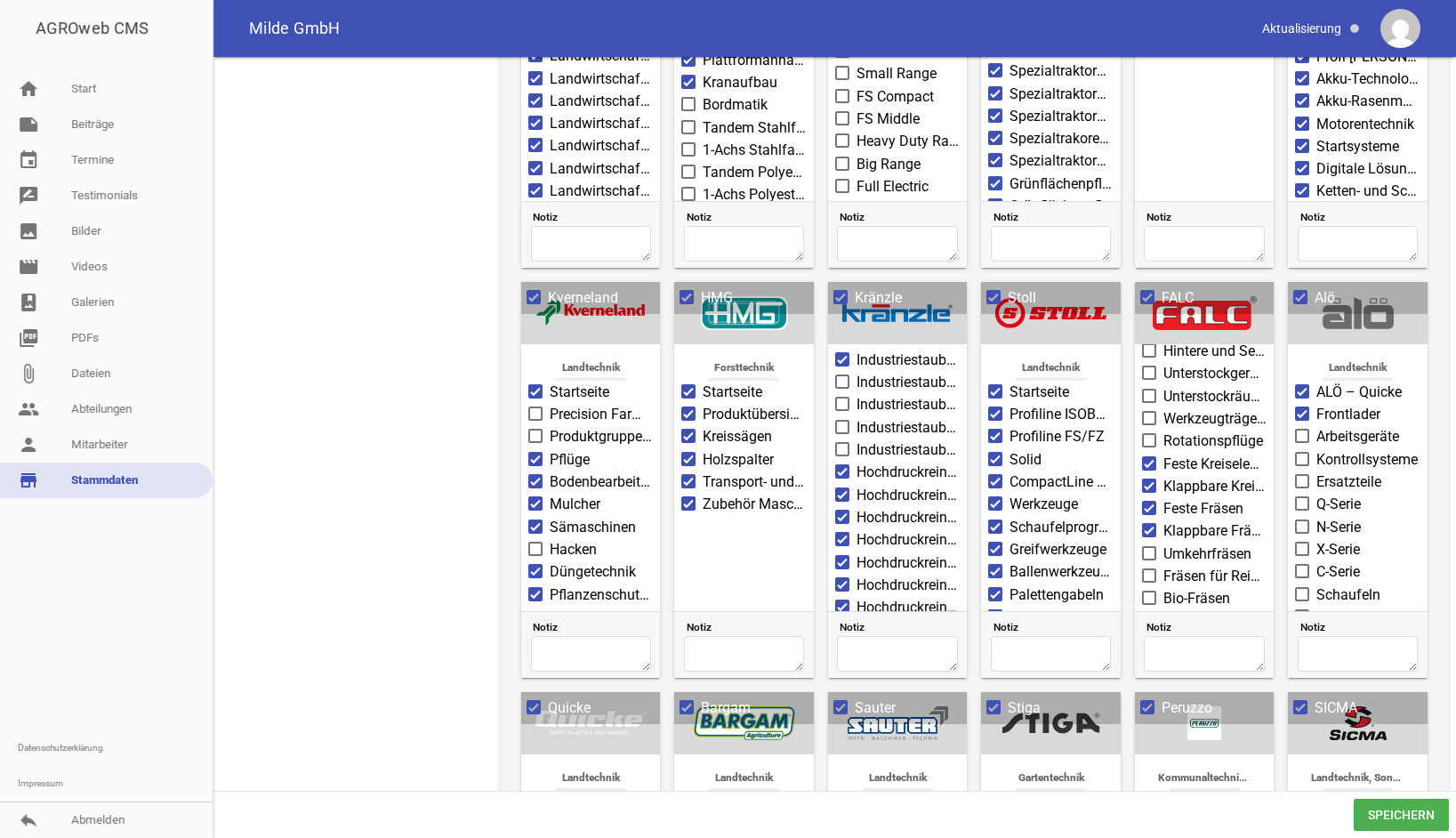
click at [1164, 543] on input "Umkehrfräsen" at bounding box center [1164, 543] width 0 height 0
click at [1144, 570] on span at bounding box center [1149, 575] width 11 height 11
click at [1164, 566] on input "Fräsen für Reihenkulturen" at bounding box center [1164, 566] width 0 height 0
click at [1147, 593] on span at bounding box center [1149, 598] width 11 height 11
click at [1164, 588] on input "Bio-Fräsen" at bounding box center [1164, 588] width 0 height 0
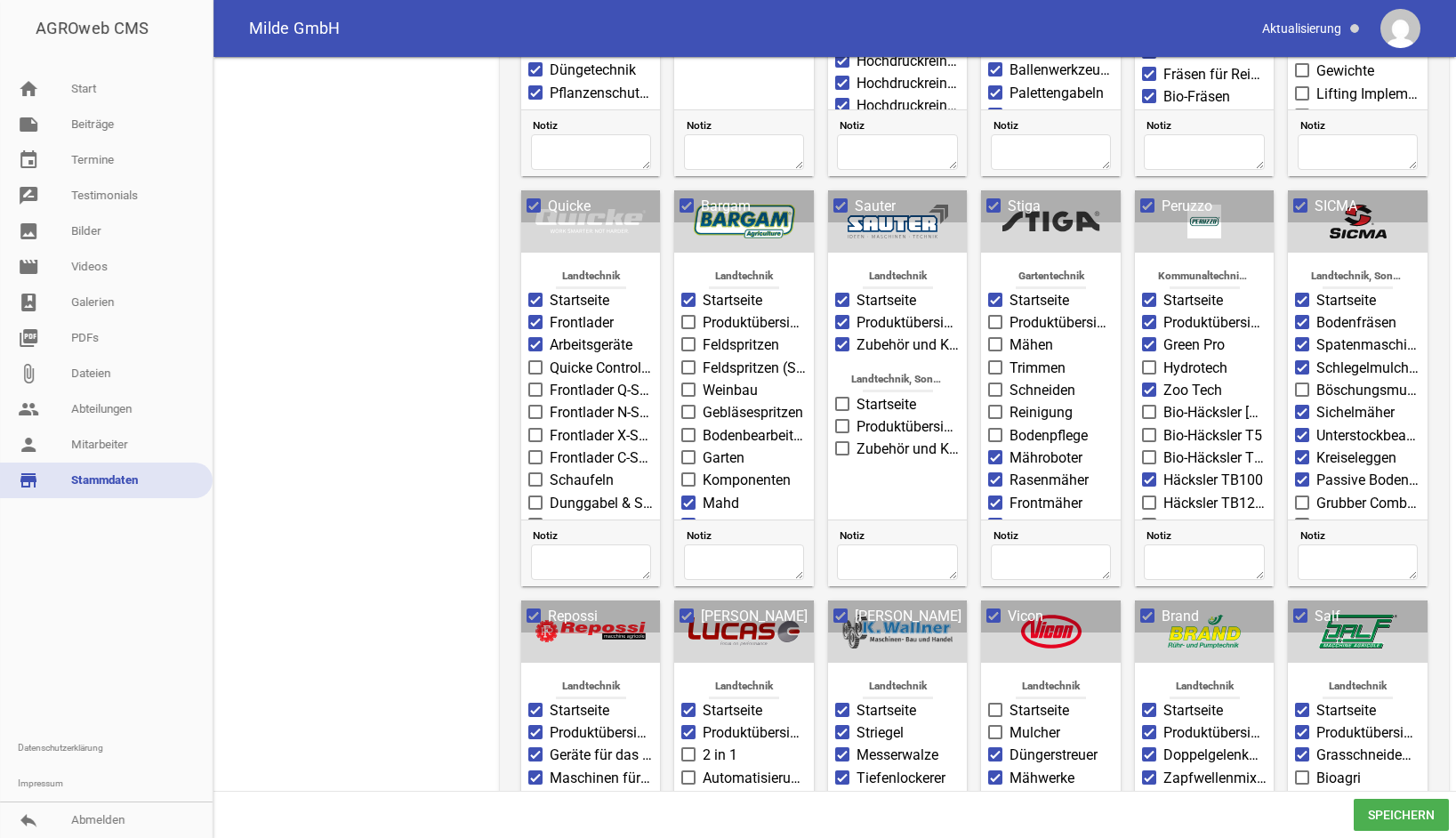
scroll to position [1663, 0]
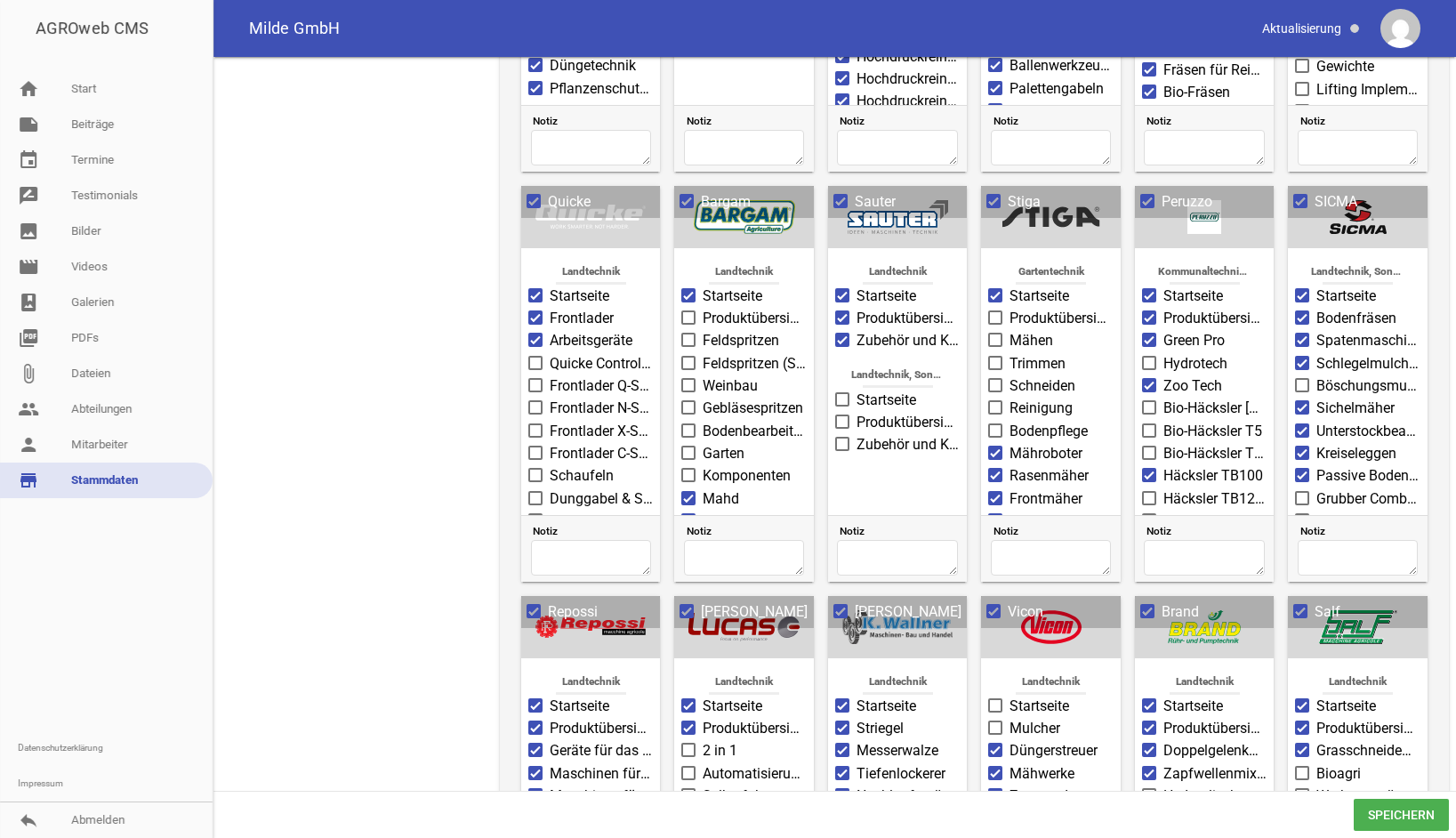
click at [539, 337] on span at bounding box center [536, 339] width 11 height 11
click at [550, 330] on input "Arbeitsgeräte" at bounding box center [550, 330] width 0 height 0
click at [534, 380] on span at bounding box center [536, 385] width 11 height 11
click at [550, 375] on input "Frontlader Q-Serie" at bounding box center [550, 375] width 0 height 0
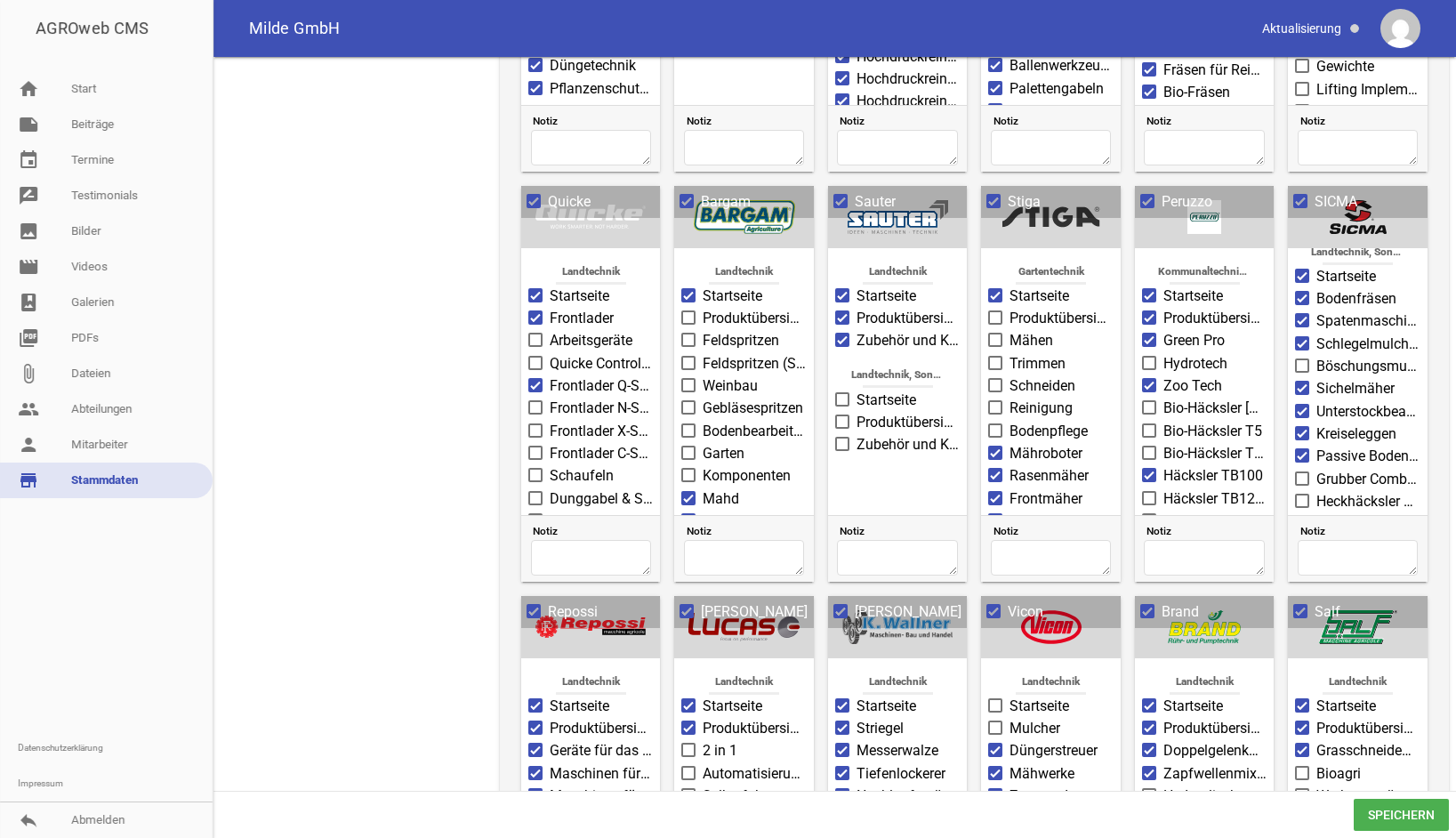
click at [1144, 402] on span at bounding box center [1149, 407] width 11 height 11
click at [1164, 397] on input "Bio-Häcksler [MEDICAL_DATA]" at bounding box center [1164, 397] width 0 height 0
click at [1148, 425] on span at bounding box center [1149, 430] width 11 height 11
click at [1164, 420] on input "Bio-Häcksler T5" at bounding box center [1164, 420] width 0 height 0
click at [1142, 433] on label "Bio-Häcksler T5" at bounding box center [1204, 431] width 125 height 21
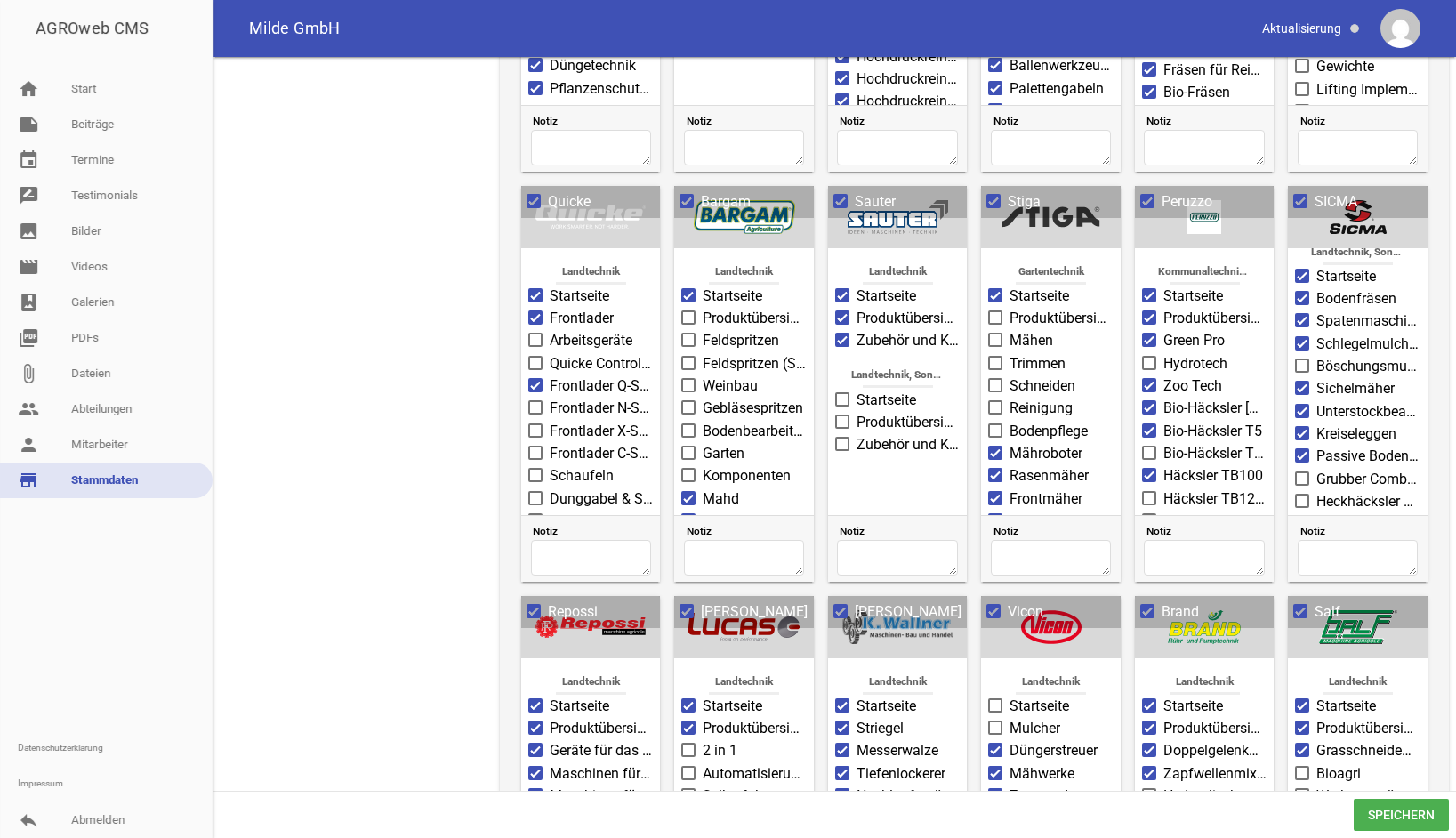
click at [1164, 420] on input "Bio-Häcksler T5" at bounding box center [1164, 420] width 0 height 0
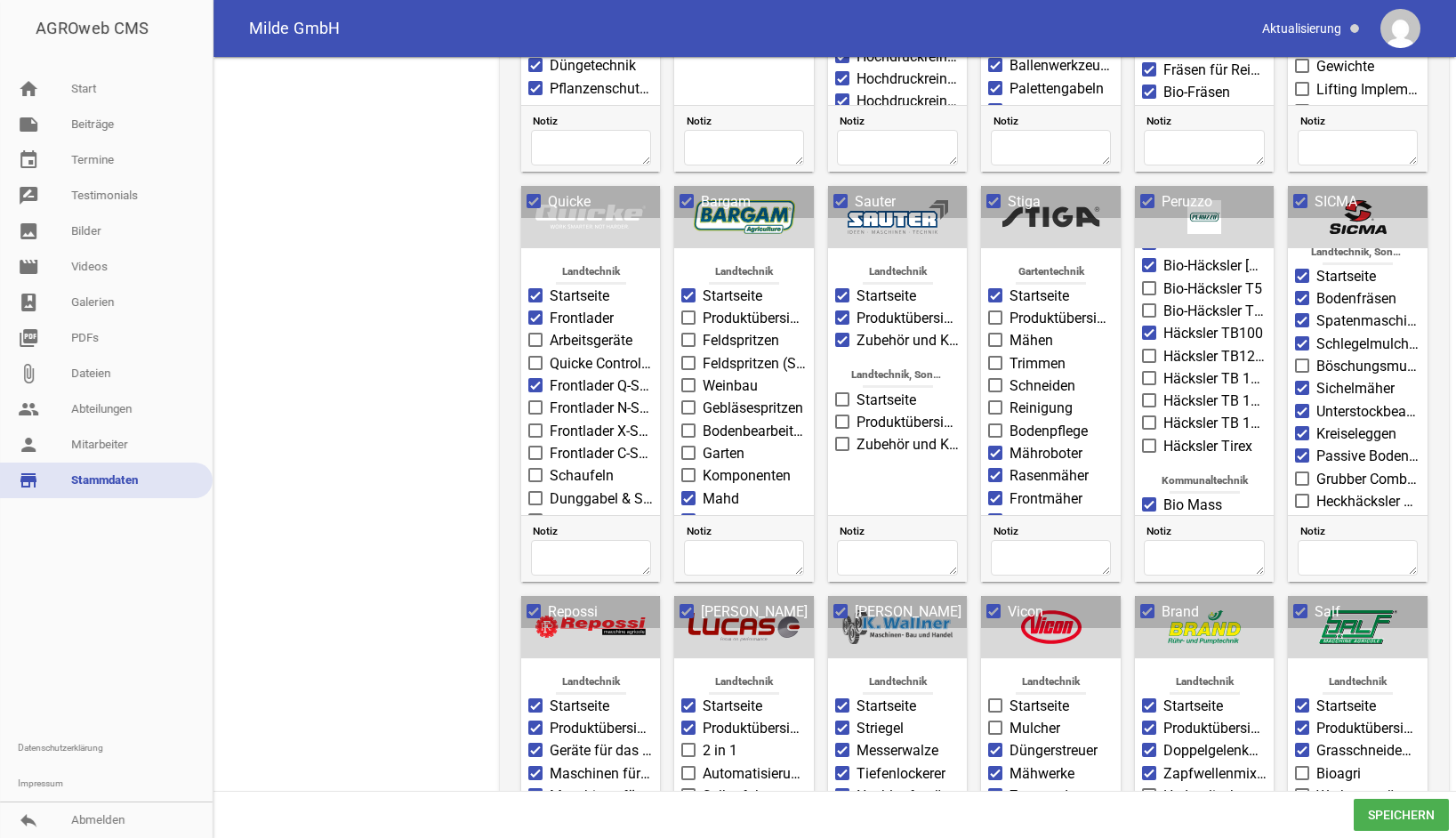
click at [1144, 351] on span at bounding box center [1149, 355] width 11 height 11
click at [1164, 346] on input "Häcksler TB120 C Pro" at bounding box center [1164, 346] width 0 height 0
click at [1144, 373] on span at bounding box center [1149, 377] width 11 height 11
click at [1164, 368] on input "Häcksler TB 100-C Pro" at bounding box center [1164, 368] width 0 height 0
click at [1144, 395] on span at bounding box center [1149, 399] width 11 height 11
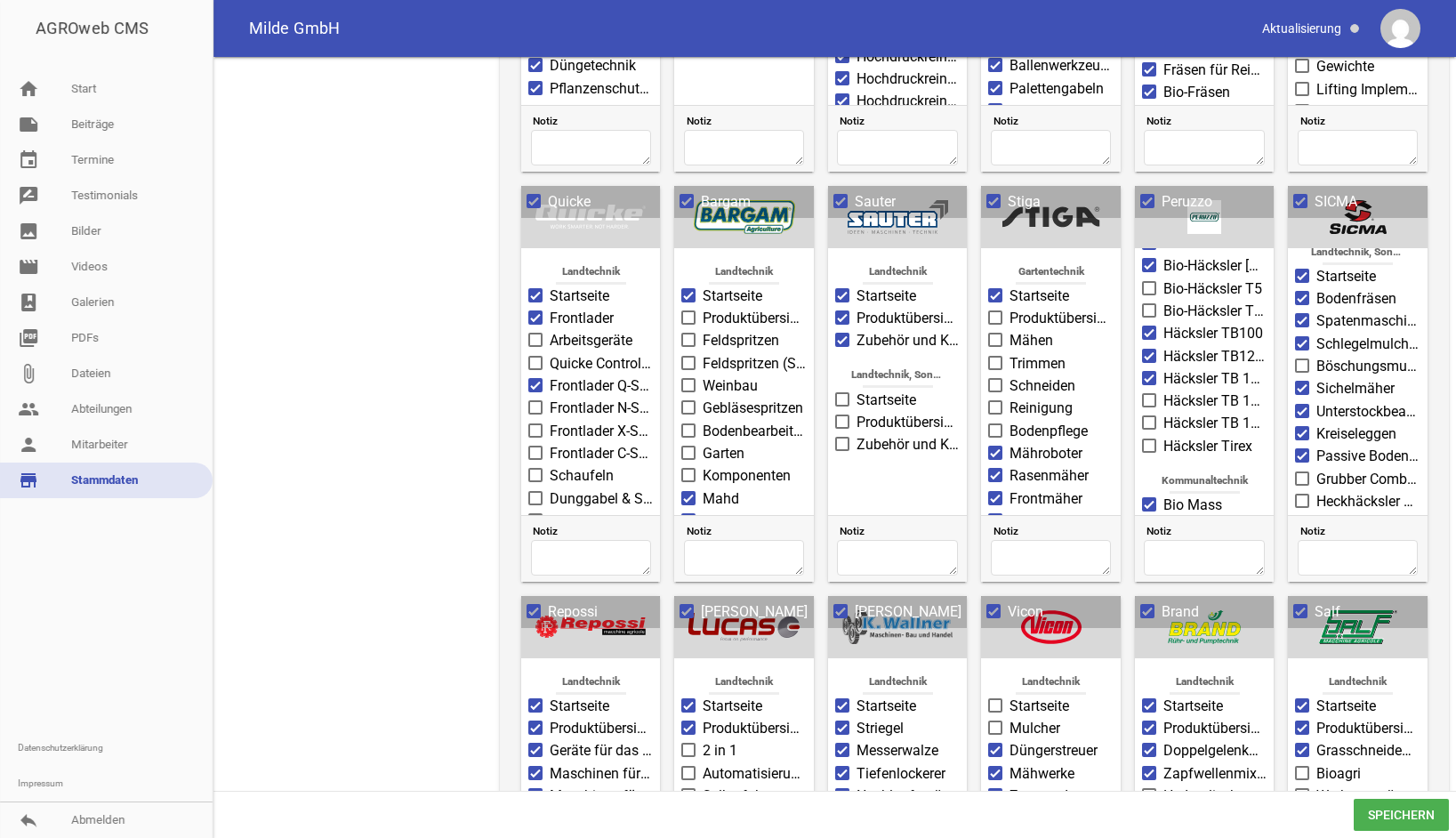
click at [1164, 391] on input "Häcksler TB 100-T Pro" at bounding box center [1164, 391] width 0 height 0
click at [1144, 418] on span at bounding box center [1149, 422] width 11 height 11
click at [1164, 413] on input "Häcksler TB 100 C" at bounding box center [1164, 413] width 0 height 0
click at [1148, 441] on span at bounding box center [1149, 445] width 11 height 11
click at [1164, 436] on input "Häcksler Tirex" at bounding box center [1164, 436] width 0 height 0
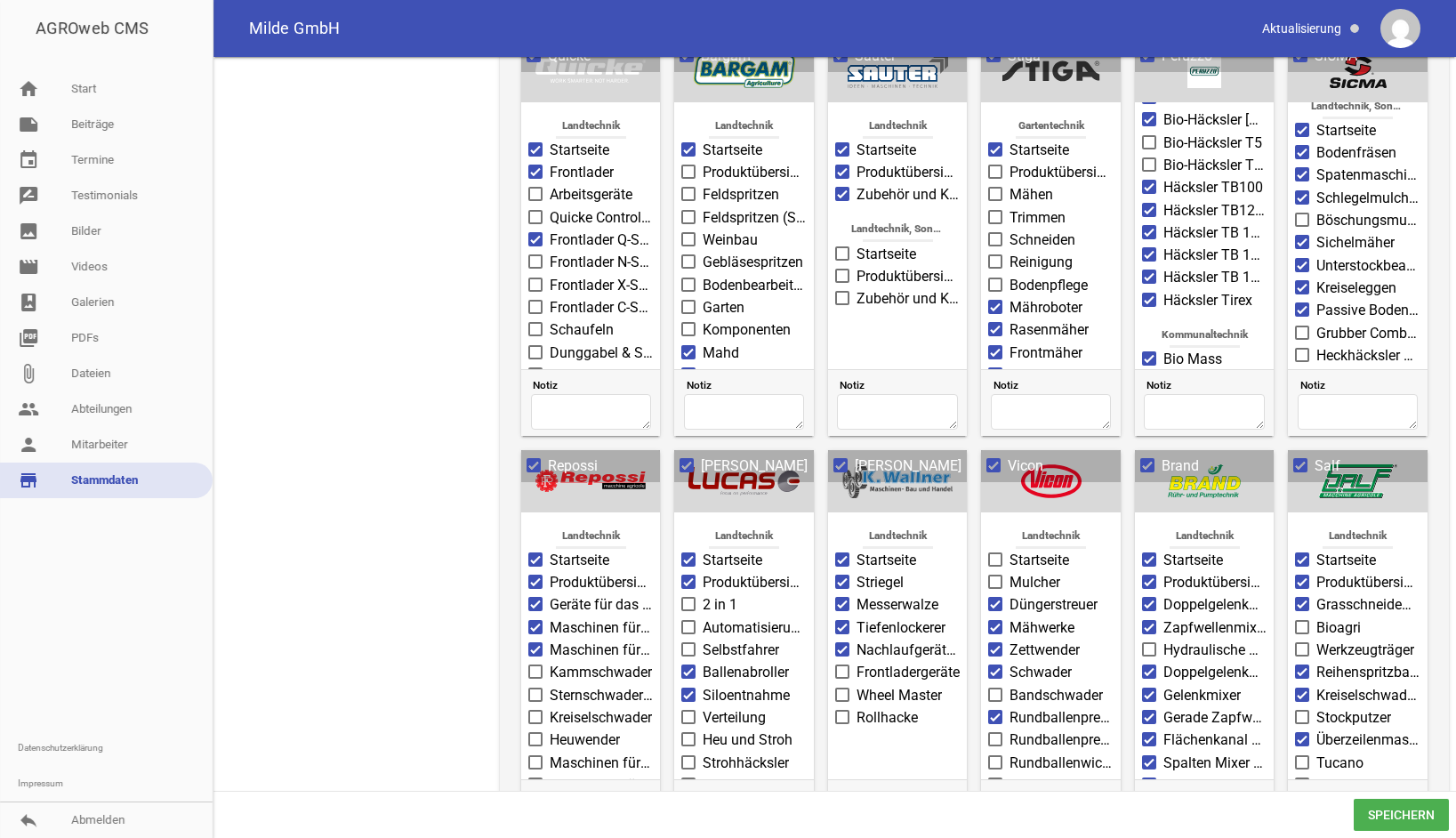
scroll to position [1841, 0]
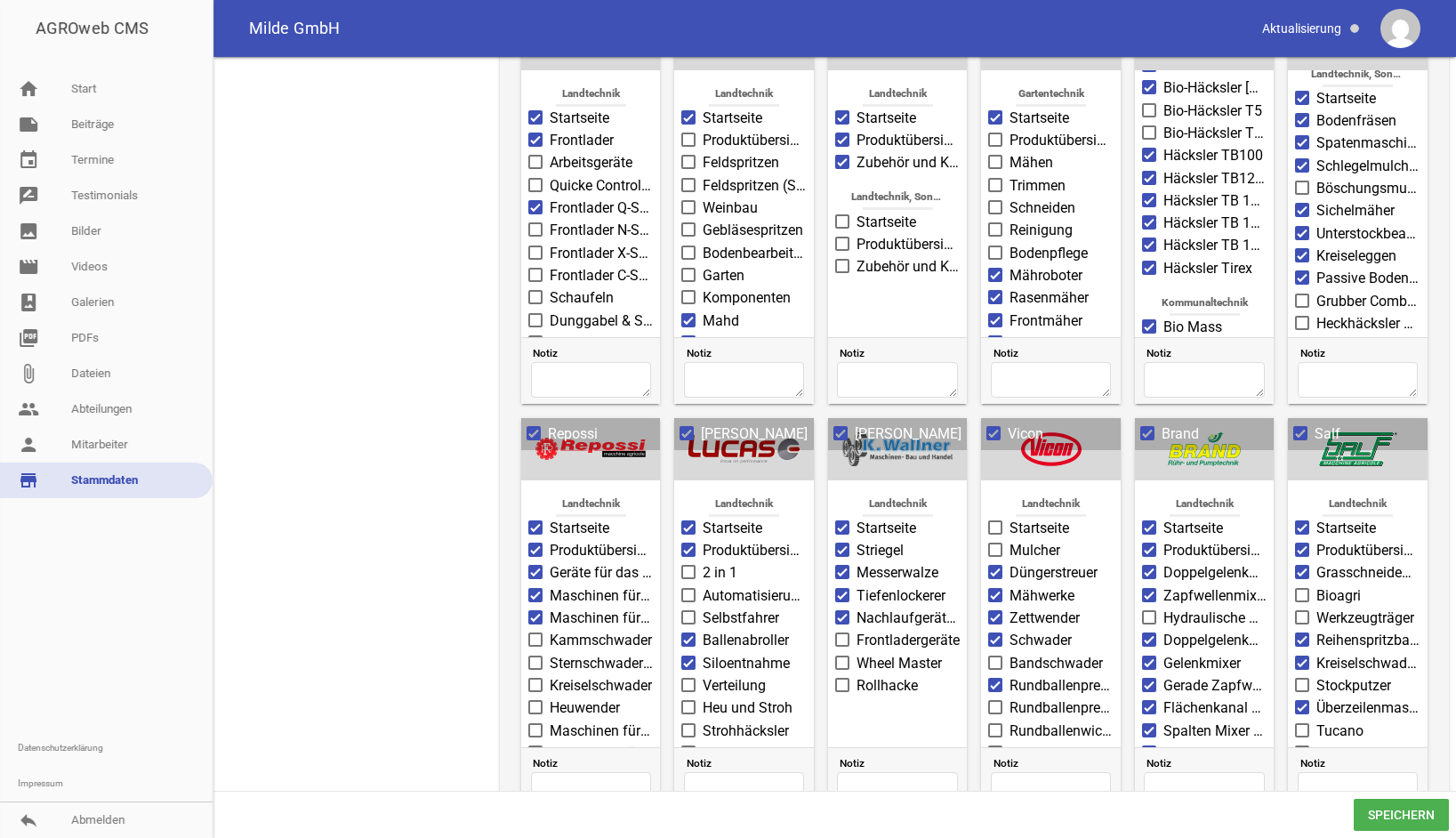
click at [541, 637] on span at bounding box center [535, 639] width 14 height 14
click at [550, 630] on input "Kammschwader" at bounding box center [550, 630] width 0 height 0
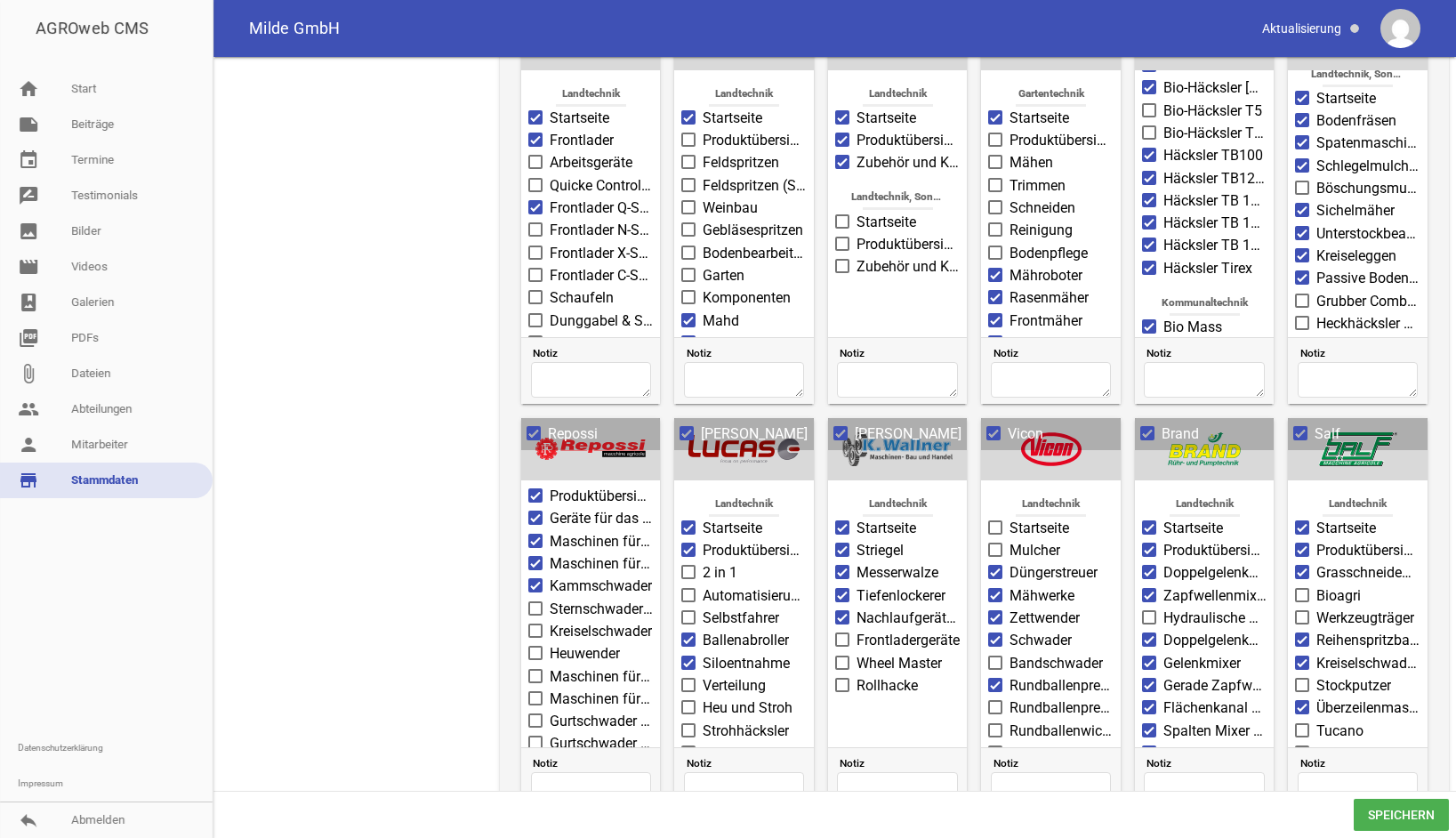
scroll to position [84, 0]
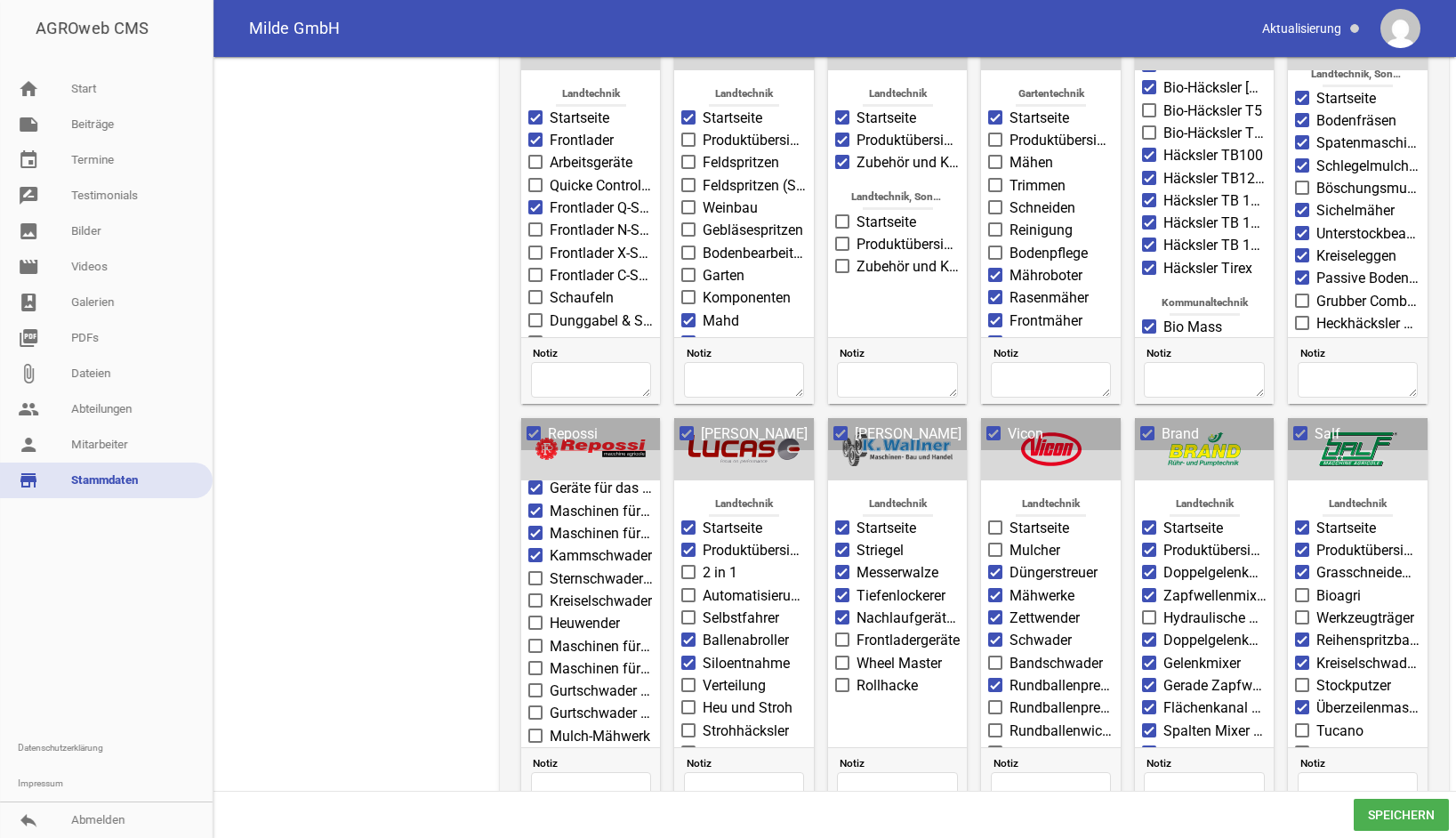
click at [534, 685] on span at bounding box center [536, 690] width 11 height 11
click at [550, 680] on input "Gurtschwader – 1 Gurt" at bounding box center [550, 680] width 0 height 0
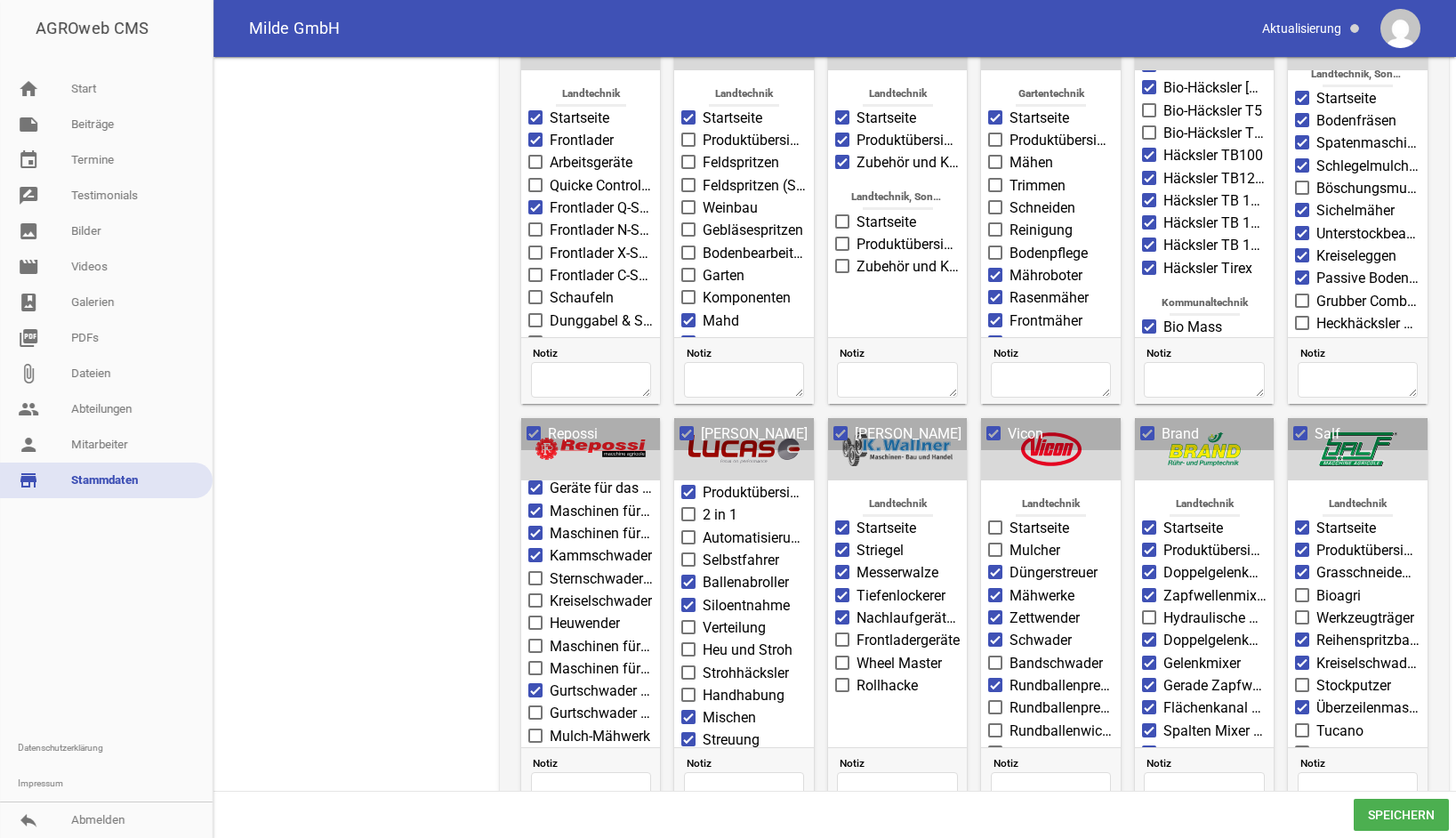
scroll to position [89, 0]
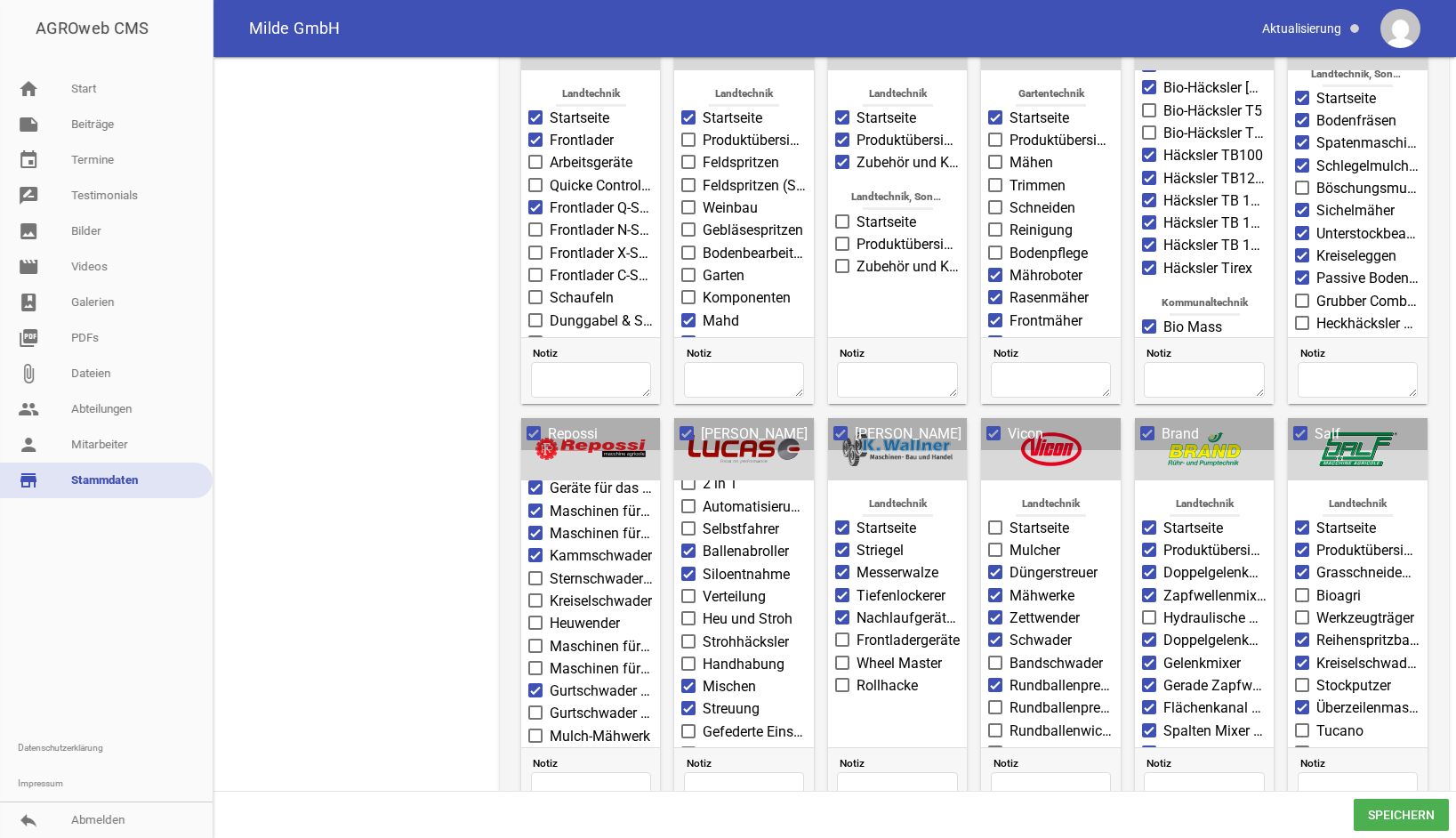
click at [693, 613] on span at bounding box center [688, 618] width 14 height 14
click at [703, 608] on input "Heu und Stroh" at bounding box center [703, 608] width 0 height 0
click at [689, 636] on span at bounding box center [689, 641] width 11 height 11
click at [703, 631] on input "Strohhäcksler" at bounding box center [703, 631] width 0 height 0
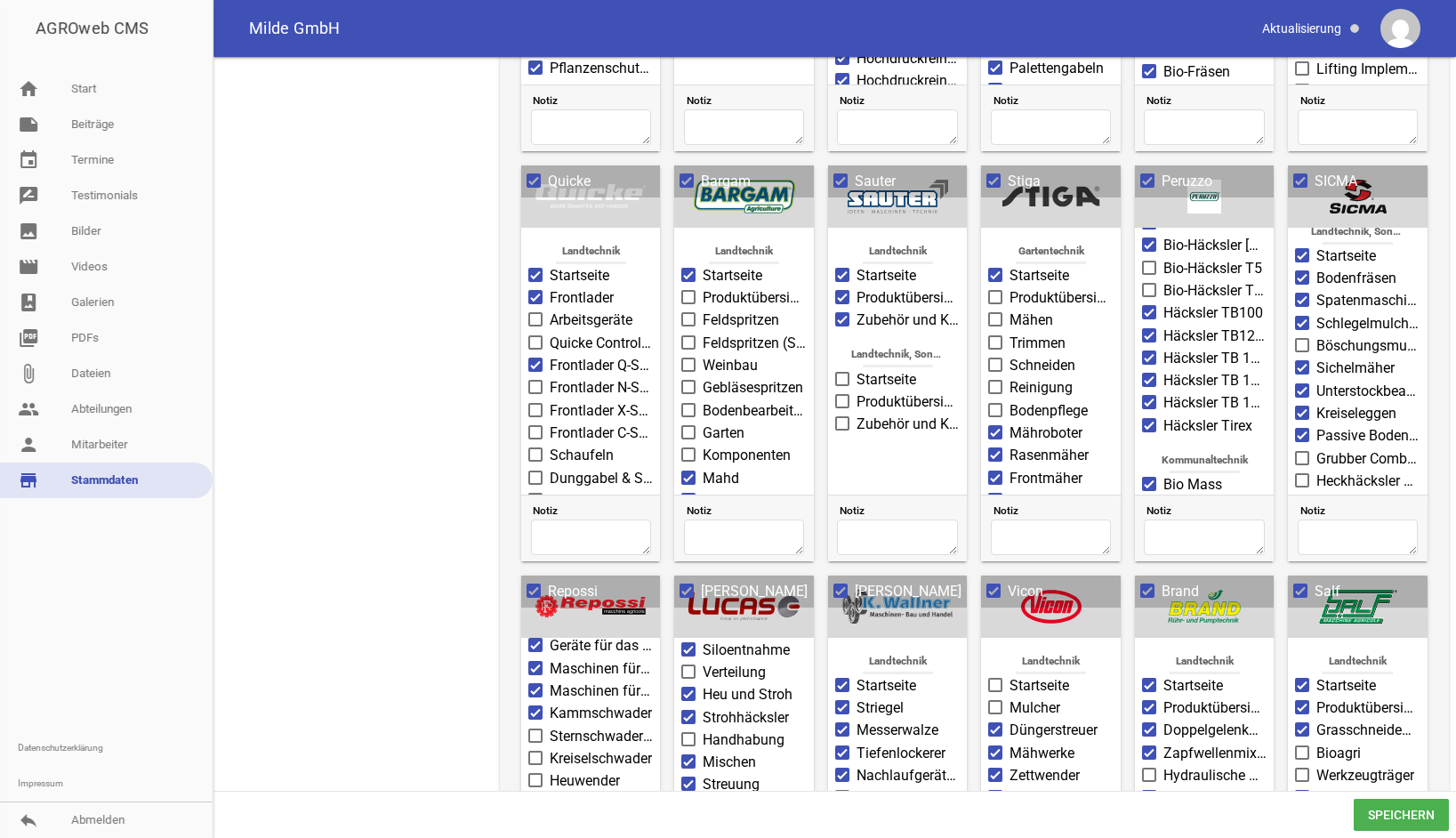
scroll to position [1663, 0]
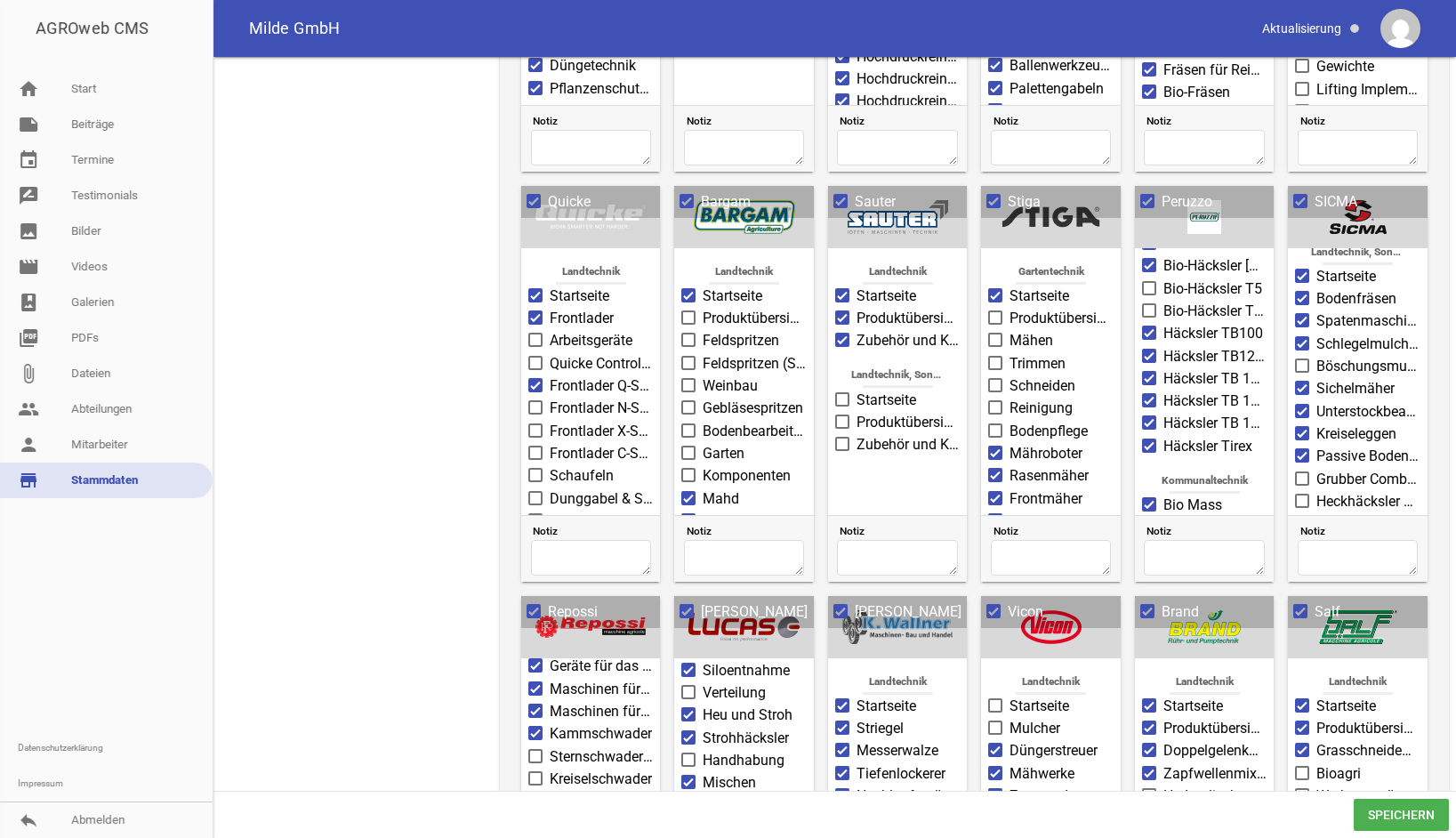
click at [991, 707] on span at bounding box center [996, 705] width 11 height 11
click at [1010, 695] on input "Startseite" at bounding box center [1010, 695] width 0 height 0
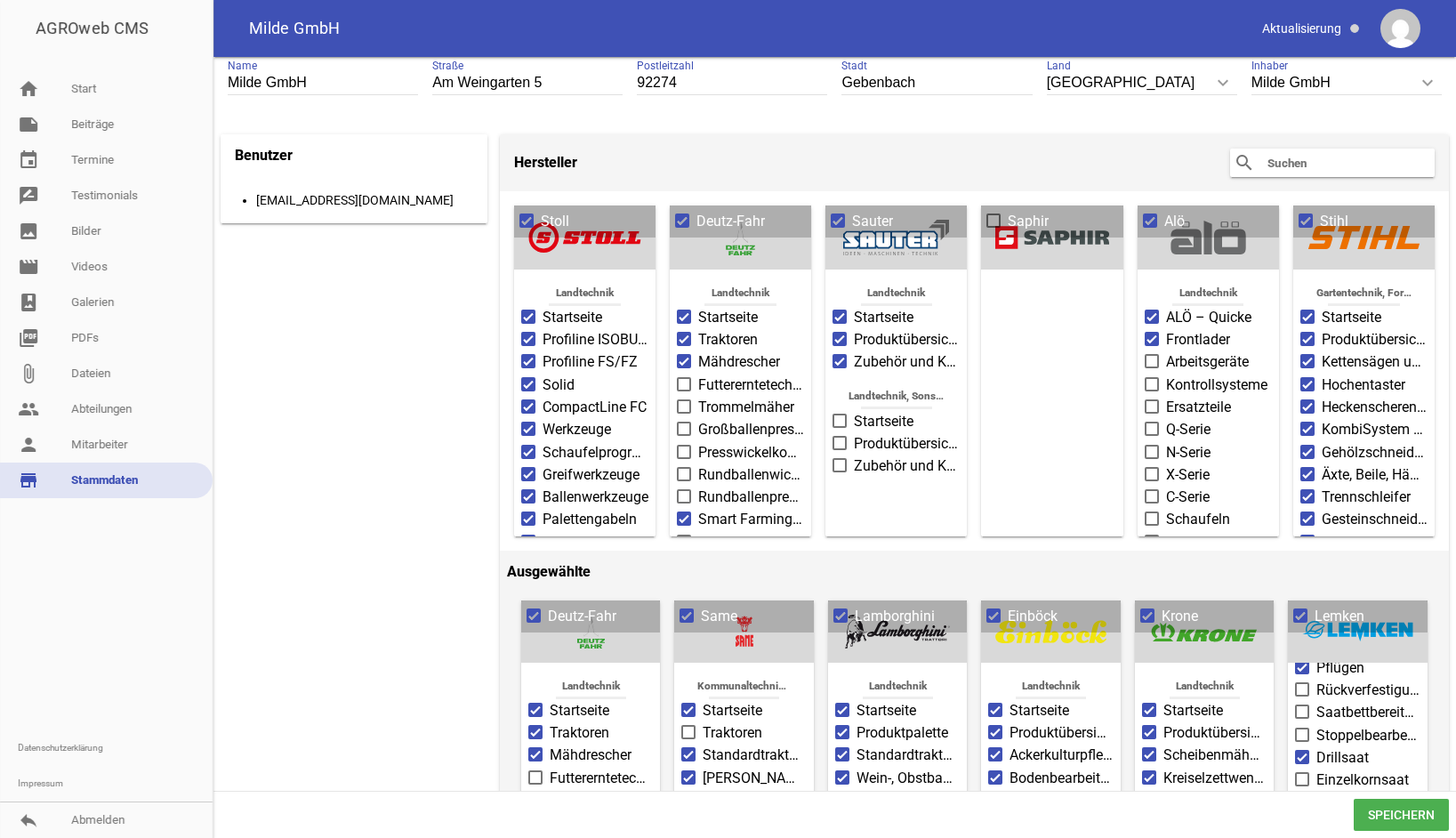
scroll to position [0, 0]
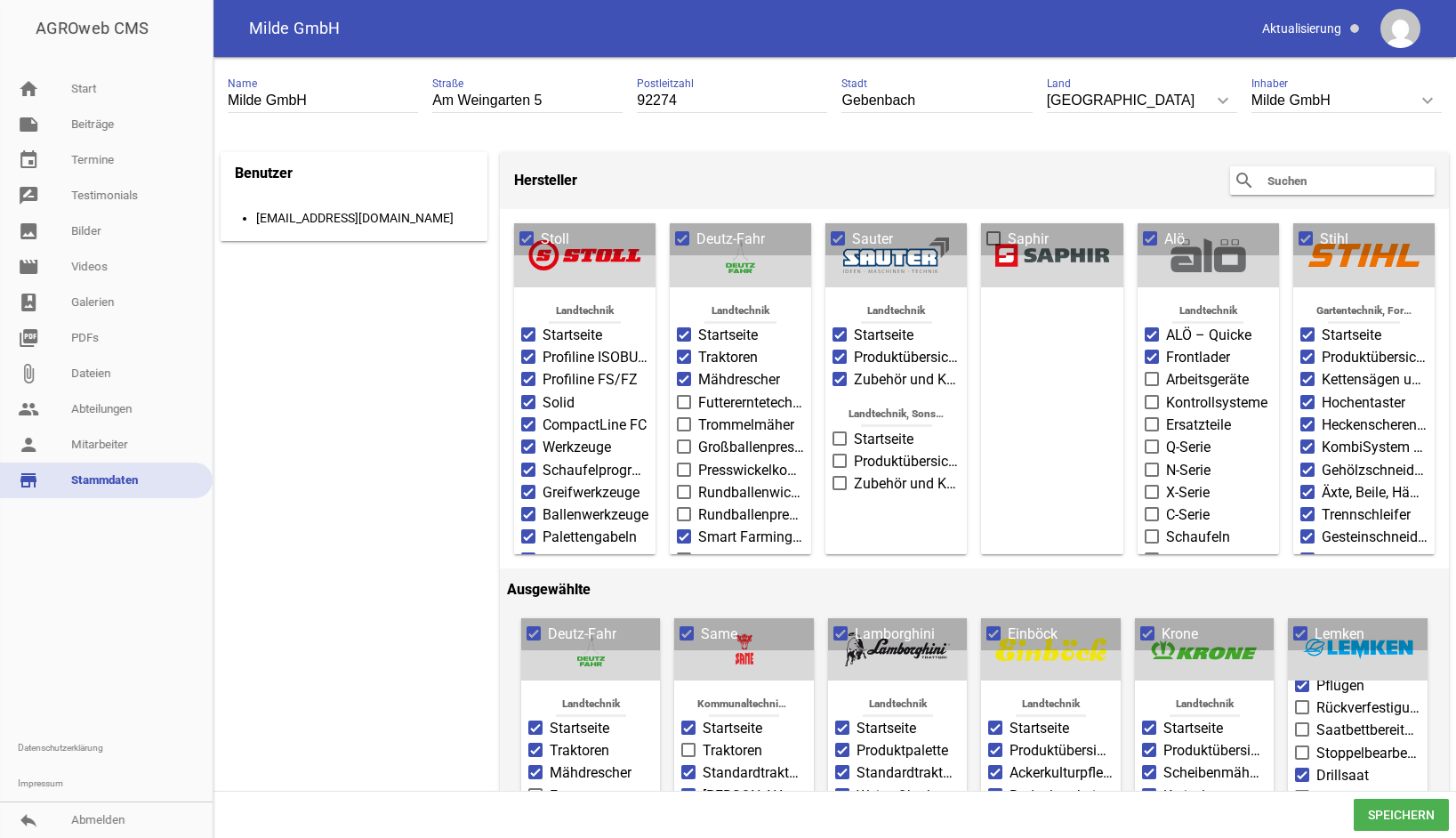
click at [1405, 823] on span "Speichern" at bounding box center [1401, 814] width 95 height 32
click at [1259, 177] on div "search clear" at bounding box center [1332, 181] width 205 height 29
click at [1273, 181] on input "text" at bounding box center [1337, 180] width 143 height 21
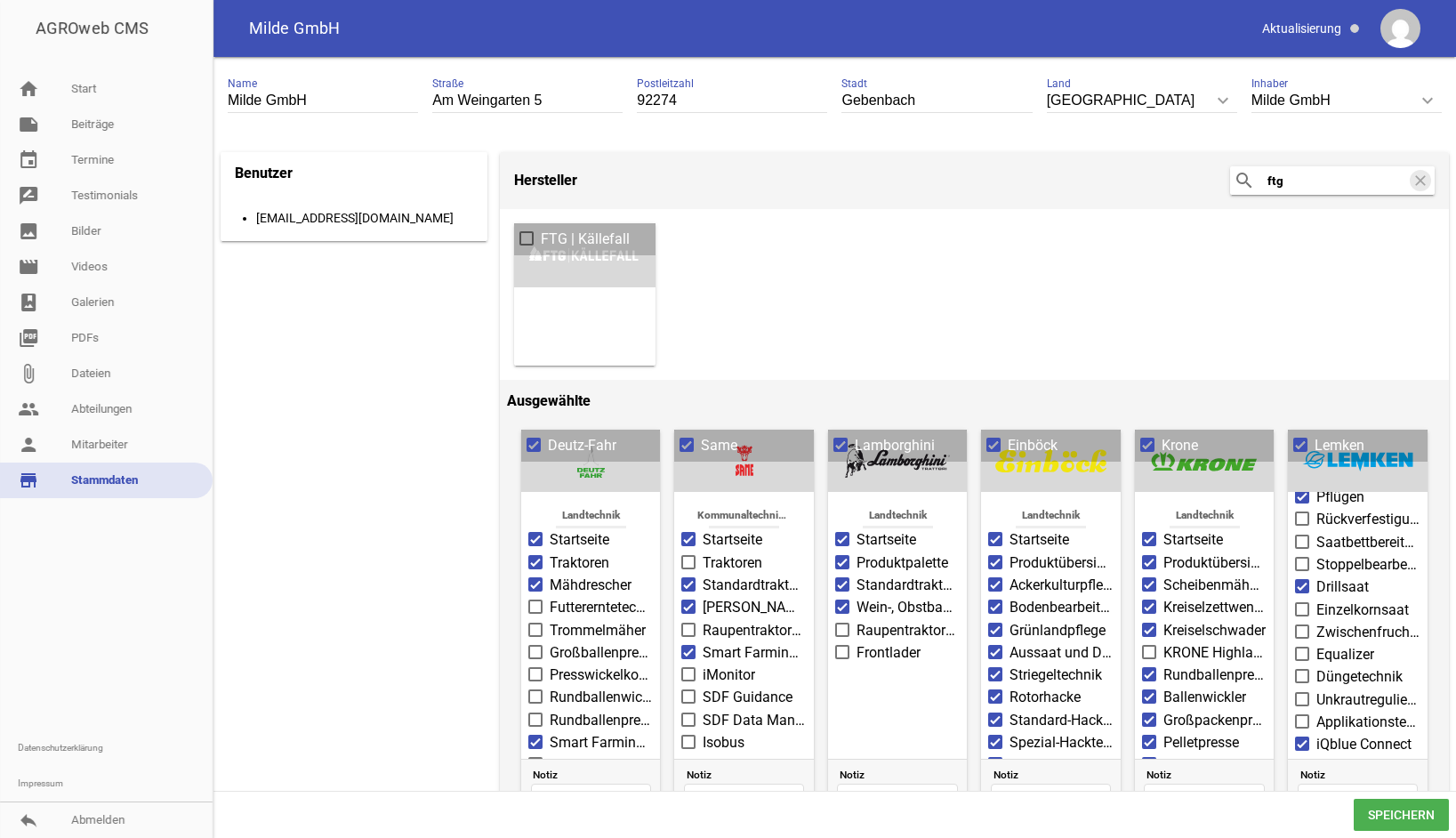
click at [587, 243] on span "FTG | Källefall" at bounding box center [585, 239] width 89 height 21
click at [541, 229] on input "FTG | Källefall" at bounding box center [541, 229] width 0 height 0
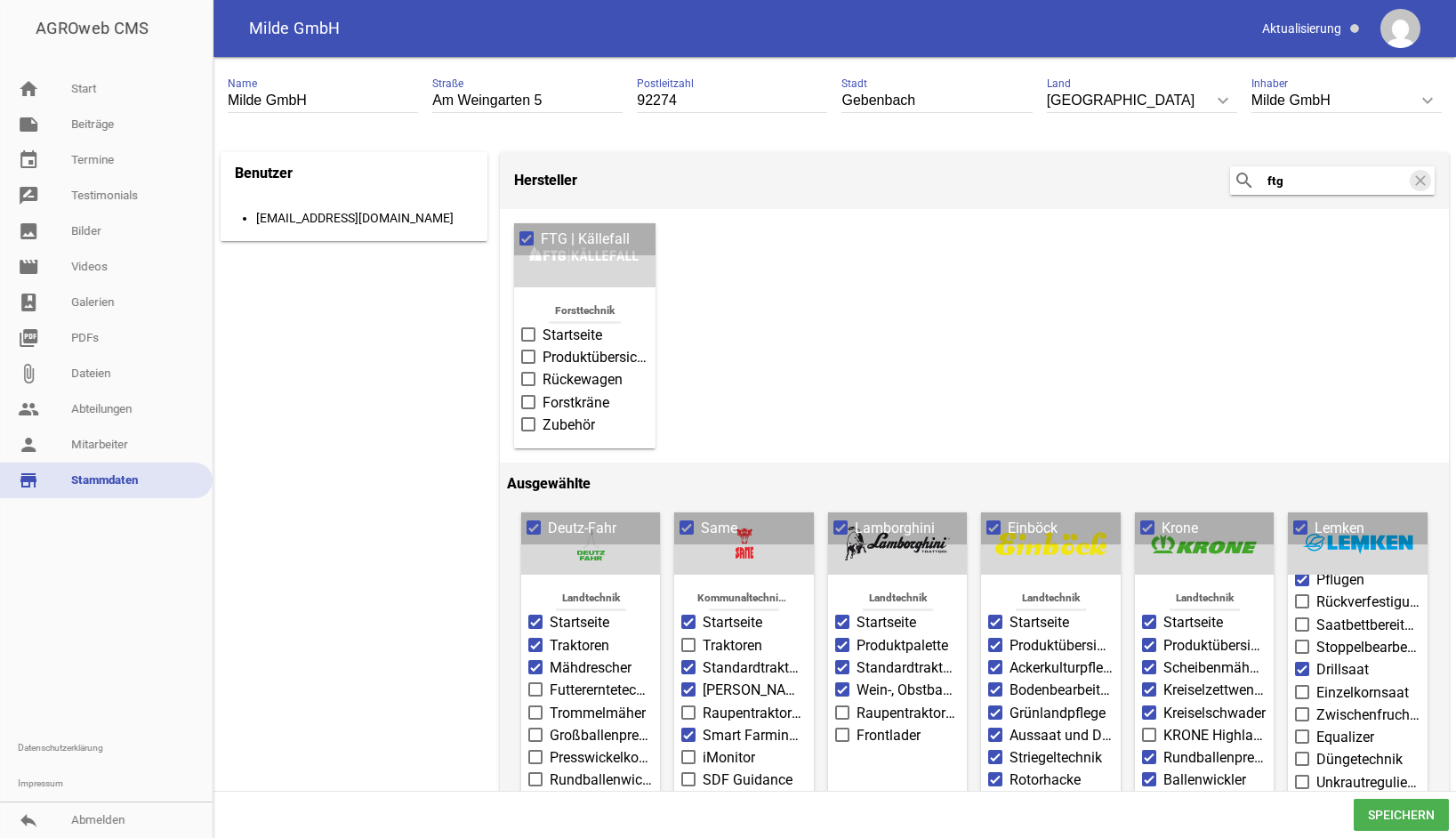
click at [529, 335] on span at bounding box center [529, 334] width 11 height 11
click at [543, 325] on input "Startseite" at bounding box center [543, 325] width 0 height 0
click at [527, 354] on span at bounding box center [529, 356] width 11 height 11
click at [543, 347] on input "Produktübersicht" at bounding box center [543, 347] width 0 height 0
click at [532, 377] on span at bounding box center [529, 378] width 11 height 11
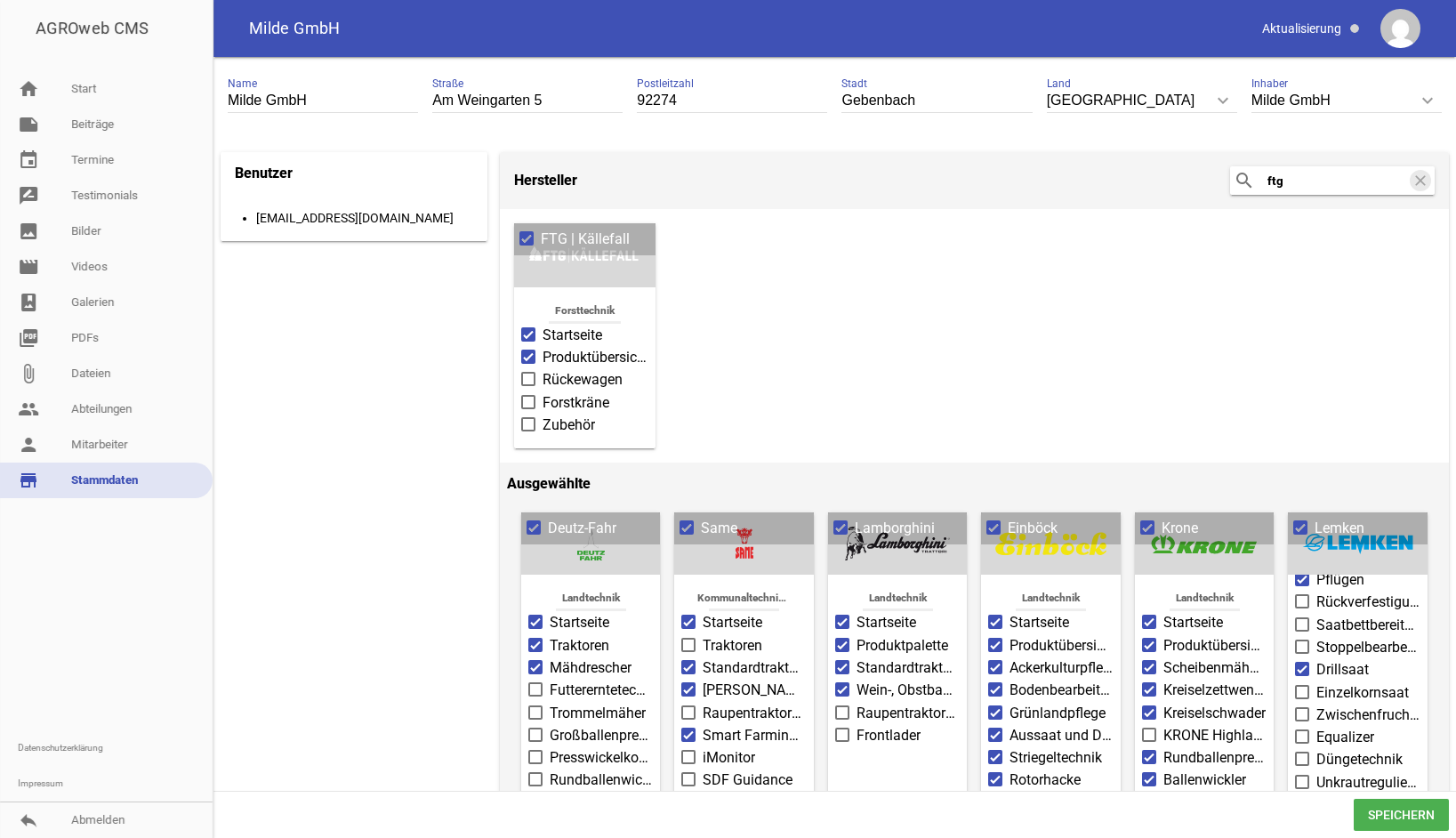
click at [543, 369] on input "Rückewagen" at bounding box center [543, 369] width 0 height 0
click at [533, 396] on span at bounding box center [529, 401] width 11 height 11
click at [543, 393] on input "Forstkräne" at bounding box center [543, 393] width 0 height 0
click at [1392, 808] on span "Speichern" at bounding box center [1401, 814] width 95 height 32
click at [1342, 169] on div "search ftg clear" at bounding box center [1332, 181] width 205 height 29
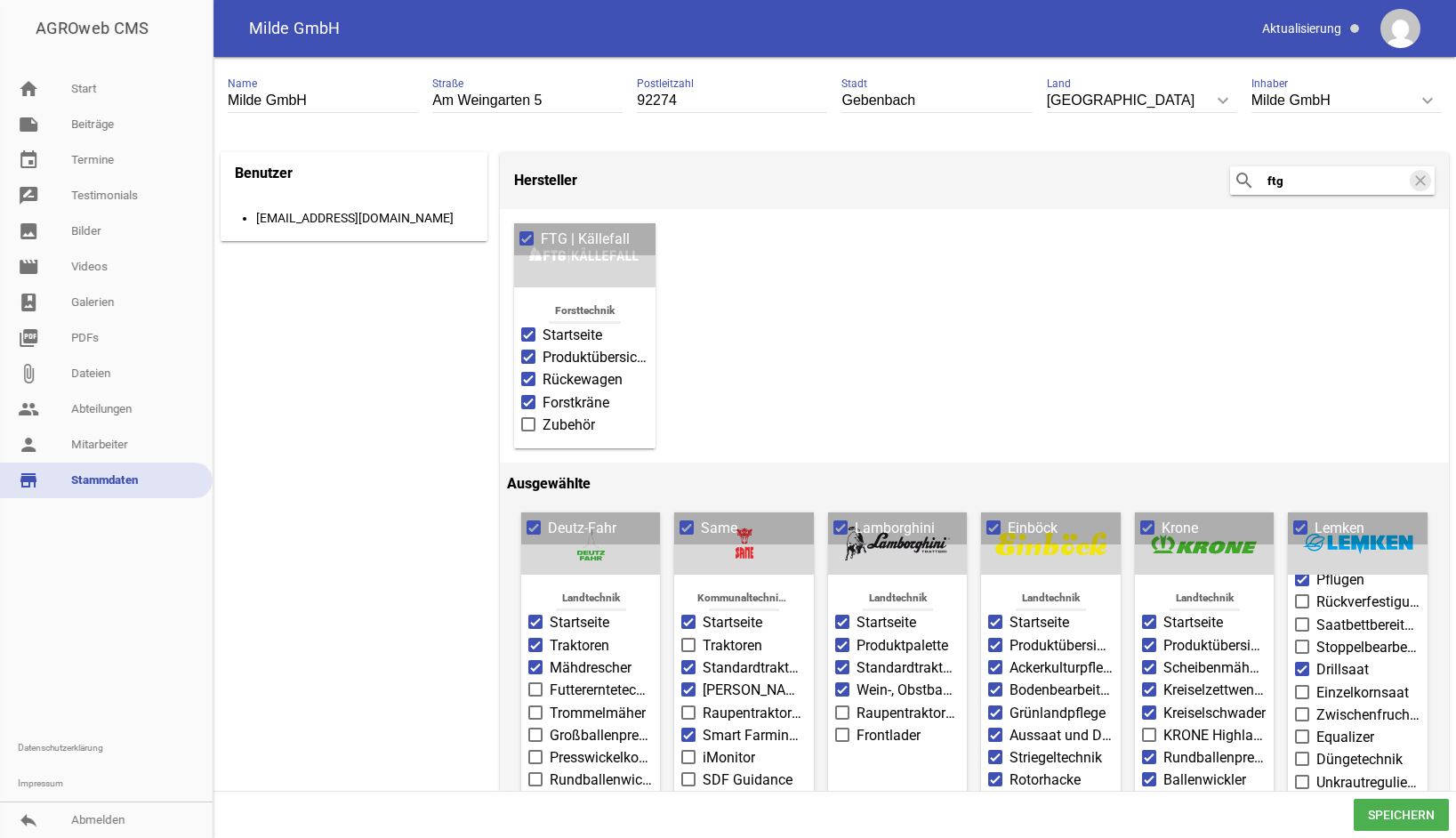
click at [1327, 178] on input "ftg" at bounding box center [1337, 180] width 143 height 21
drag, startPoint x: 1327, startPoint y: 178, endPoint x: 1381, endPoint y: 215, distance: 65.5
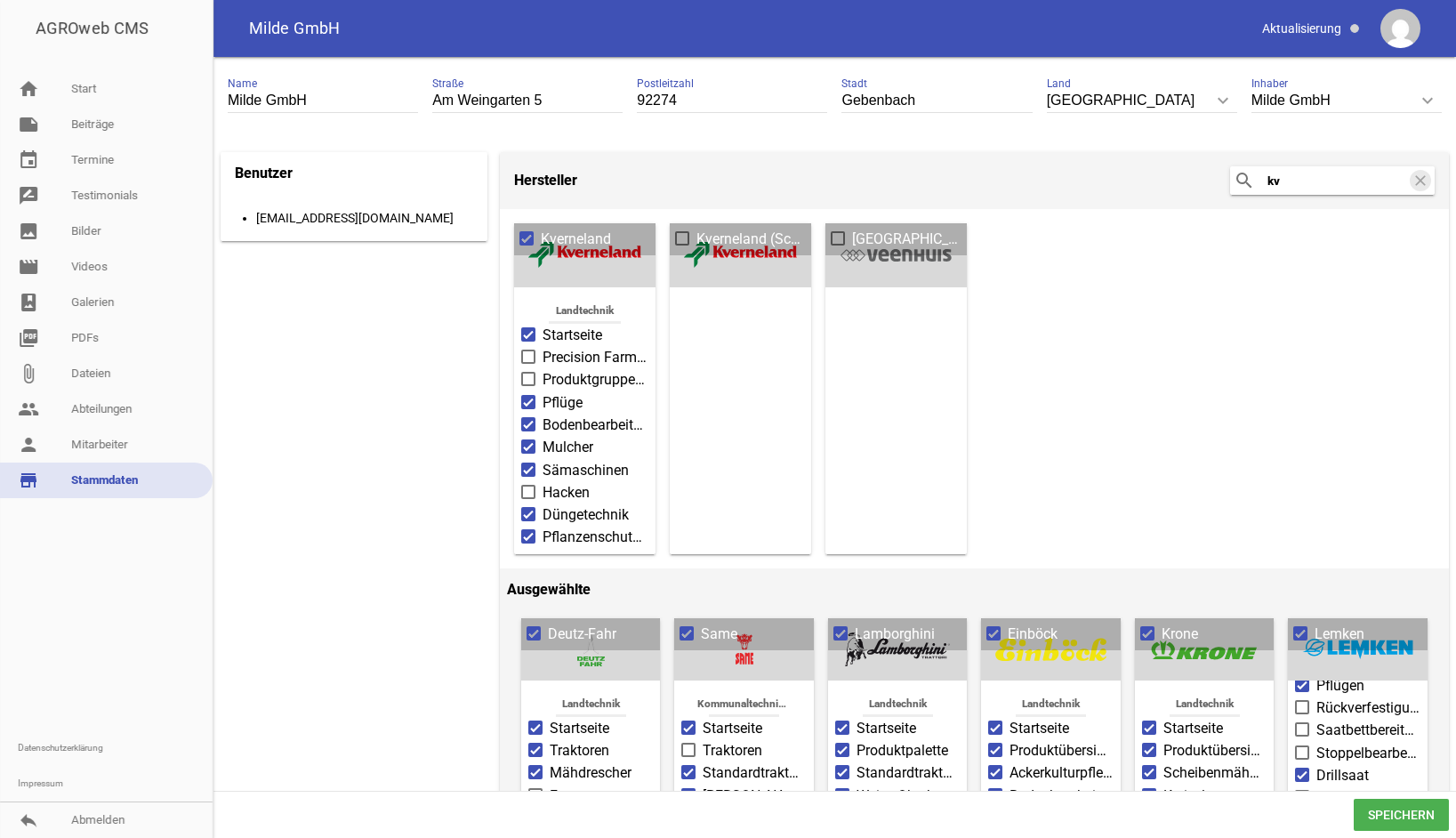
type input "k"
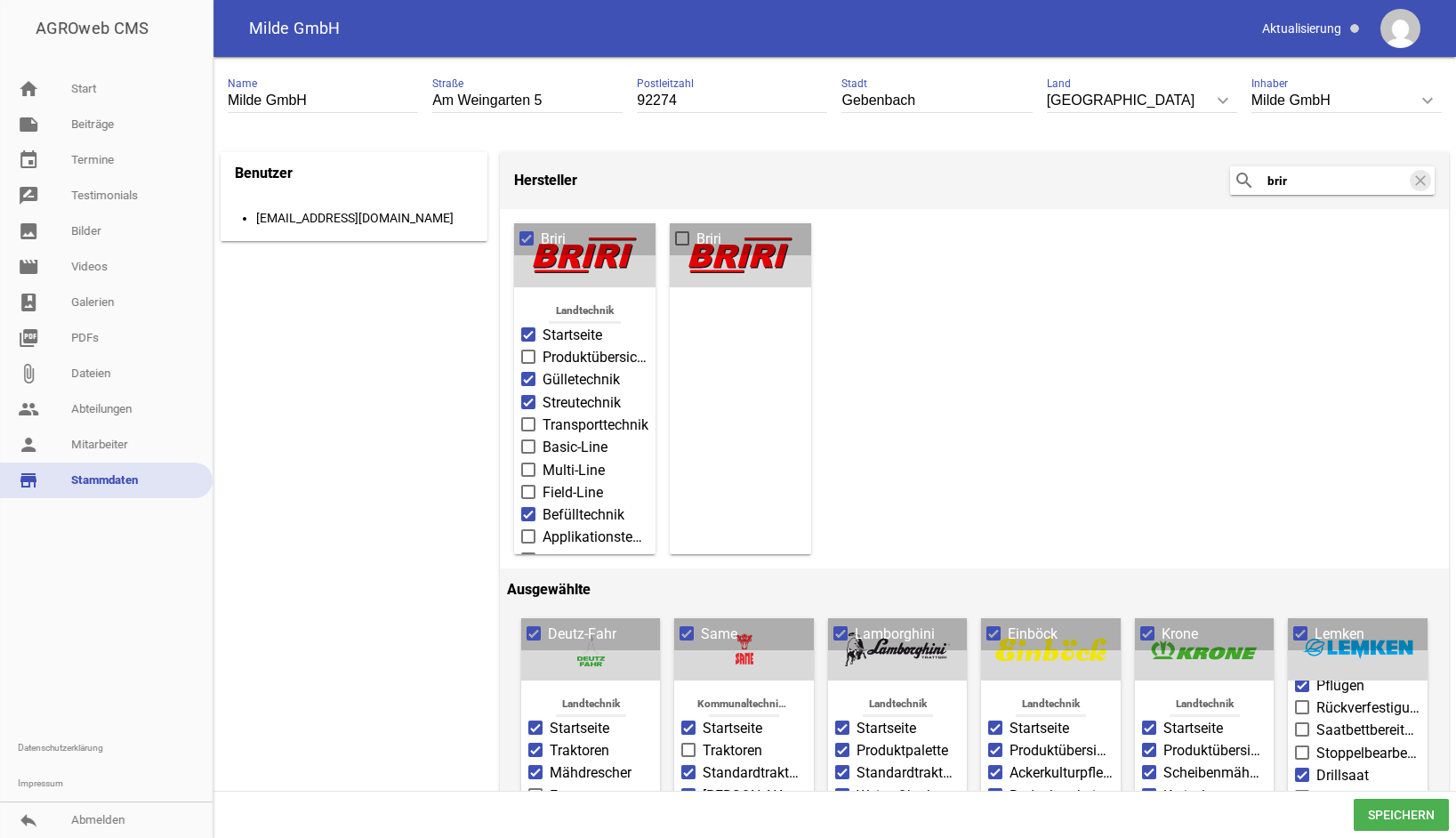
type input "brir"
click at [532, 350] on span at bounding box center [528, 356] width 14 height 14
click at [543, 347] on input "Produktübersicht" at bounding box center [543, 347] width 0 height 0
click at [1413, 181] on icon "clear" at bounding box center [1421, 180] width 21 height 21
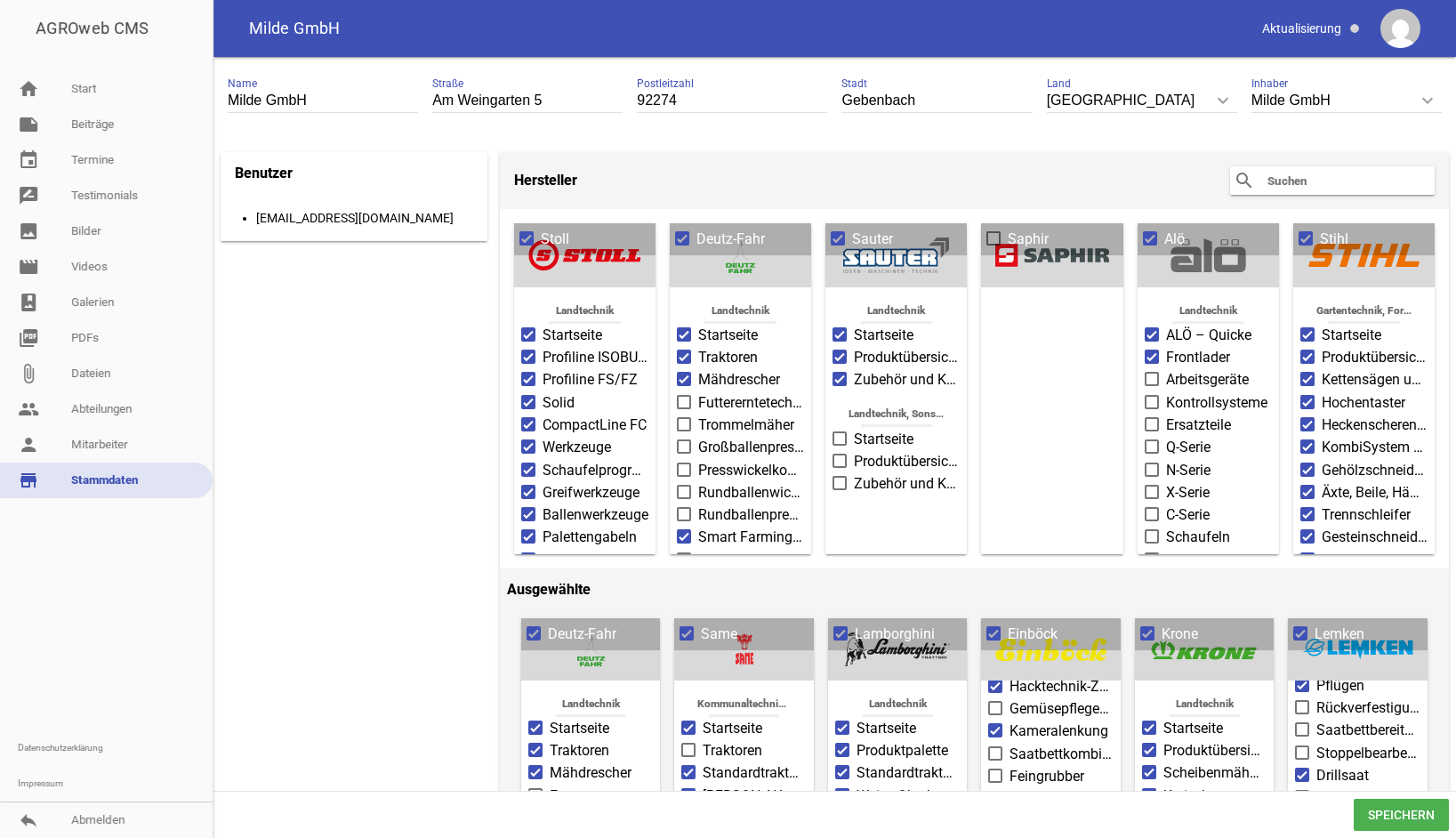
click at [1346, 179] on input "text" at bounding box center [1337, 180] width 143 height 21
drag, startPoint x: 1252, startPoint y: 178, endPoint x: 1307, endPoint y: 173, distance: 55.2
click at [1253, 178] on div "search clear" at bounding box center [1332, 181] width 205 height 29
click at [1318, 172] on input "text" at bounding box center [1337, 180] width 143 height 21
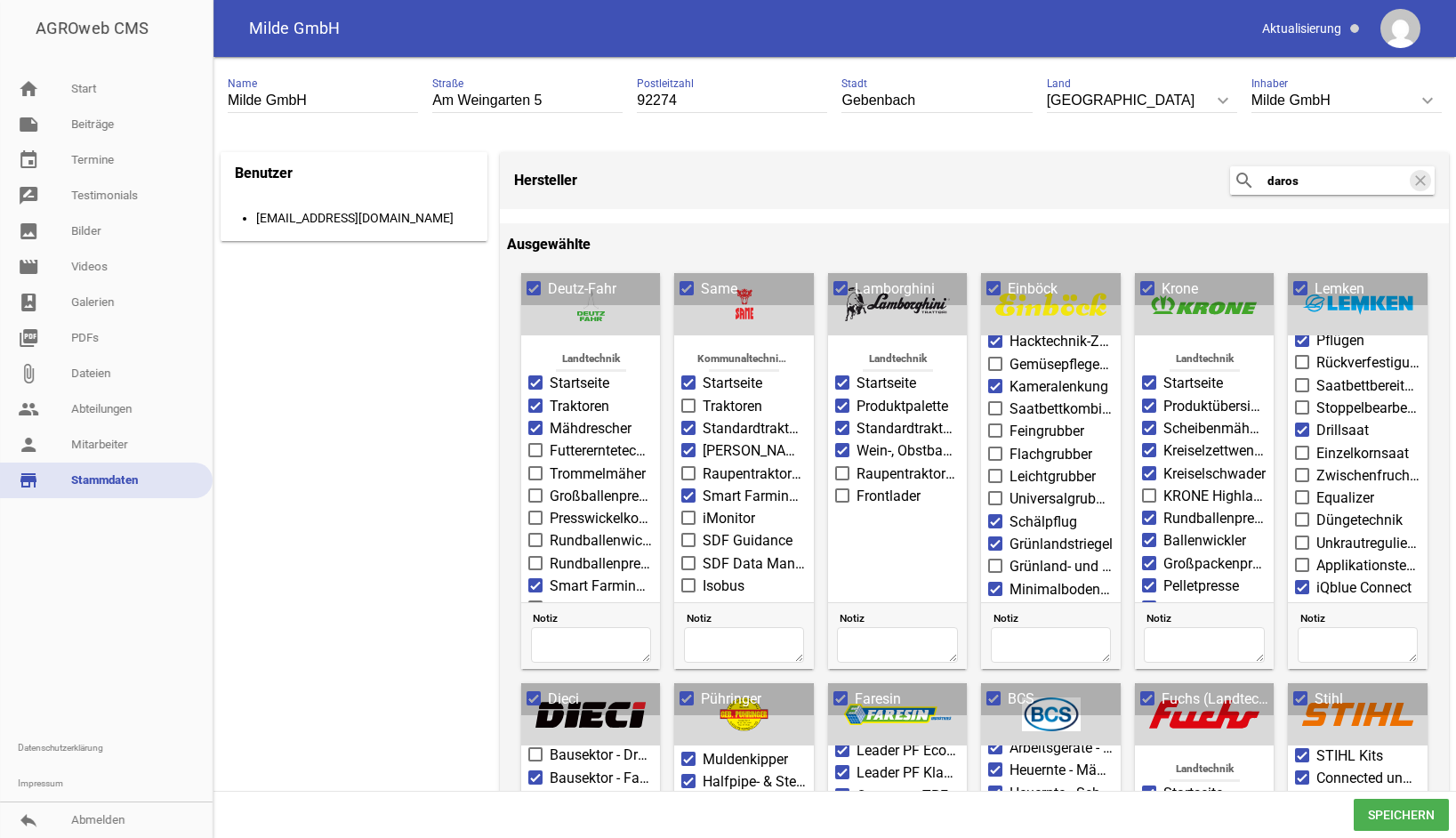
click at [1277, 180] on input "daros" at bounding box center [1337, 180] width 143 height 21
click at [1352, 186] on input "da ros" at bounding box center [1337, 180] width 143 height 21
drag, startPoint x: 1323, startPoint y: 182, endPoint x: 1038, endPoint y: 189, distance: 285.1
click at [1058, 192] on header "Hersteller search da ros clear" at bounding box center [974, 180] width 949 height 57
type input "osella"
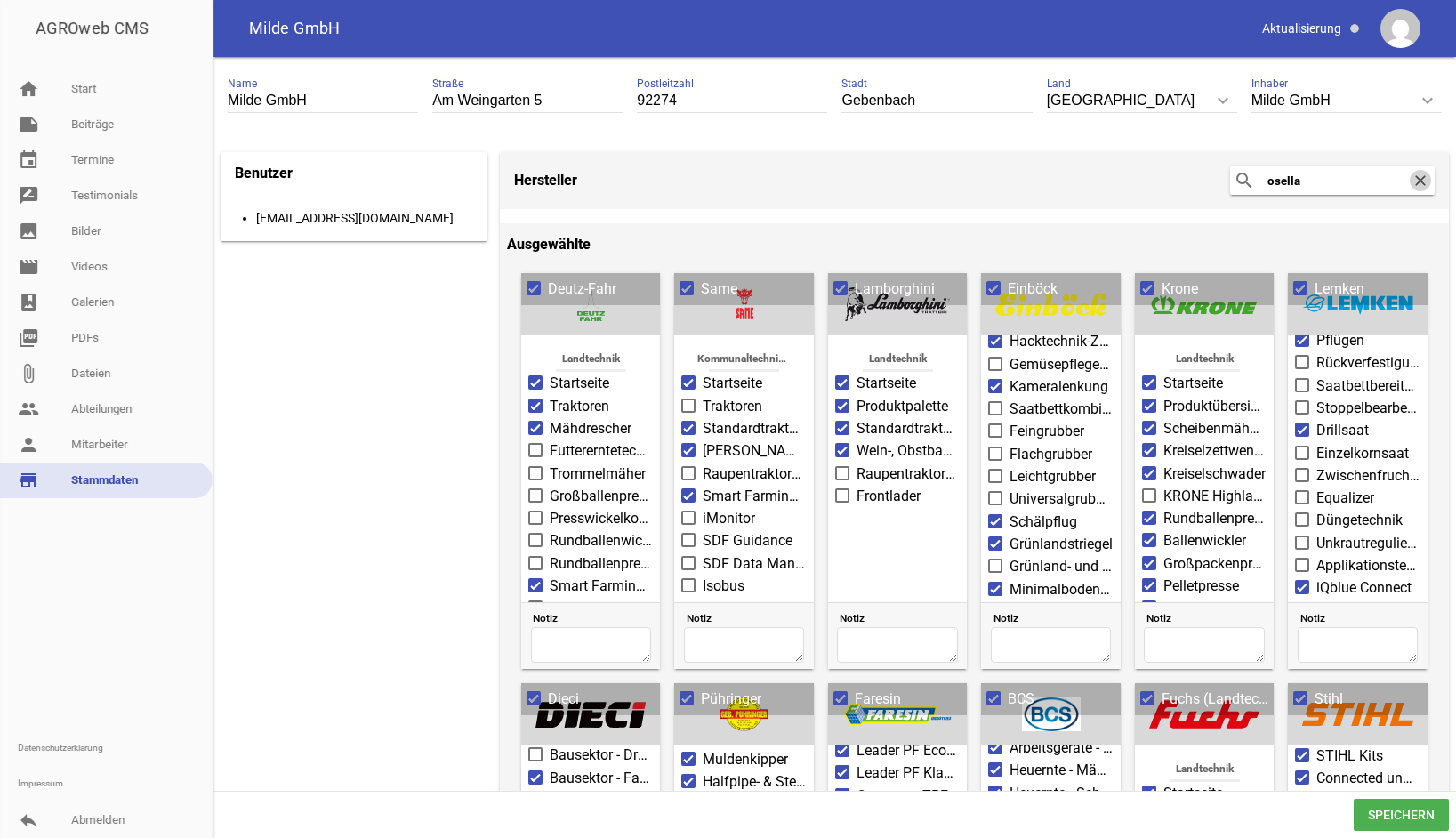
click at [1414, 178] on icon "clear" at bounding box center [1421, 180] width 21 height 21
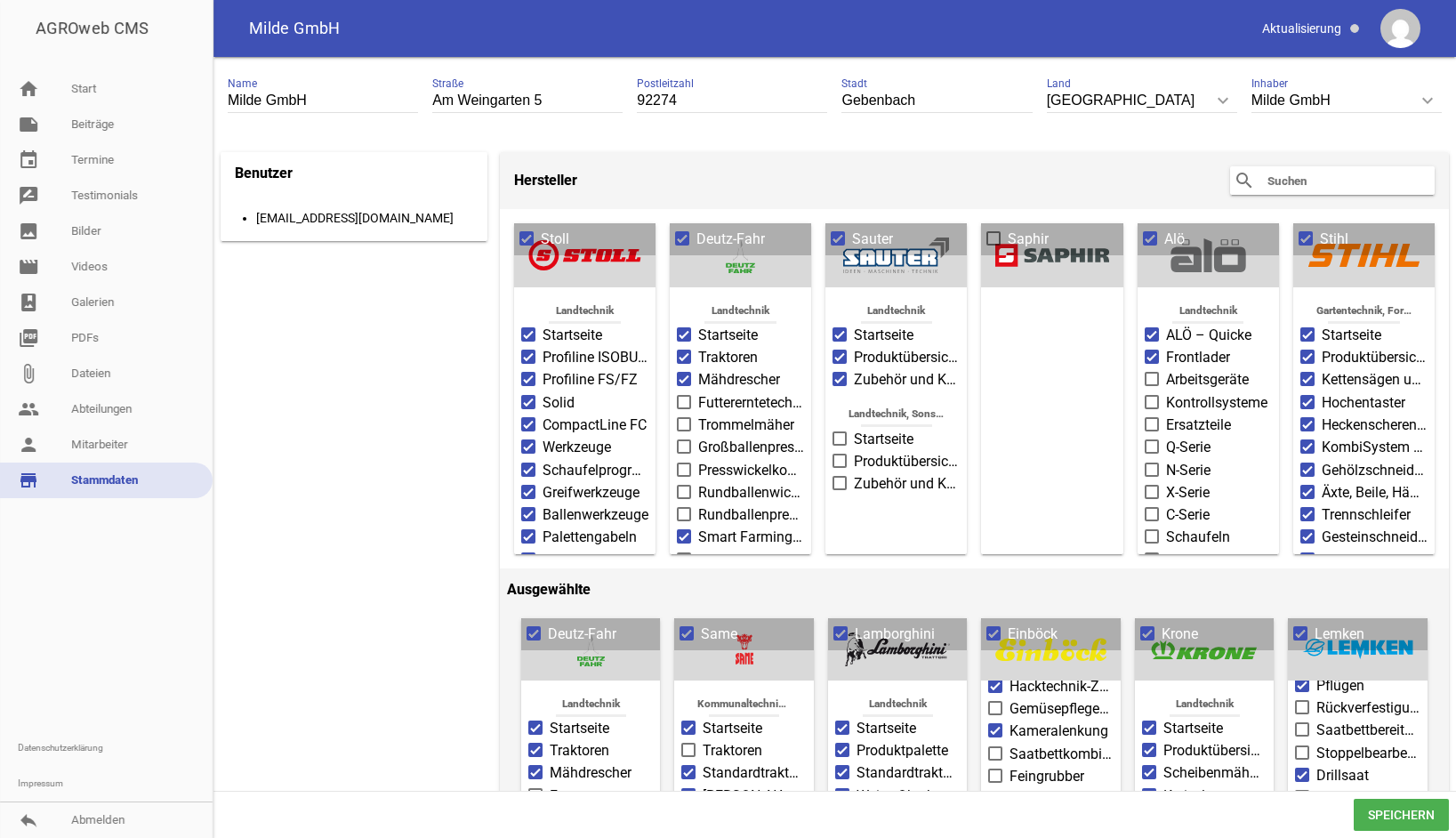
click at [989, 238] on span at bounding box center [994, 238] width 11 height 11
click at [1008, 229] on input "Saphir" at bounding box center [1008, 229] width 0 height 0
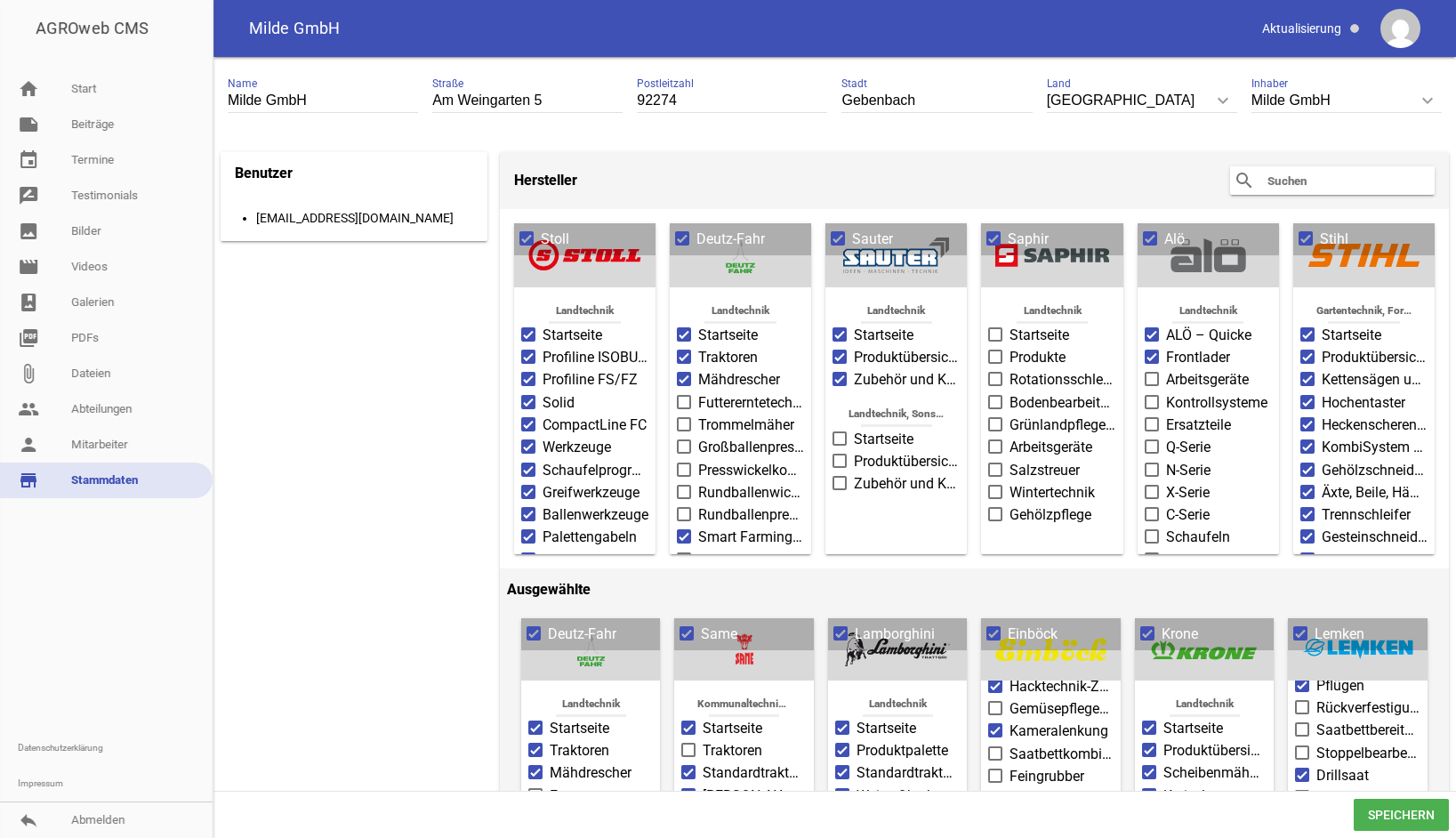
click at [990, 334] on span at bounding box center [996, 334] width 11 height 11
click at [1010, 325] on input "Startseite" at bounding box center [1010, 325] width 0 height 0
click at [990, 357] on span at bounding box center [996, 356] width 11 height 11
click at [1010, 347] on input "Produkte" at bounding box center [1010, 347] width 0 height 0
click at [993, 442] on span at bounding box center [996, 446] width 11 height 11
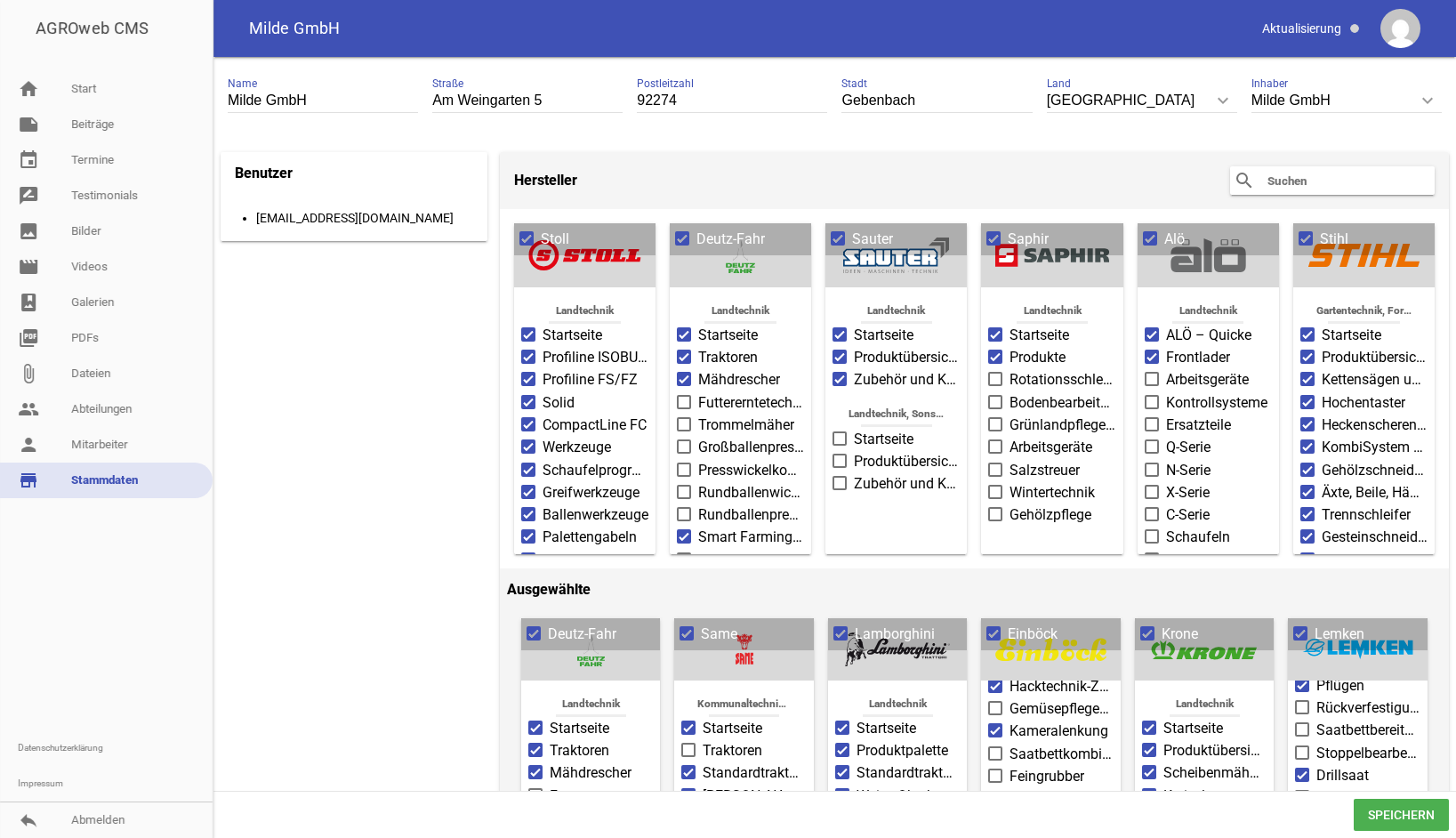
click at [1010, 437] on input "Arbeitsgeräte" at bounding box center [1010, 437] width 0 height 0
click at [993, 464] on span at bounding box center [996, 469] width 11 height 11
click at [1010, 460] on input "Salzstreuer" at bounding box center [1010, 460] width 0 height 0
click at [994, 487] on span at bounding box center [996, 491] width 11 height 11
click at [1010, 482] on input "Wintertechnik" at bounding box center [1010, 482] width 0 height 0
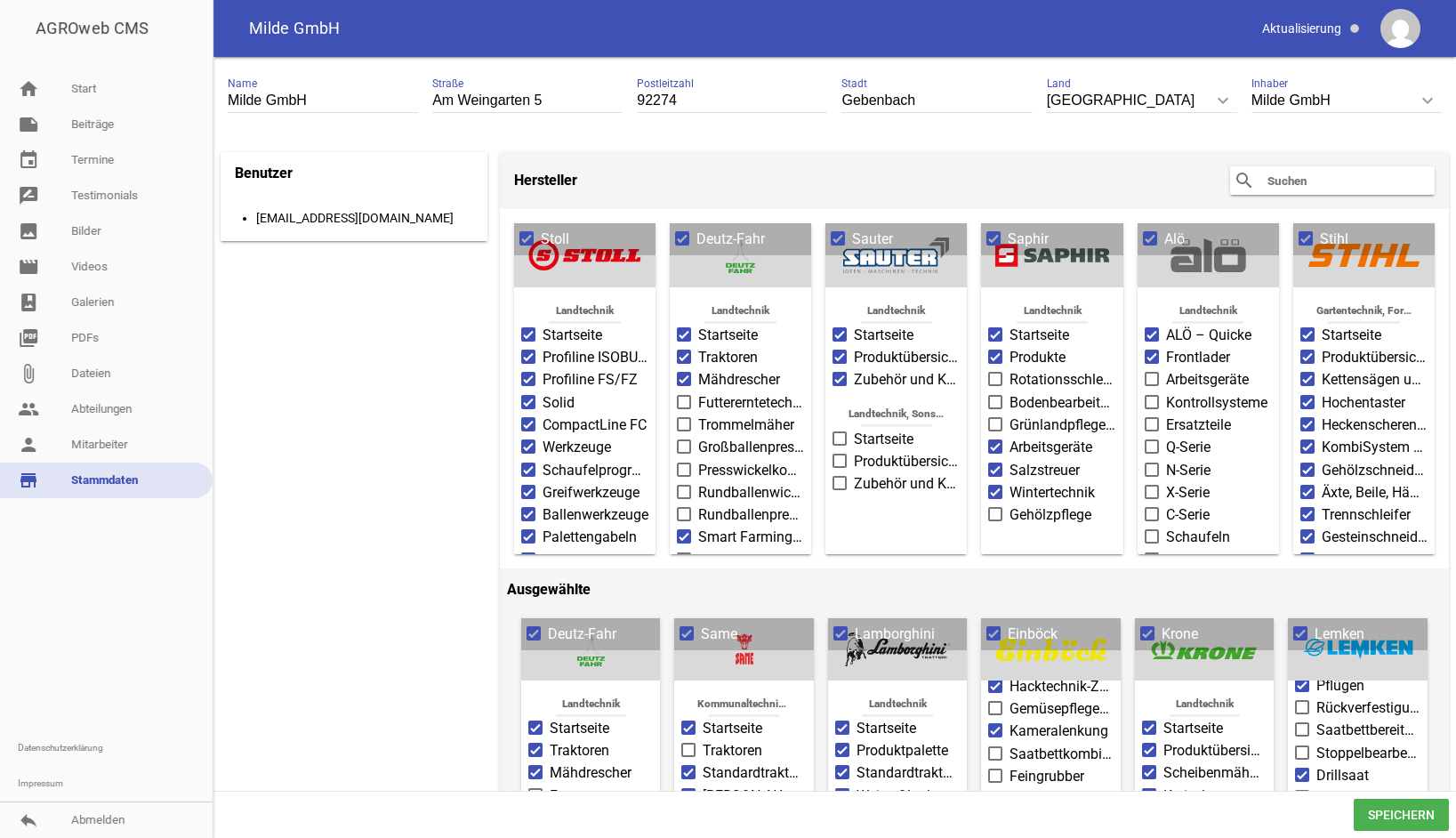
click at [992, 509] on span at bounding box center [996, 513] width 11 height 11
click at [1010, 505] on input "Gehölzpflege" at bounding box center [1010, 505] width 0 height 0
click at [1423, 817] on span "Speichern" at bounding box center [1401, 814] width 95 height 32
click at [1419, 815] on span "Speichern" at bounding box center [1401, 814] width 95 height 32
